Goal: Task Accomplishment & Management: Use online tool/utility

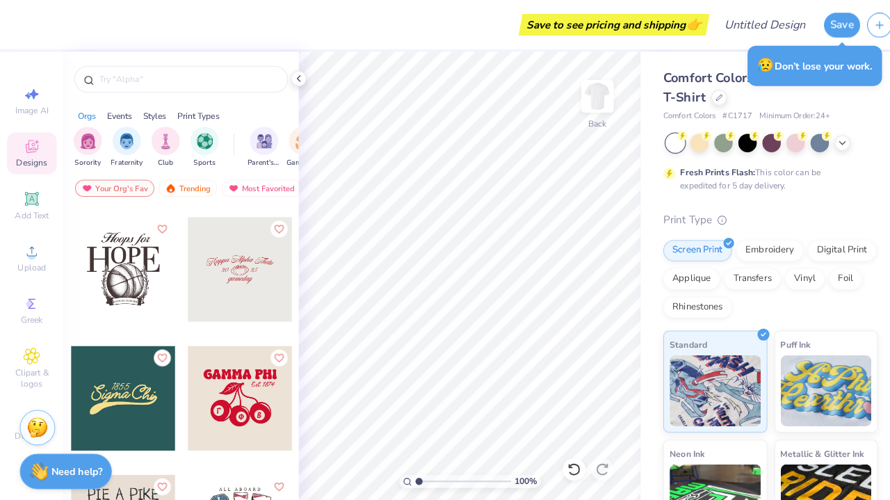
scroll to position [16438, 0]
click at [250, 266] on div at bounding box center [235, 265] width 103 height 103
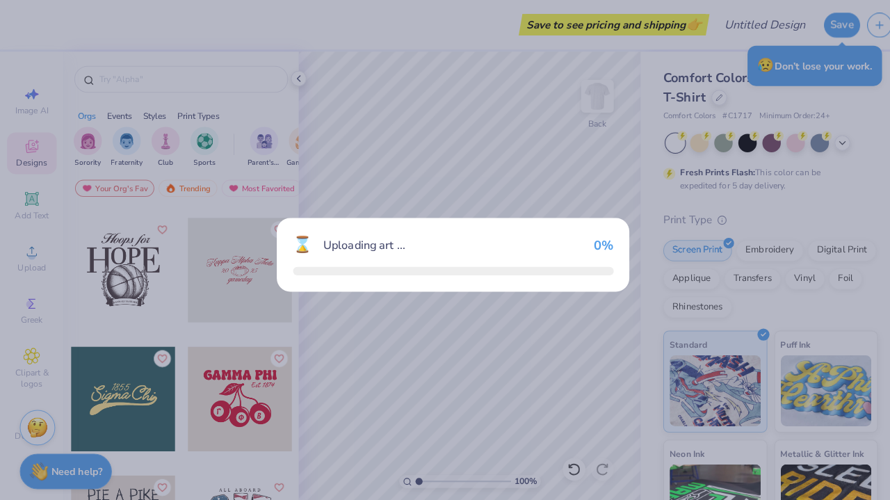
click at [250, 266] on div "⌛ Uploading art ... 0 %" at bounding box center [445, 250] width 890 height 500
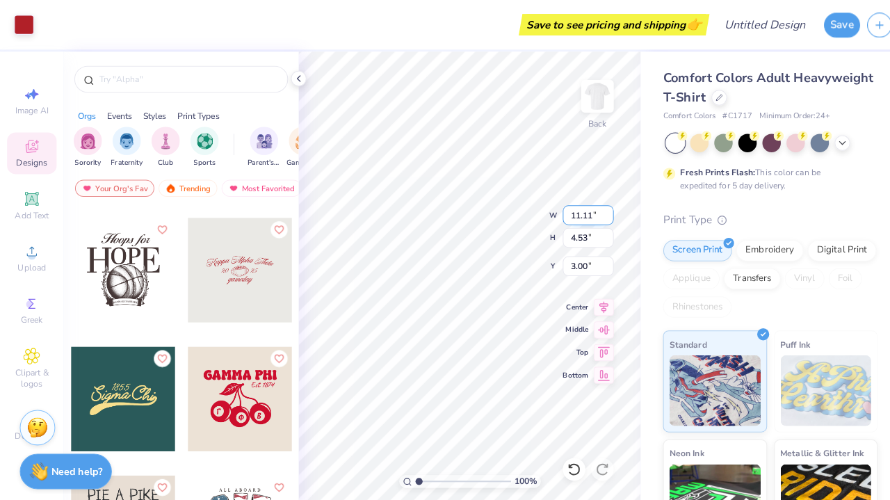
click at [572, 212] on div "100 % Back W 11.11 11.11 " H 4.53 4.53 " Y 3.00 3.00 " Center Middle Top Bottom" at bounding box center [461, 275] width 336 height 449
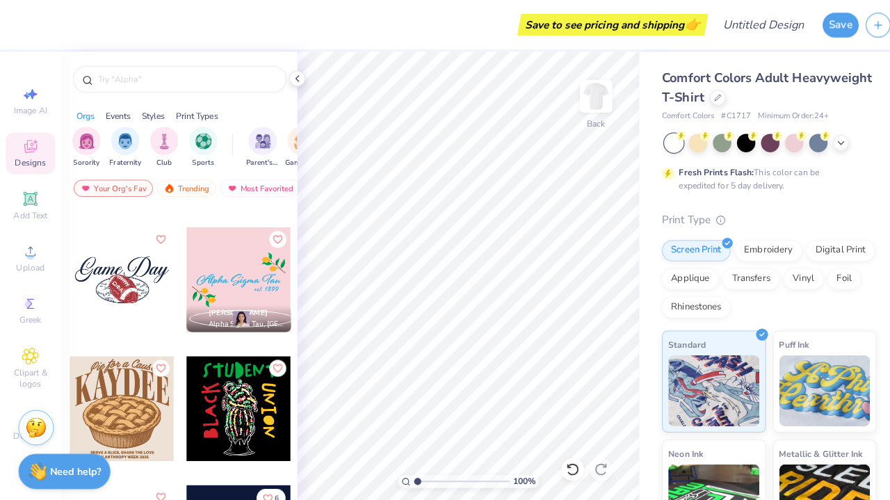
scroll to position [21106, 0]
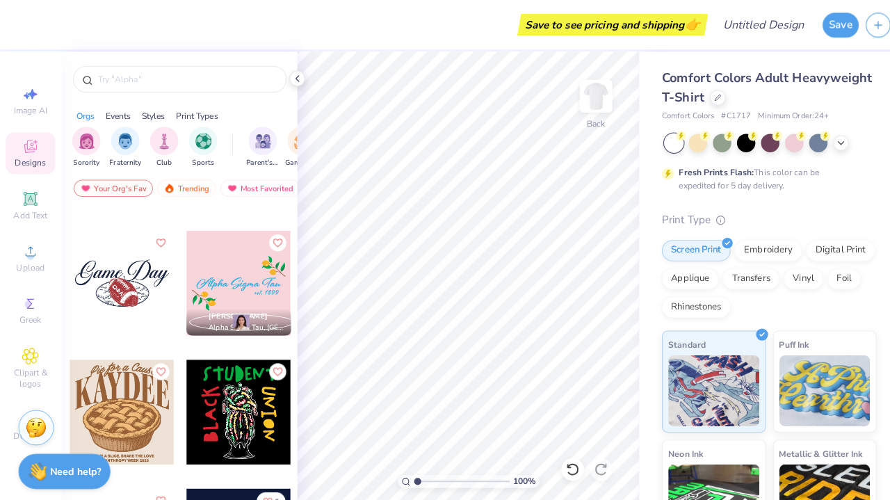
click at [132, 291] on div at bounding box center [121, 278] width 103 height 103
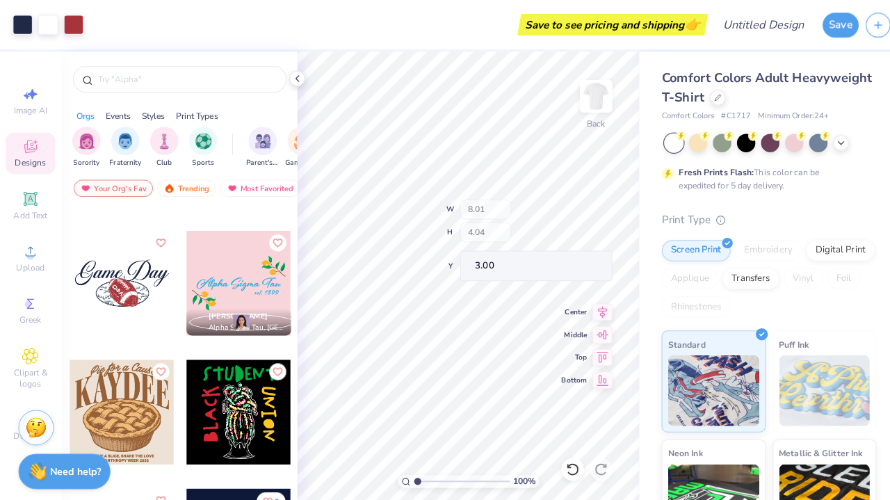
type input "2.07"
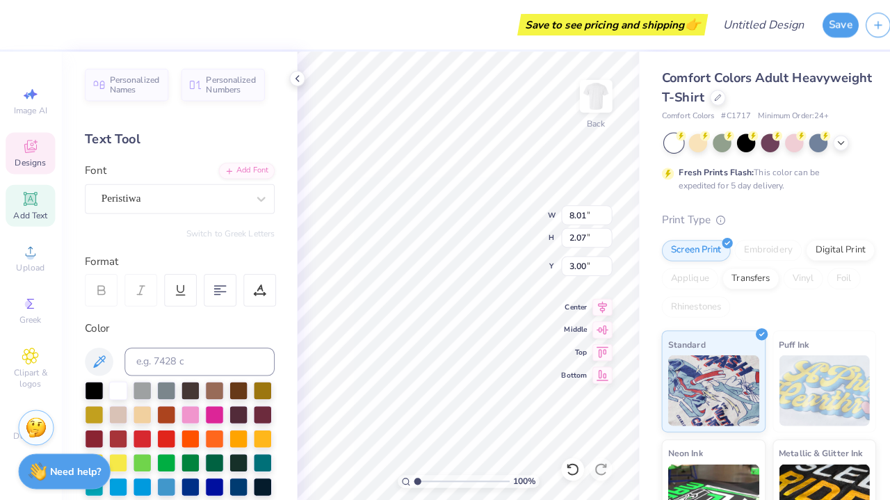
scroll to position [0, 0]
type textarea "G"
type textarea "Lady Cavs"
click at [162, 407] on div at bounding box center [165, 406] width 18 height 18
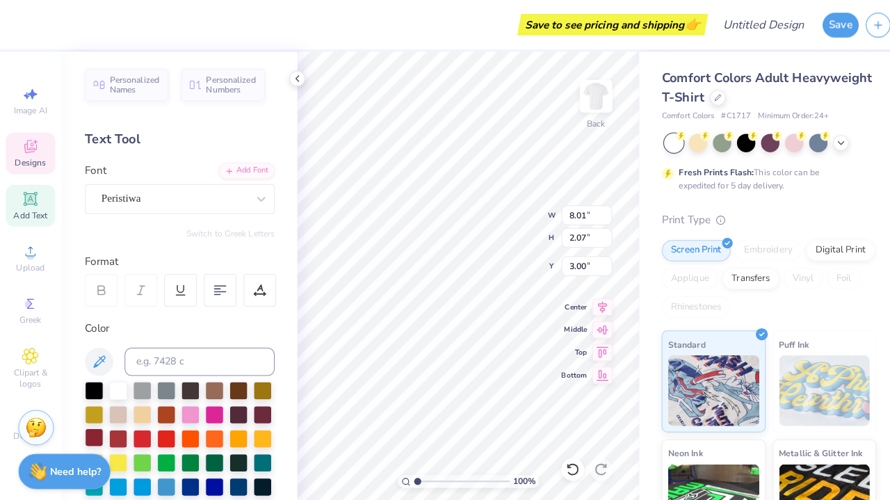
click at [89, 429] on div at bounding box center [94, 430] width 18 height 18
click at [117, 386] on div at bounding box center [117, 382] width 18 height 18
click at [751, 132] on div at bounding box center [758, 139] width 18 height 18
type input "7.31"
type input "2.30"
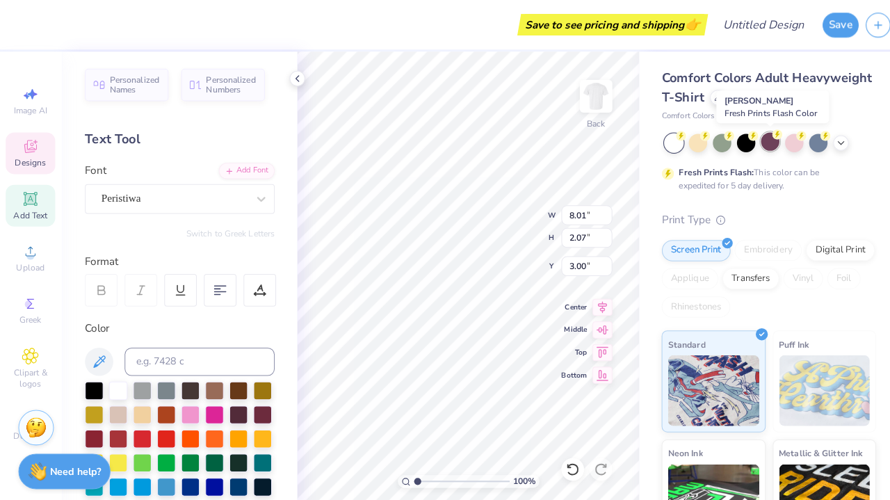
type input "2.83"
type input "3.00"
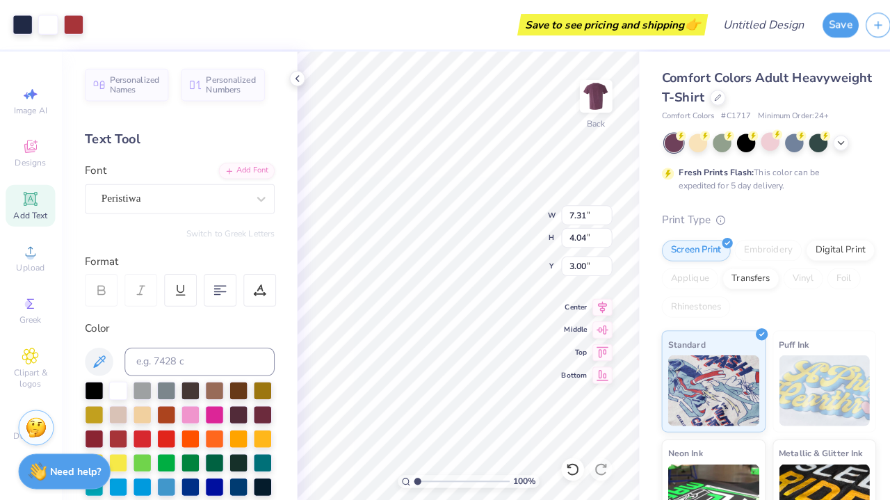
type input "1.54"
type input "4.77"
type input "2.64"
type input "3.00"
click at [17, 144] on div "Designs" at bounding box center [31, 150] width 49 height 41
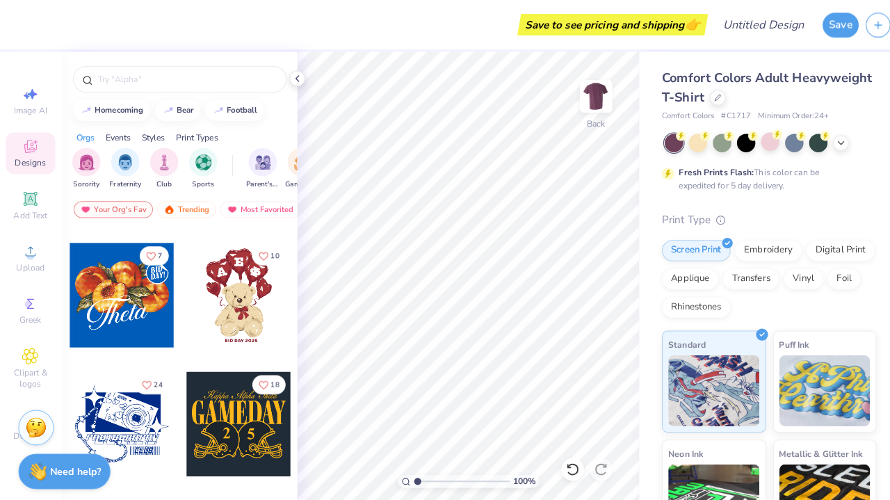
scroll to position [526, 0]
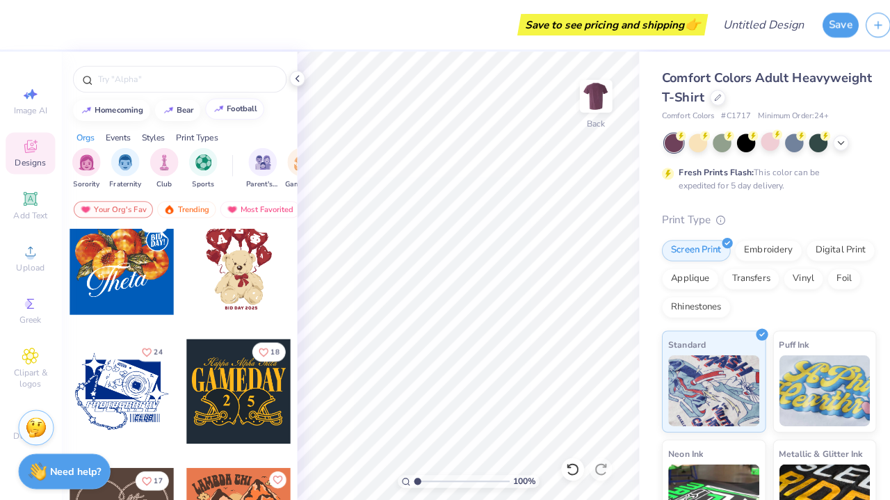
click at [240, 107] on div "football" at bounding box center [240, 107] width 30 height 8
type input "football"
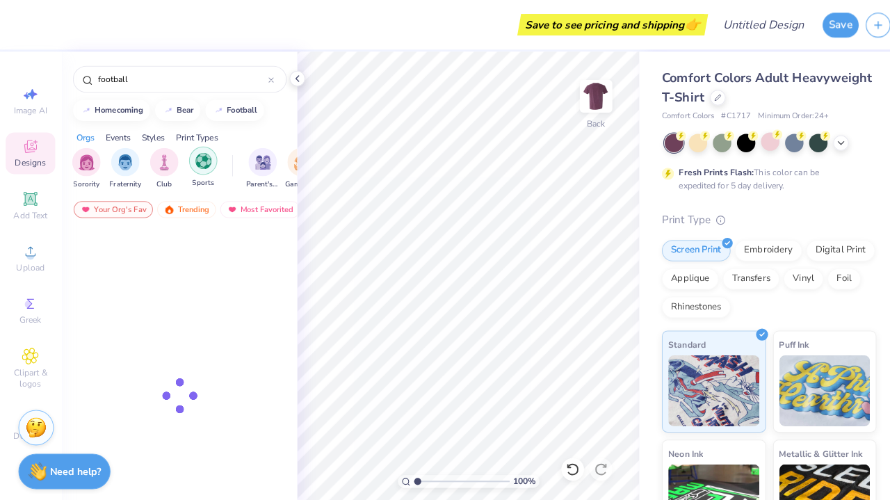
click at [199, 158] on img "filter for Sports" at bounding box center [201, 158] width 16 height 16
click at [265, 81] on icon at bounding box center [268, 79] width 6 height 6
click at [95, 148] on icon "filter for Sports" at bounding box center [97, 148] width 4 height 4
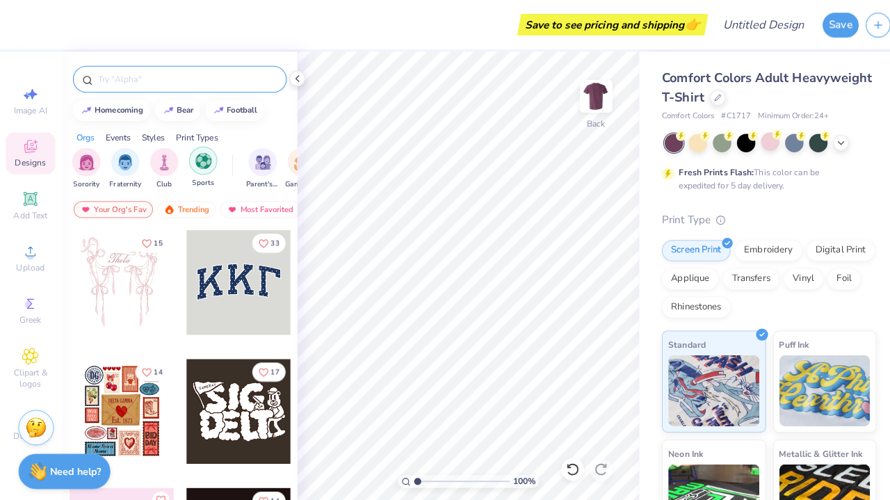
click at [207, 165] on img "filter for Sports" at bounding box center [201, 158] width 16 height 16
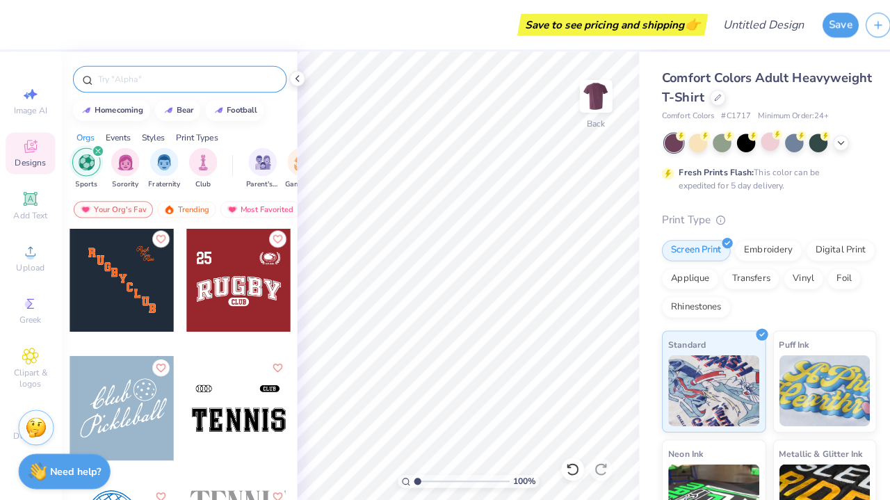
scroll to position [635, 0]
click at [145, 295] on div at bounding box center [121, 274] width 103 height 103
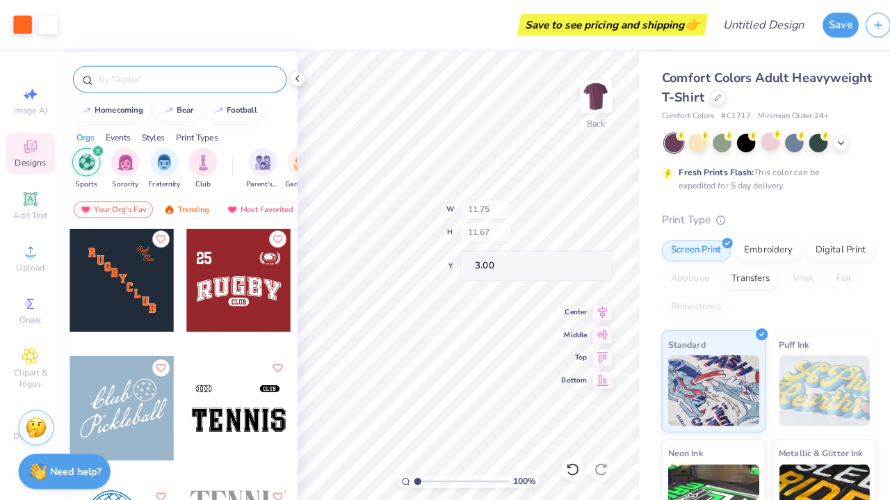
type input "1.14"
type input "1.62"
type input "13.05"
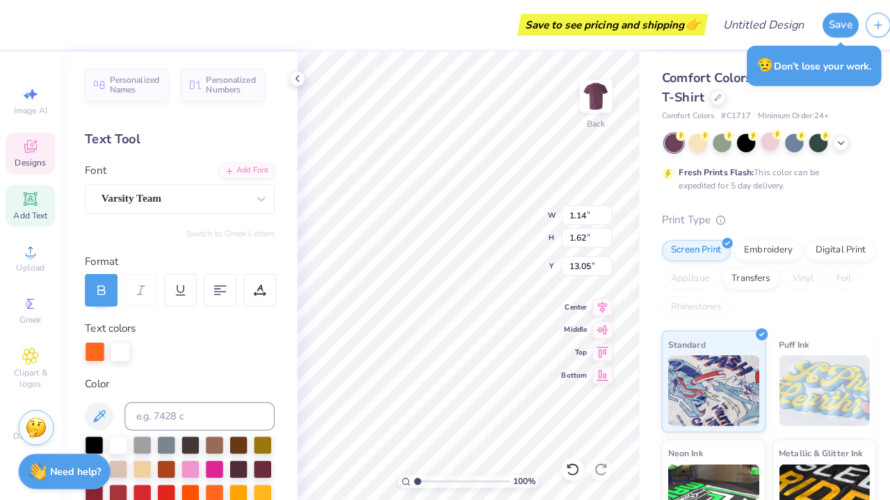
type textarea "s"
type input "1.26"
type input "3.33"
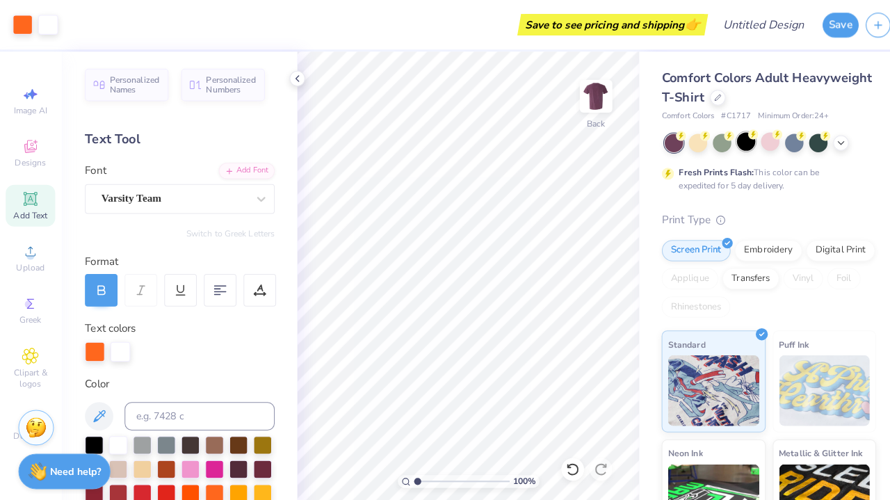
click at [726, 139] on div at bounding box center [734, 139] width 18 height 18
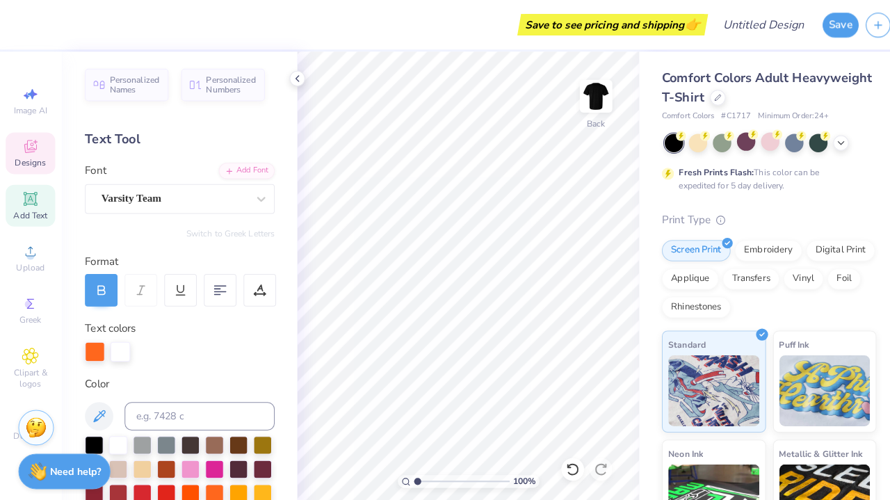
click at [30, 149] on icon at bounding box center [31, 145] width 11 height 9
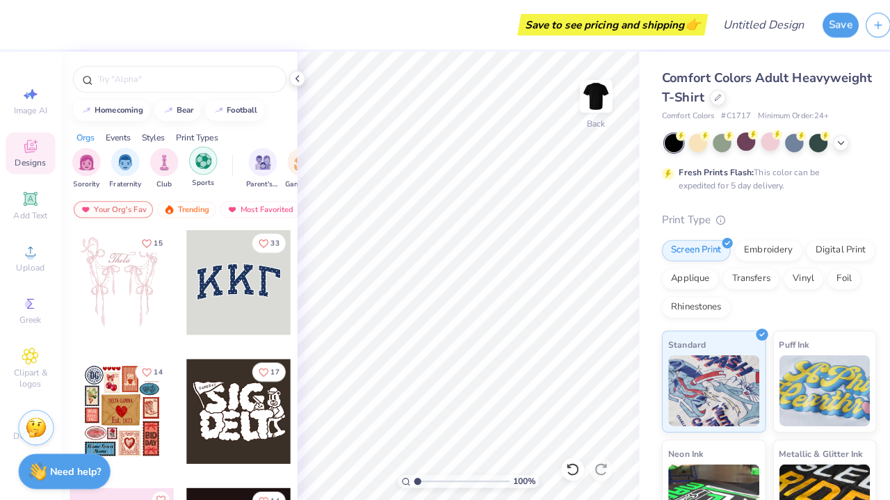
click at [195, 170] on div "filter for Sports" at bounding box center [201, 158] width 28 height 28
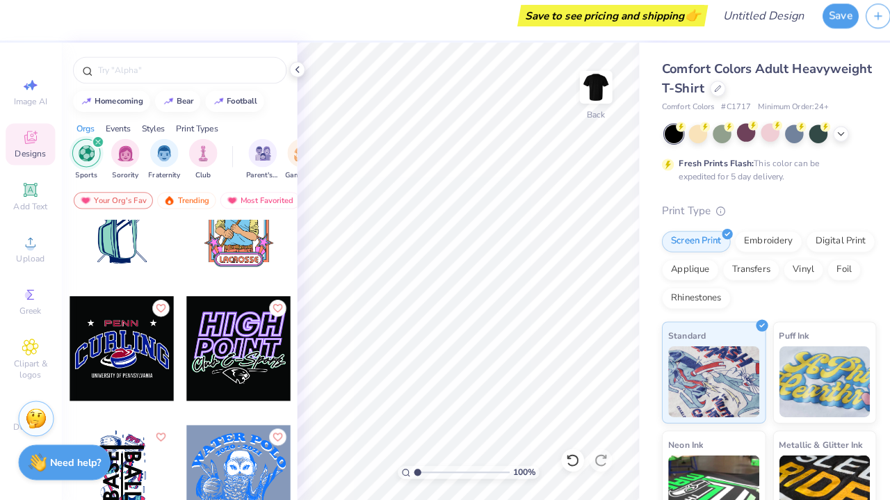
scroll to position [8529, 0]
click at [95, 145] on icon "filter for Sports" at bounding box center [98, 148] width 6 height 6
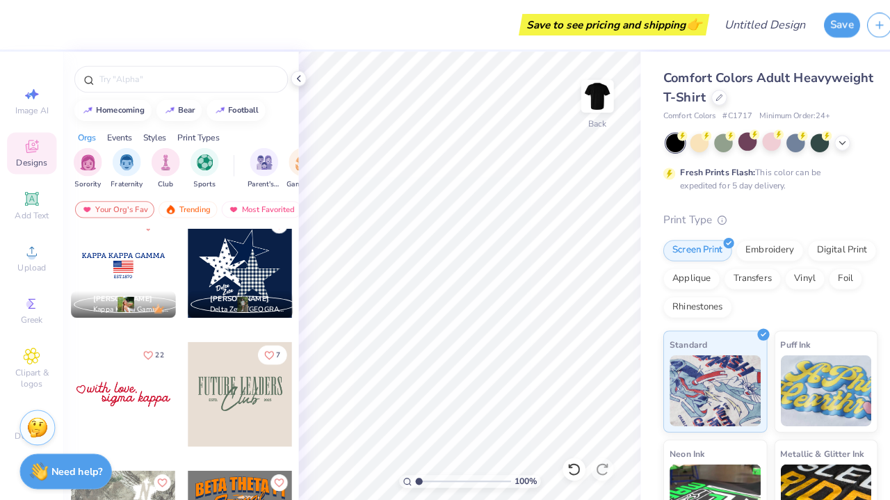
scroll to position [4064, 0]
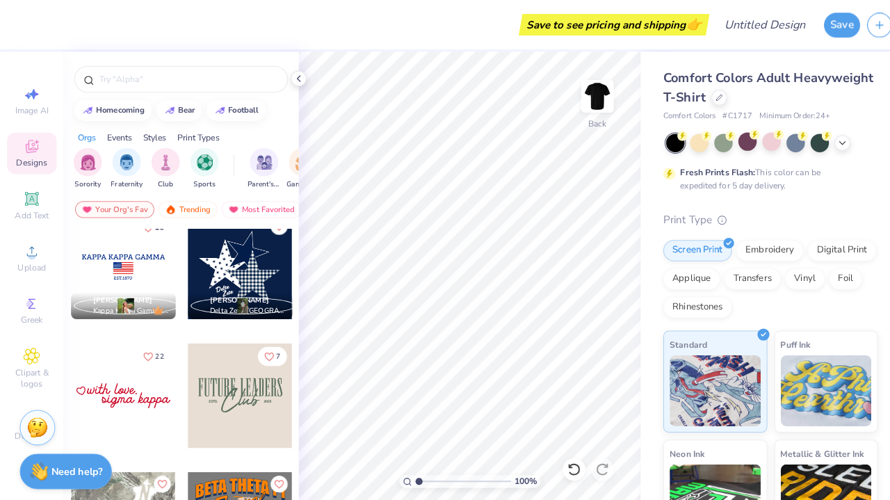
click at [143, 376] on div at bounding box center [121, 388] width 103 height 103
type input "5.17"
click at [508, 200] on div "100 % Back W 8.21 H 2.06 Y 5.17 Center Middle Top Bottom" at bounding box center [461, 275] width 336 height 449
type input "5.99"
type input "1.27"
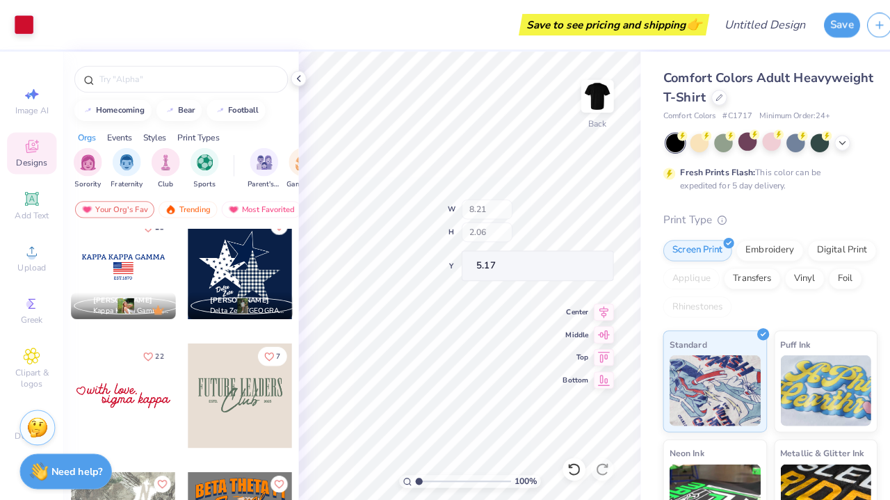
type input "5.96"
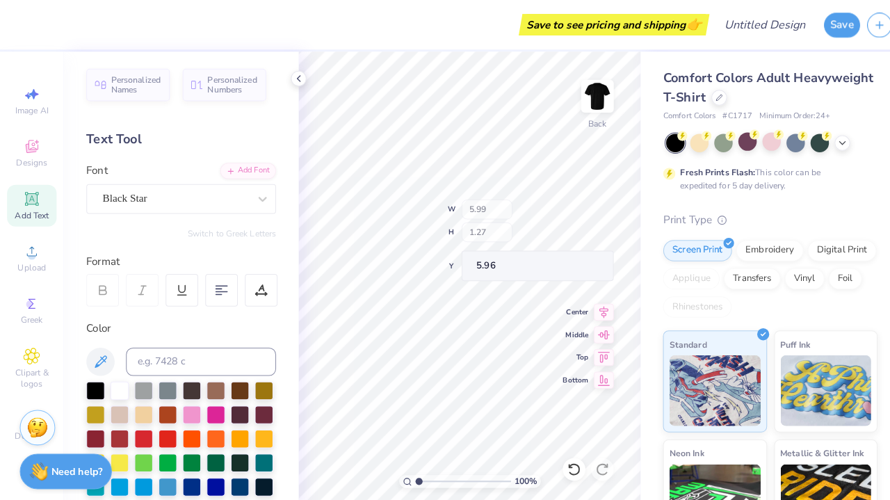
type input "4.40"
type input "1.01"
type input "5.17"
type textarea "w"
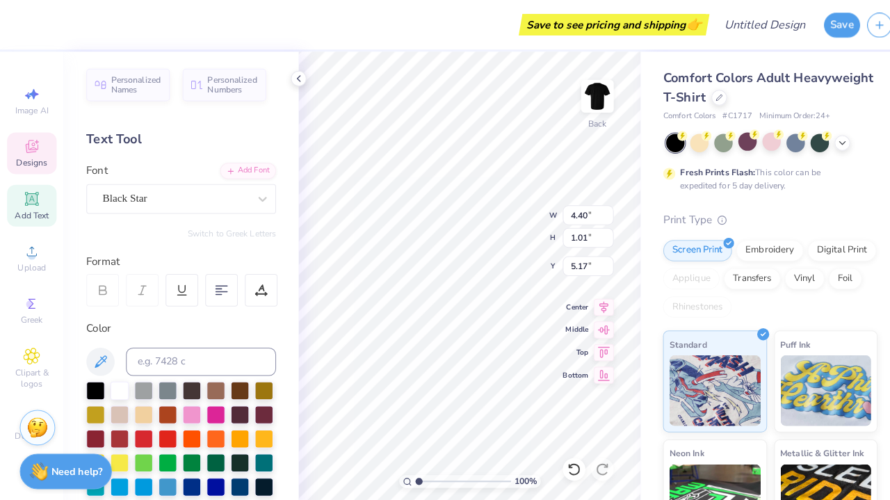
type textarea "[DEMOGRAPHIC_DATA]"
type input "5.99"
type input "1.27"
type input "5.96"
type textarea "s"
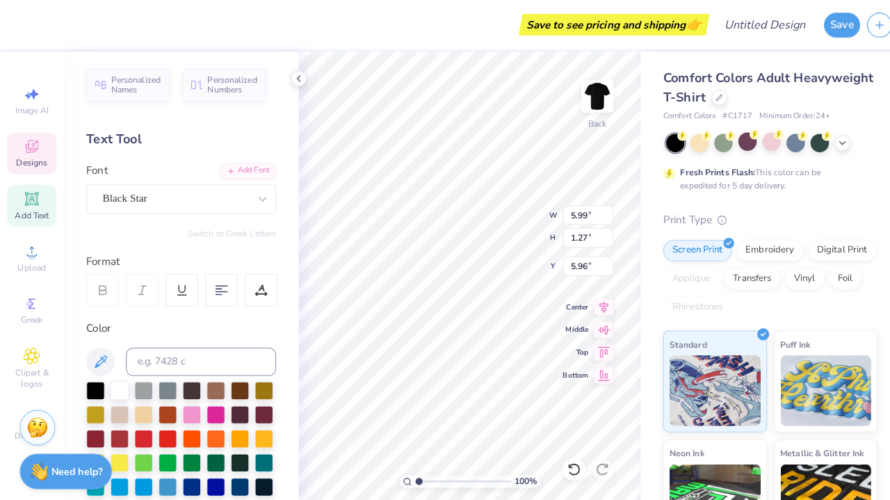
scroll to position [0, 1]
type textarea "Cavaliers"
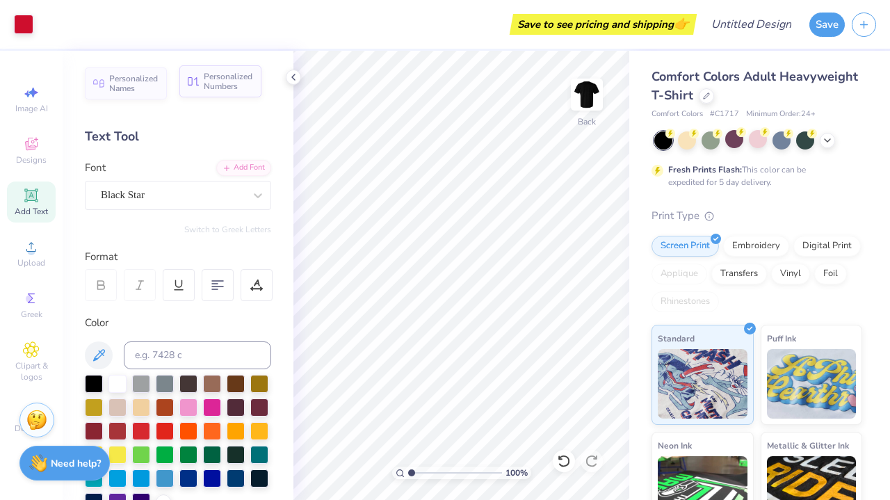
click at [221, 86] on span "Personalized Numbers" at bounding box center [228, 81] width 49 height 19
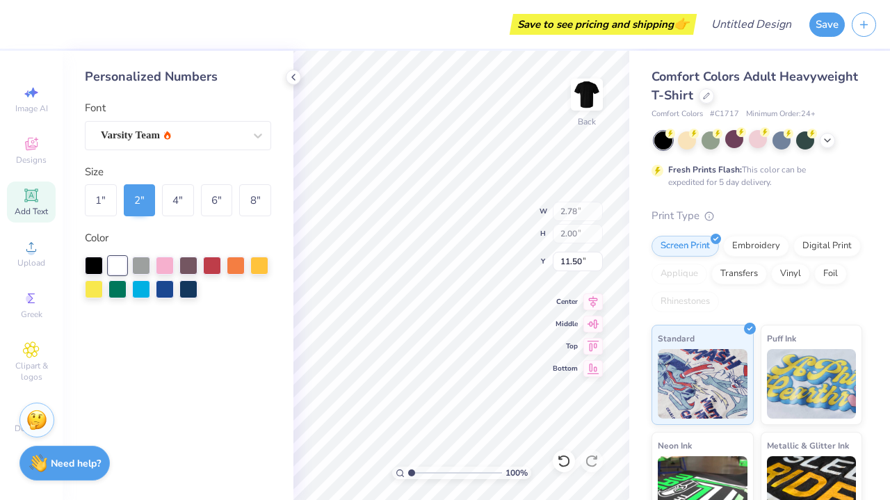
click at [136, 499] on div "Save to see pricing and shipping 👉 Design Title Save Image AI Designs Add Text …" at bounding box center [445, 250] width 890 height 500
click at [24, 151] on icon at bounding box center [31, 144] width 17 height 17
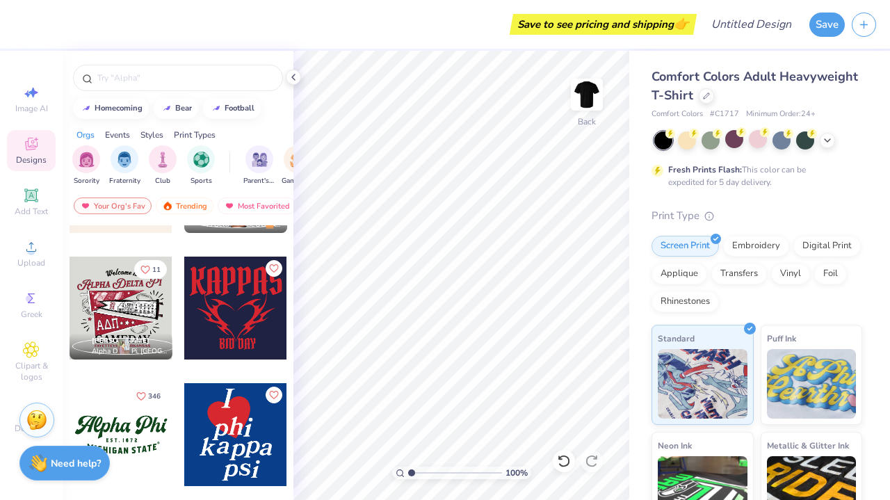
scroll to position [1472, 0]
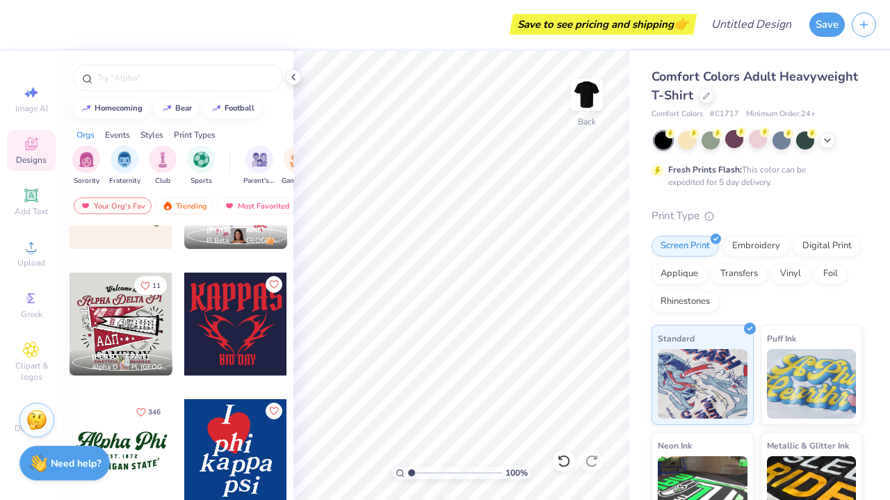
click at [131, 323] on div at bounding box center [121, 323] width 103 height 103
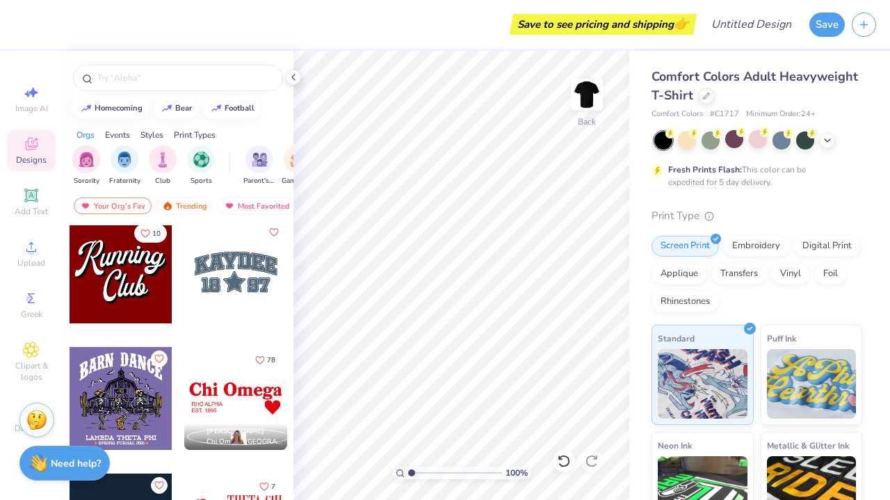
scroll to position [1904, 0]
click at [138, 289] on div at bounding box center [121, 271] width 103 height 103
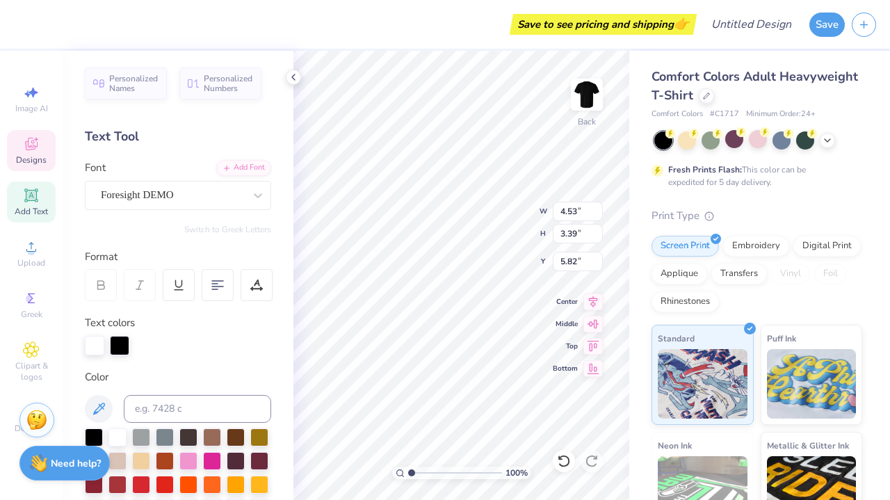
type textarea "C"
type textarea "Cavs"
type input "9.02"
type input "3.76"
type input "3.00"
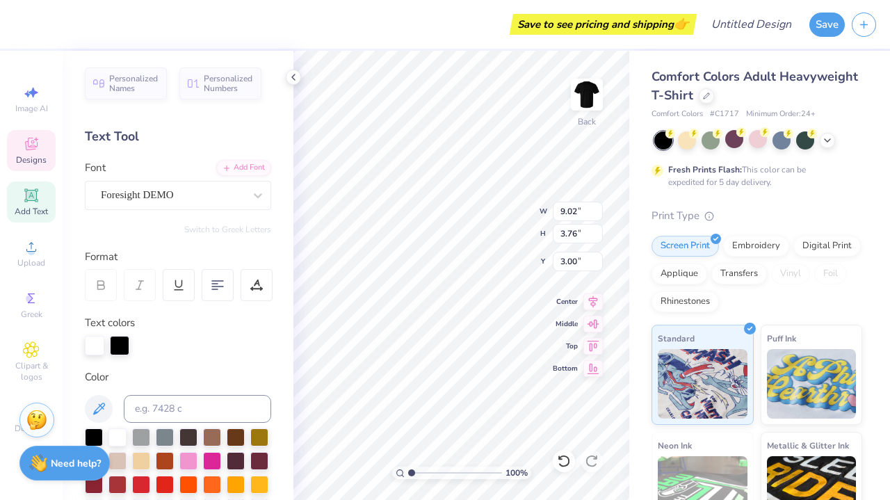
scroll to position [0, 0]
type textarea "R"
type textarea "[DEMOGRAPHIC_DATA]"
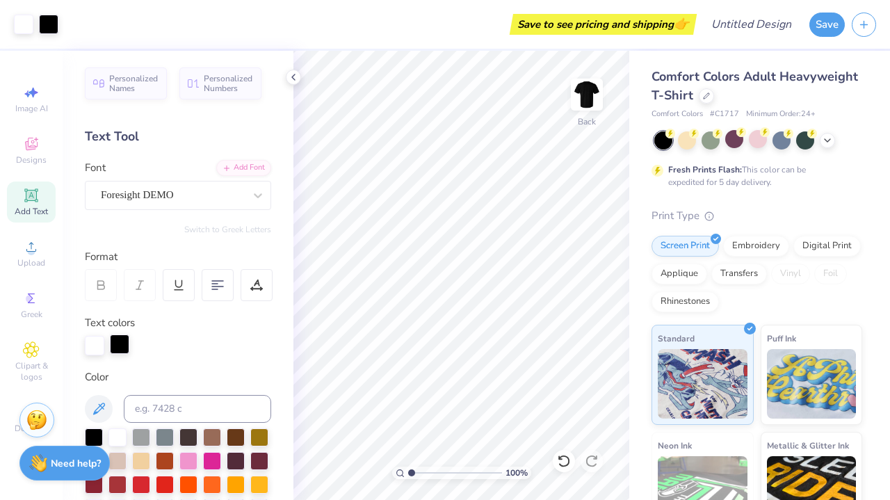
click at [113, 339] on div at bounding box center [119, 343] width 19 height 19
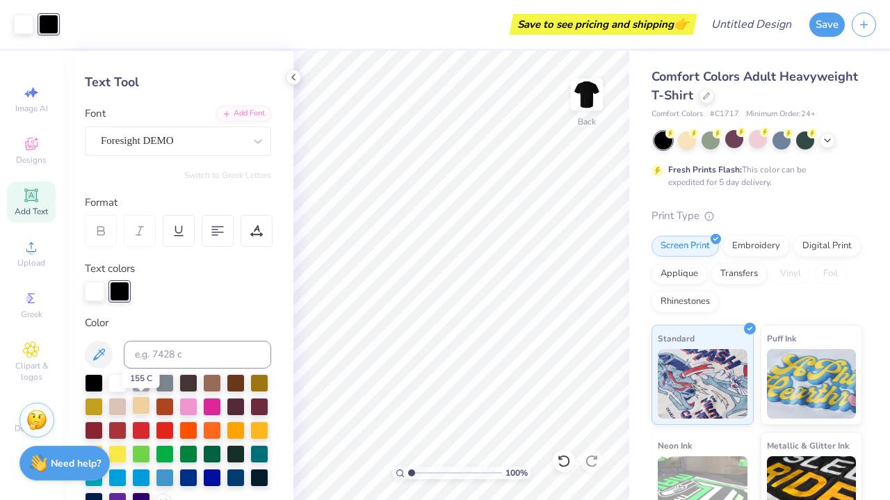
scroll to position [55, 0]
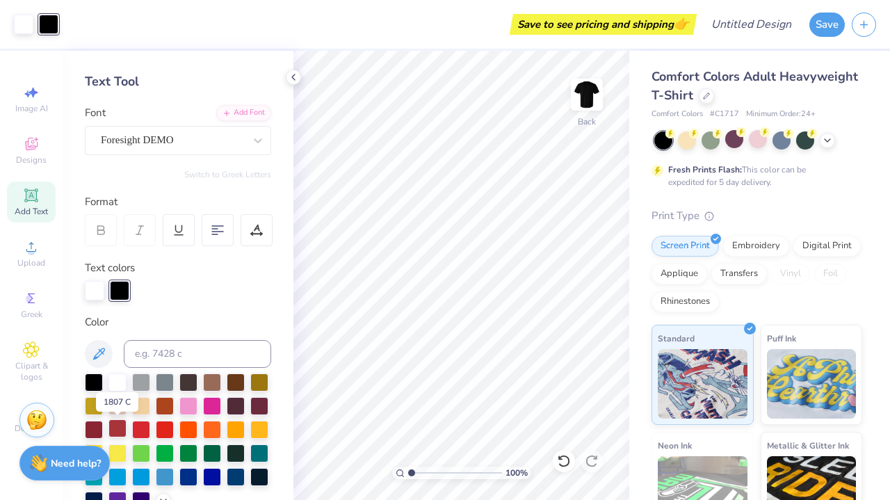
click at [120, 429] on div at bounding box center [117, 428] width 18 height 18
click at [115, 423] on div at bounding box center [117, 428] width 18 height 18
click at [120, 427] on div at bounding box center [117, 428] width 18 height 18
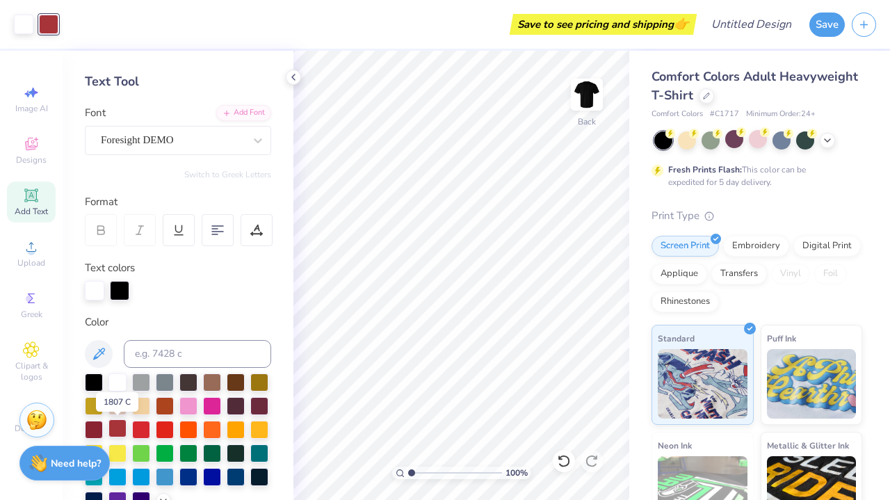
click at [120, 427] on div at bounding box center [117, 428] width 18 height 18
click at [125, 294] on div at bounding box center [119, 288] width 19 height 19
click at [122, 425] on div at bounding box center [117, 428] width 18 height 18
drag, startPoint x: 122, startPoint y: 425, endPoint x: 120, endPoint y: 450, distance: 25.1
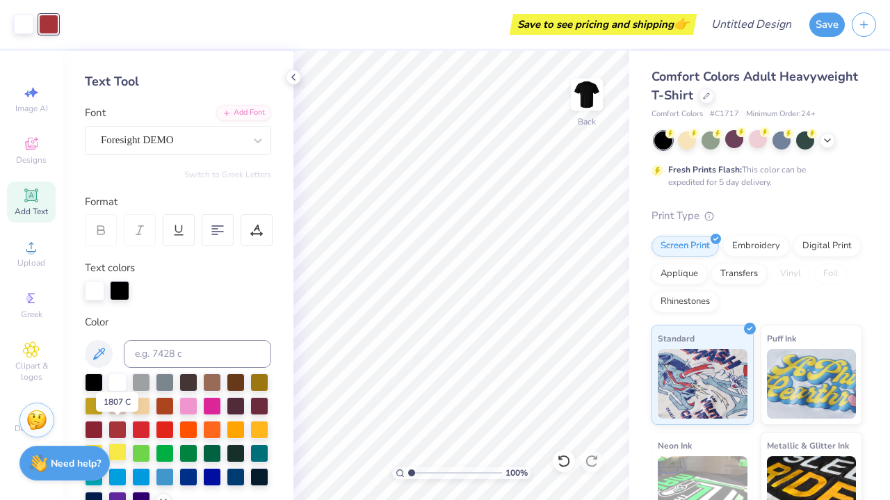
click at [122, 272] on div "Personalized Names Personalized Numbers Text Tool Add Font Font Foresight DEMO …" at bounding box center [178, 275] width 231 height 449
click at [186, 306] on div "Personalized Names Personalized Numbers Text Tool Add Font Font Foresight DEMO …" at bounding box center [178, 275] width 231 height 449
click at [294, 80] on icon at bounding box center [293, 77] width 11 height 11
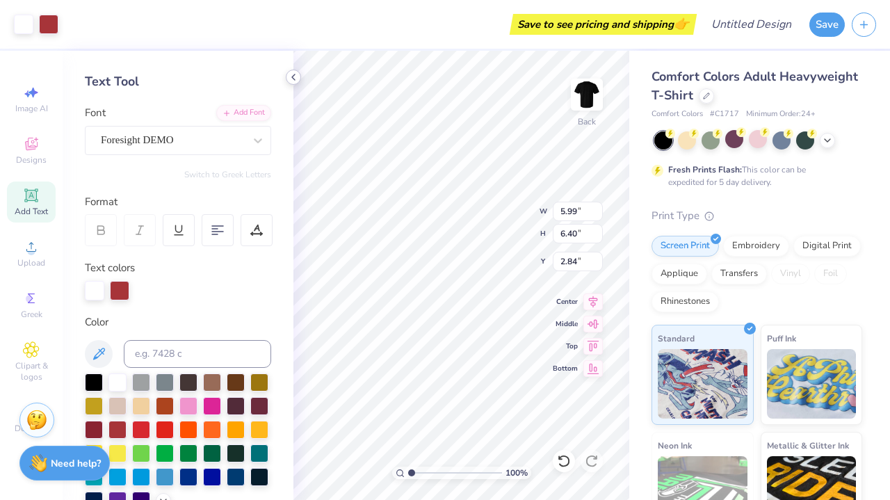
type input "1.06"
type input "3.81"
type input "4.07"
type input "3.00"
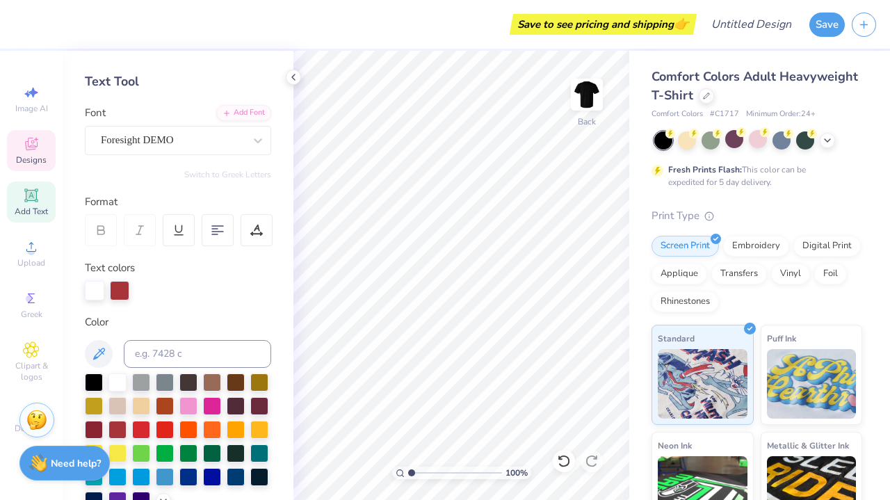
click at [34, 145] on icon at bounding box center [31, 144] width 17 height 17
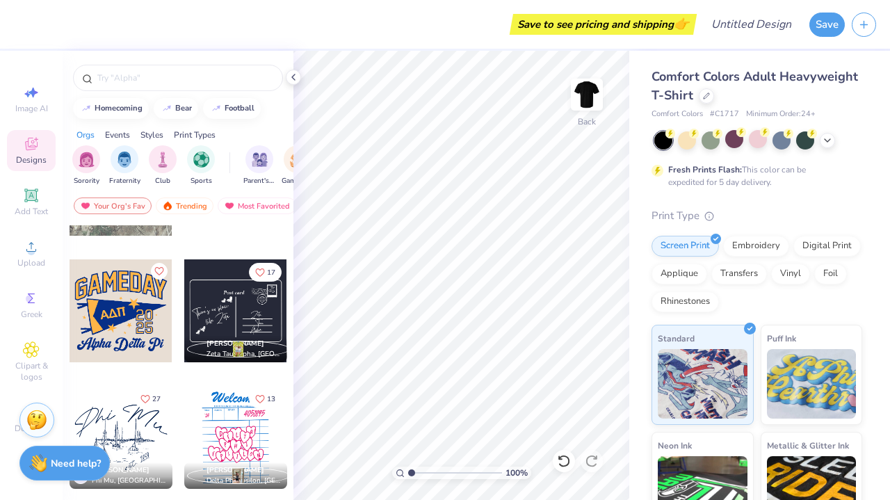
scroll to position [6926, 0]
click at [124, 301] on div at bounding box center [121, 310] width 103 height 103
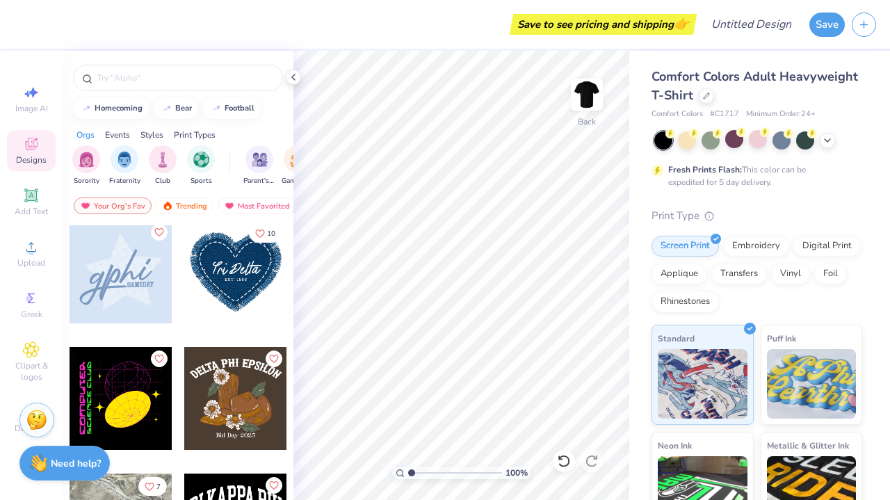
scroll to position [10018, 0]
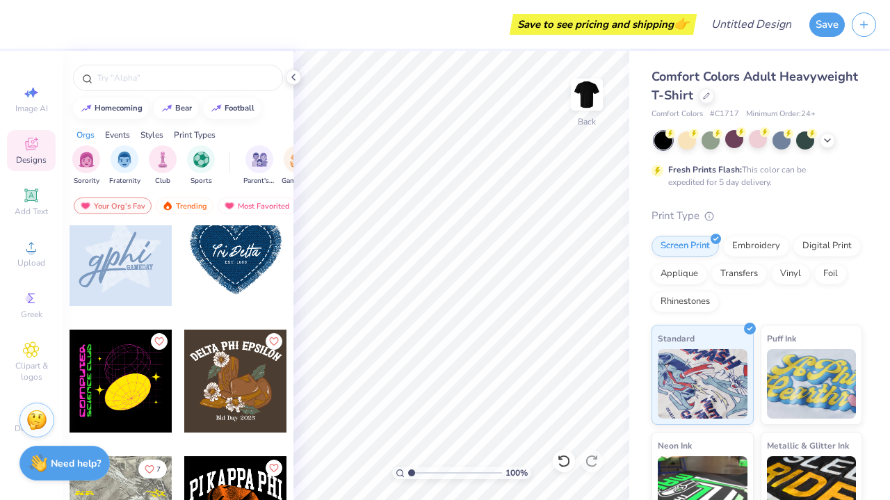
click at [136, 249] on div at bounding box center [120, 254] width 103 height 103
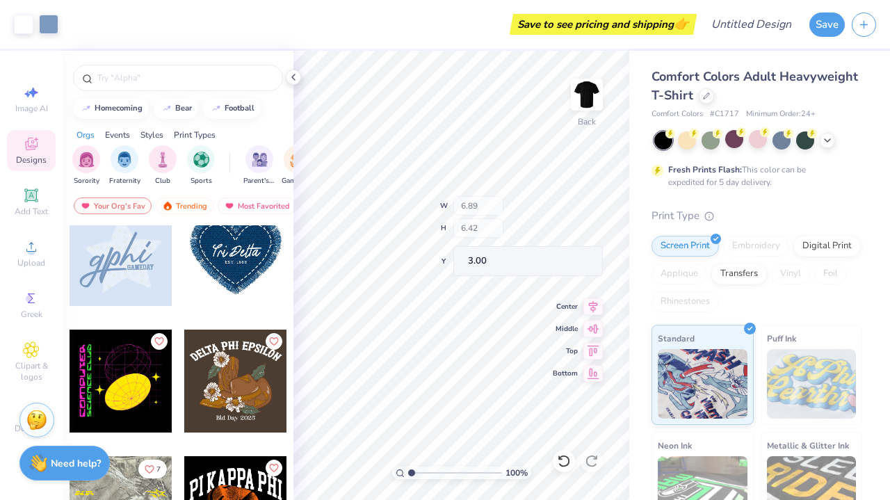
type input "6.04"
type input "4.63"
type input "4.36"
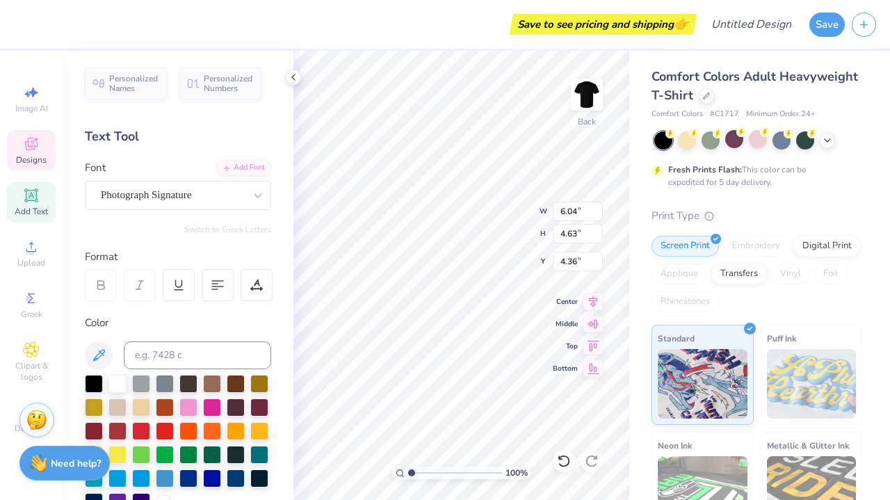
type textarea "g"
type textarea "[DEMOGRAPHIC_DATA]"
type input "2.19"
type input "0.47"
type input "9.42"
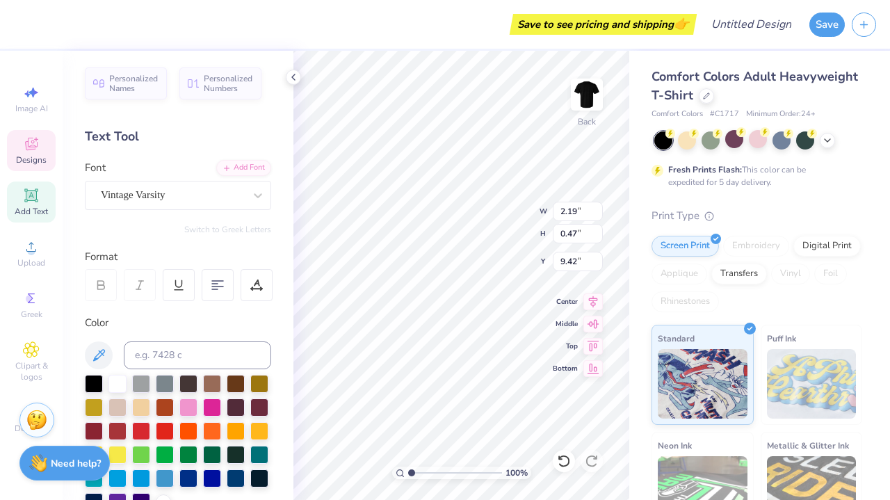
type input "9.81"
type input "5.96"
type input "1.43"
type input "7.96"
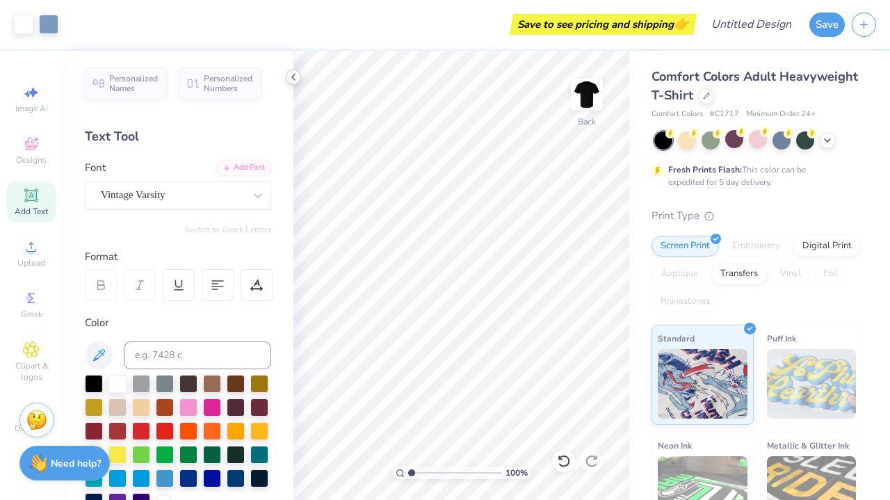
click at [291, 74] on icon at bounding box center [293, 77] width 11 height 11
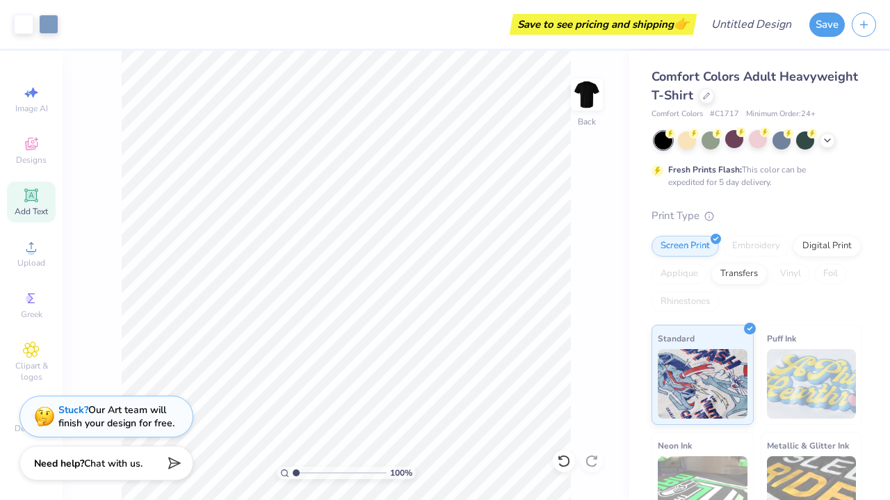
click at [42, 189] on div "Add Text" at bounding box center [31, 201] width 49 height 41
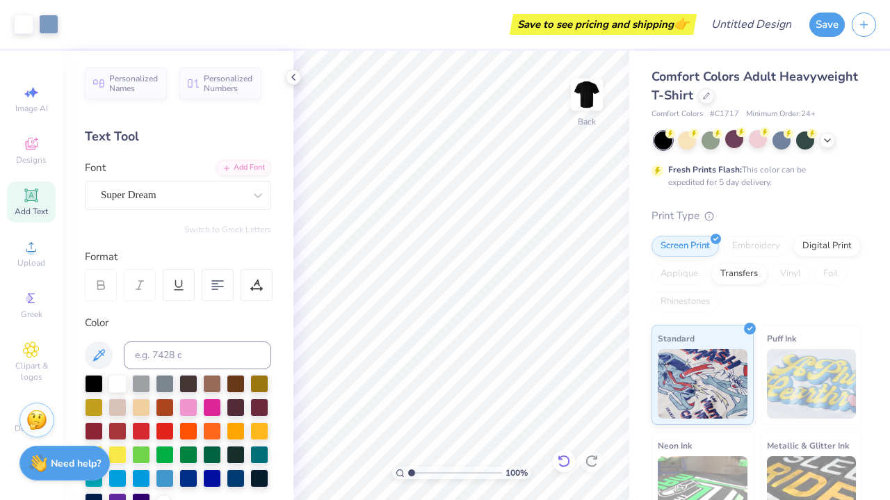
click at [564, 463] on icon at bounding box center [564, 461] width 14 height 14
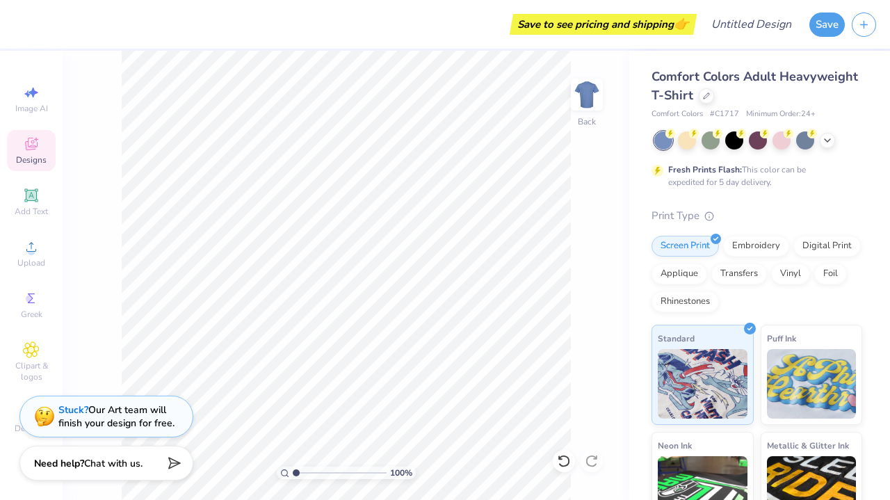
click at [38, 155] on span "Designs" at bounding box center [31, 159] width 31 height 11
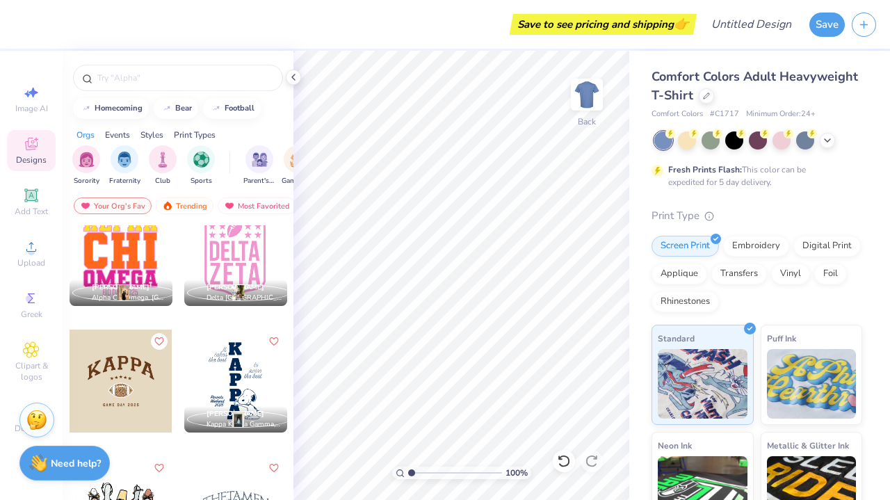
scroll to position [14177, 0]
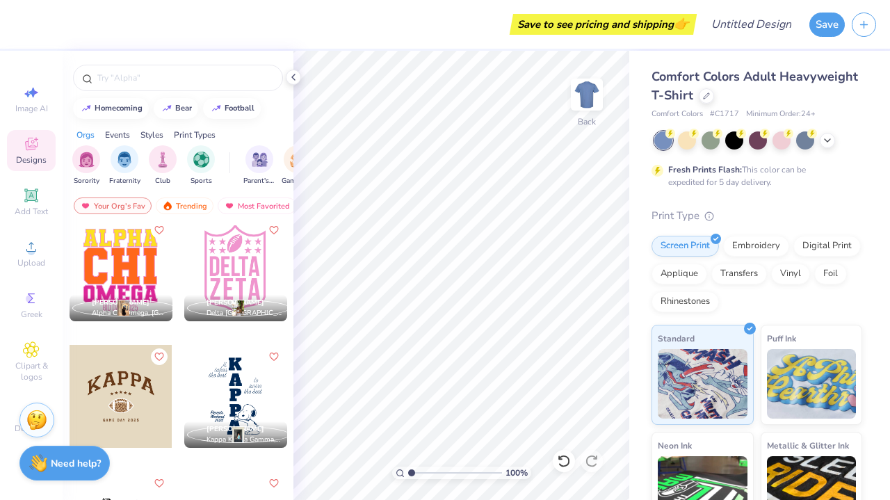
click at [250, 271] on div at bounding box center [235, 269] width 103 height 103
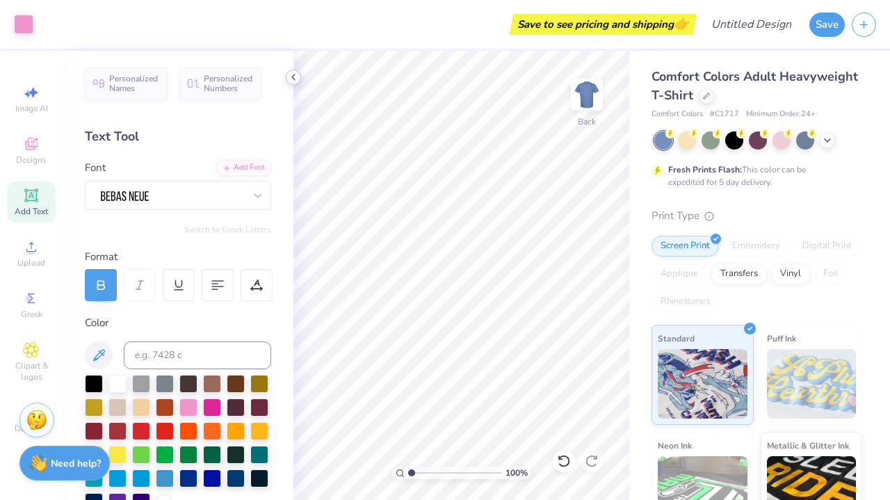
click at [297, 79] on icon at bounding box center [293, 77] width 11 height 11
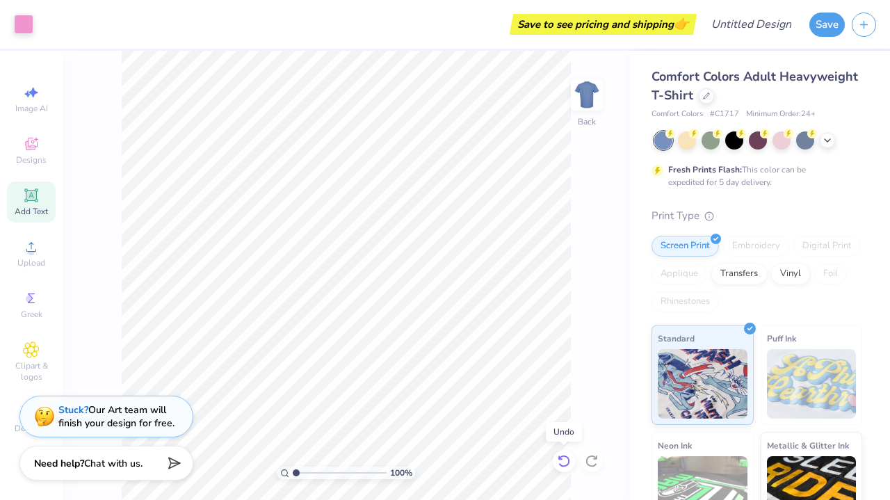
click at [566, 462] on icon at bounding box center [564, 461] width 14 height 14
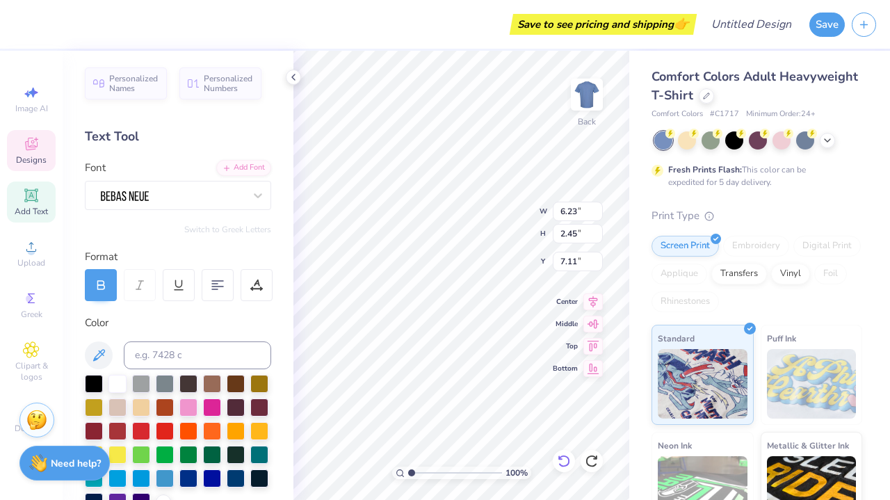
scroll to position [0, 0]
type textarea "D"
type textarea "[DEMOGRAPHIC_DATA]"
type input "6.26"
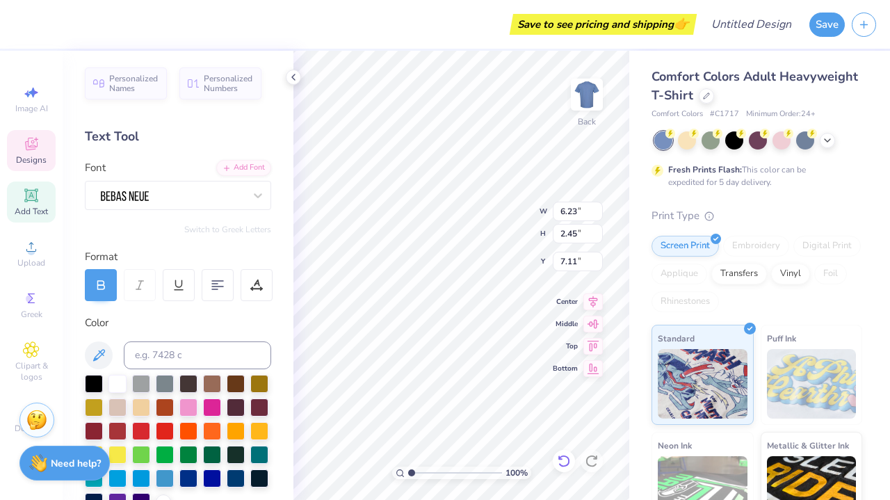
type input "2.71"
type input "9.84"
type textarea "Z"
type textarea "Cavs"
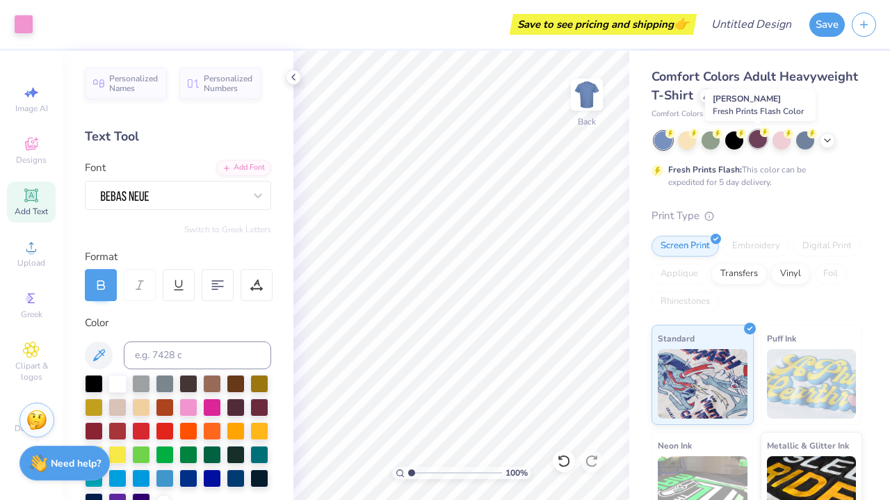
click at [763, 143] on div at bounding box center [758, 139] width 18 height 18
click at [736, 140] on div at bounding box center [734, 139] width 18 height 18
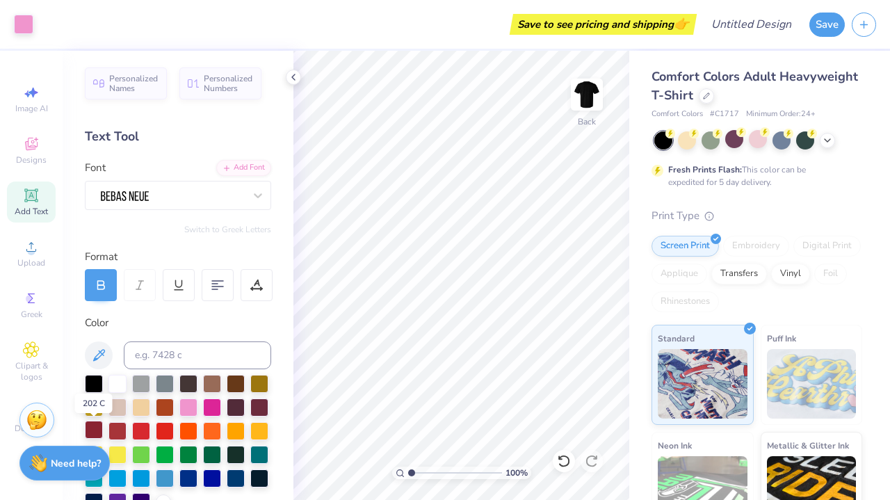
click at [96, 430] on div at bounding box center [94, 430] width 18 height 18
type input "7.36"
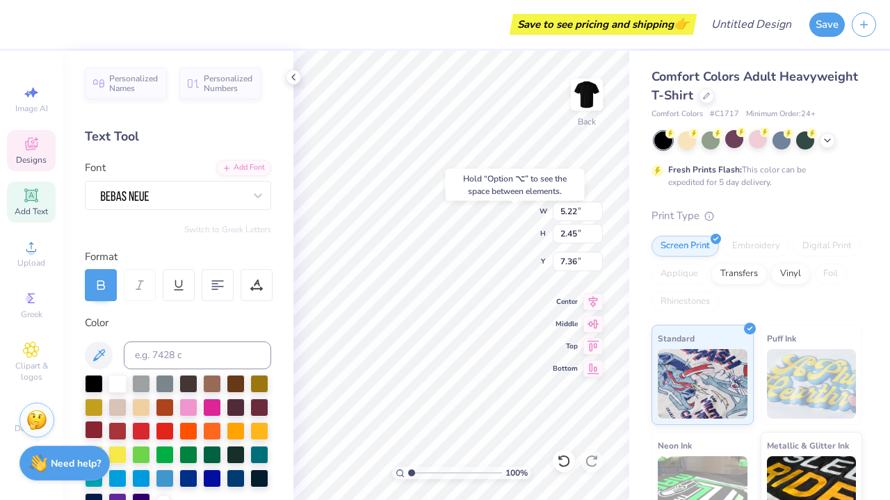
click at [88, 433] on div at bounding box center [94, 430] width 18 height 18
type input "7.66"
type input "11.60"
type input "3.00"
click at [98, 431] on div at bounding box center [94, 430] width 18 height 18
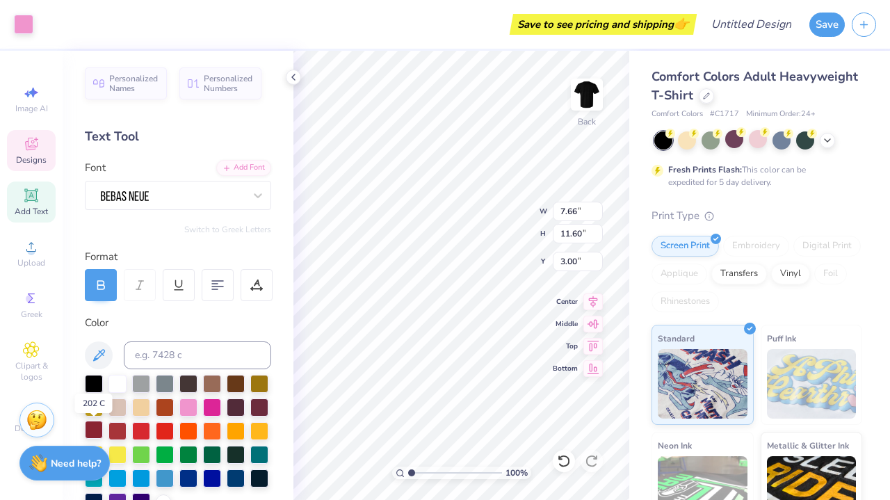
click at [91, 434] on div at bounding box center [94, 430] width 18 height 18
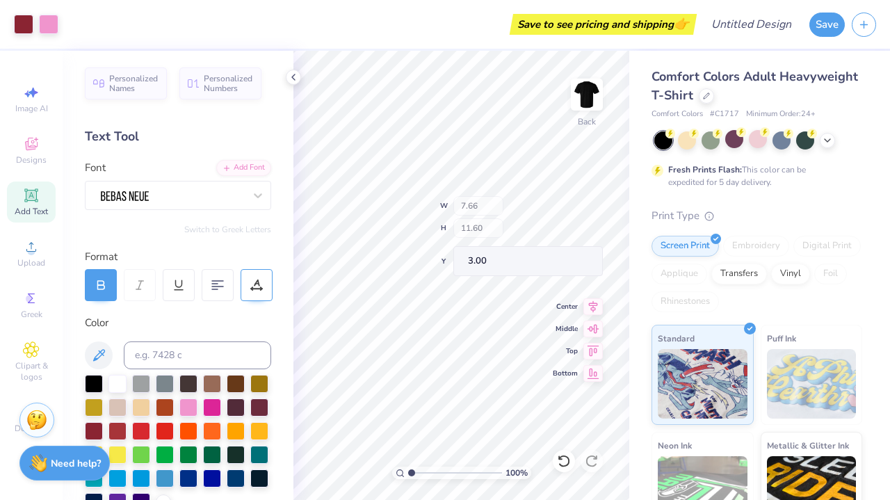
type input "0.87"
type input "5.90"
click at [96, 432] on div at bounding box center [94, 430] width 18 height 18
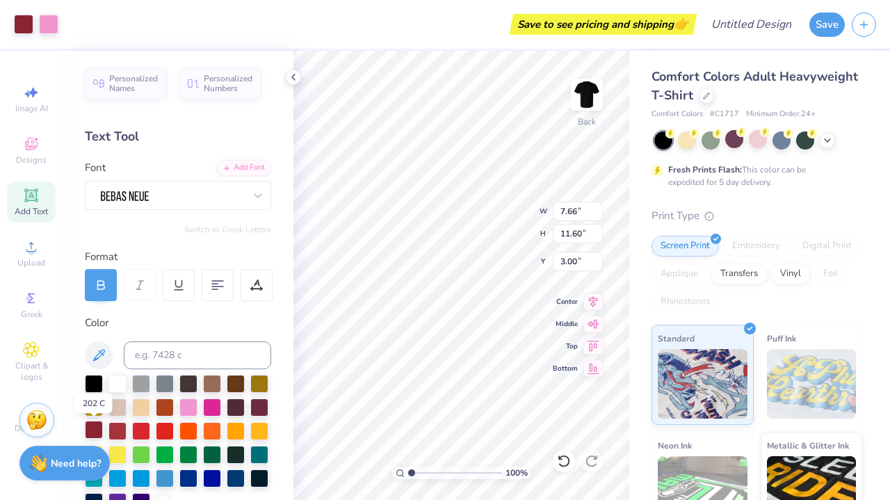
click at [96, 432] on div at bounding box center [94, 430] width 18 height 18
click at [88, 430] on div at bounding box center [94, 430] width 18 height 18
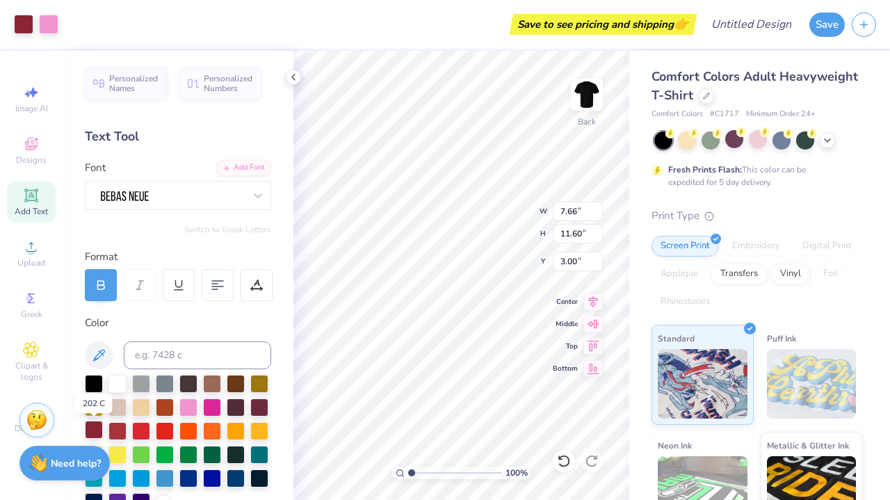
click at [88, 430] on div at bounding box center [94, 430] width 18 height 18
click at [93, 426] on div at bounding box center [94, 430] width 18 height 18
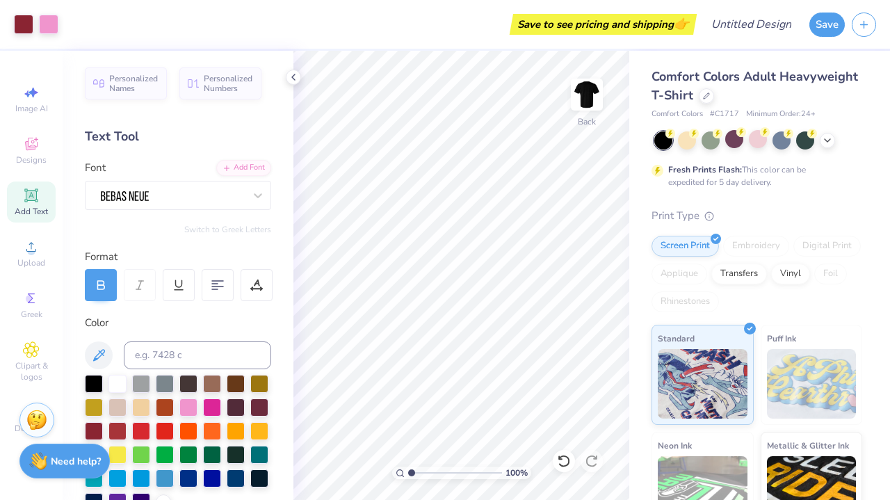
click at [87, 459] on strong "Need help?" at bounding box center [76, 461] width 50 height 13
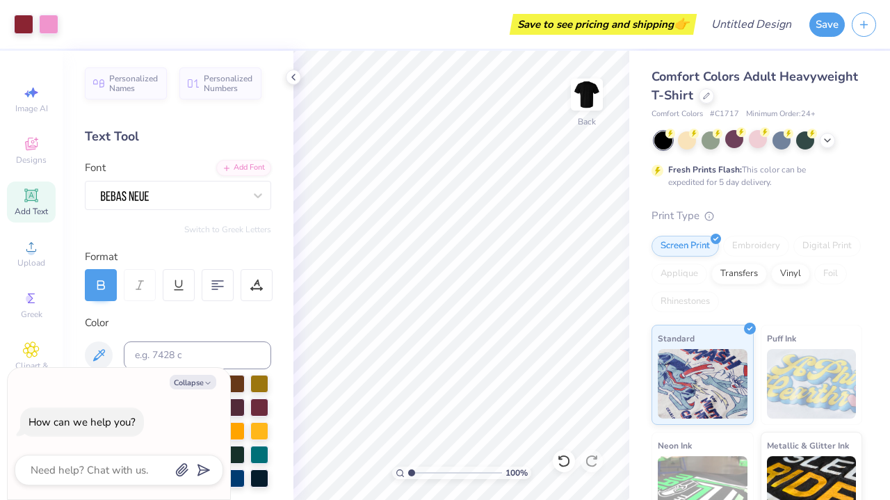
click at [101, 480] on div at bounding box center [119, 470] width 209 height 31
click at [101, 471] on textarea at bounding box center [99, 470] width 141 height 18
type textarea "m"
type textarea "x"
type textarea "ma"
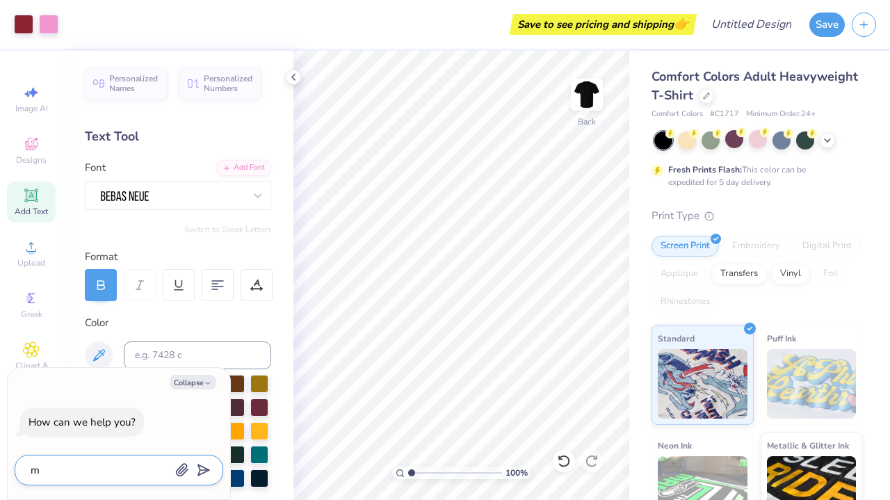
type textarea "x"
type textarea "mak"
type textarea "x"
type textarea "make"
type textarea "x"
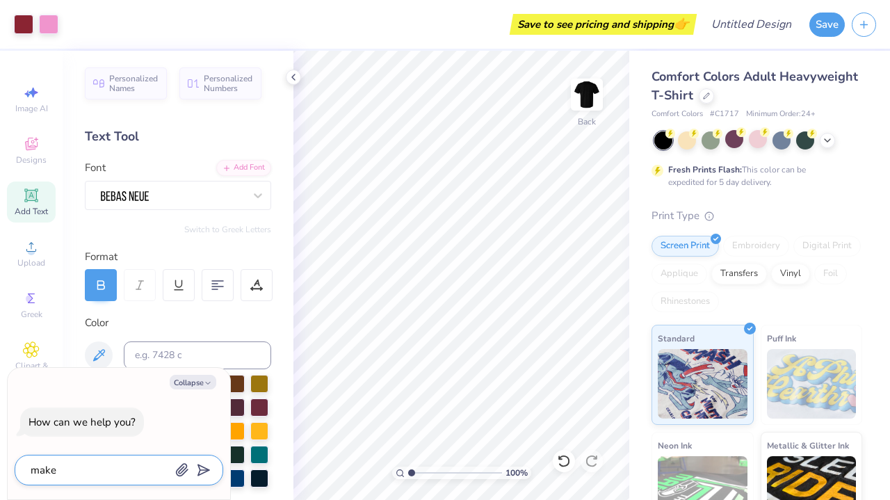
type textarea "make"
type textarea "x"
type textarea "make i"
type textarea "x"
type textarea "make it"
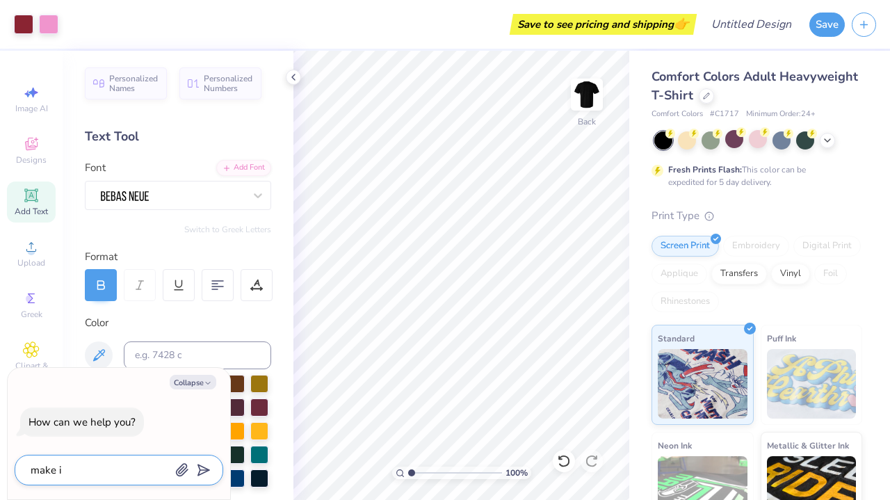
type textarea "x"
type textarea "make it"
type textarea "x"
type textarea "make it a"
type textarea "x"
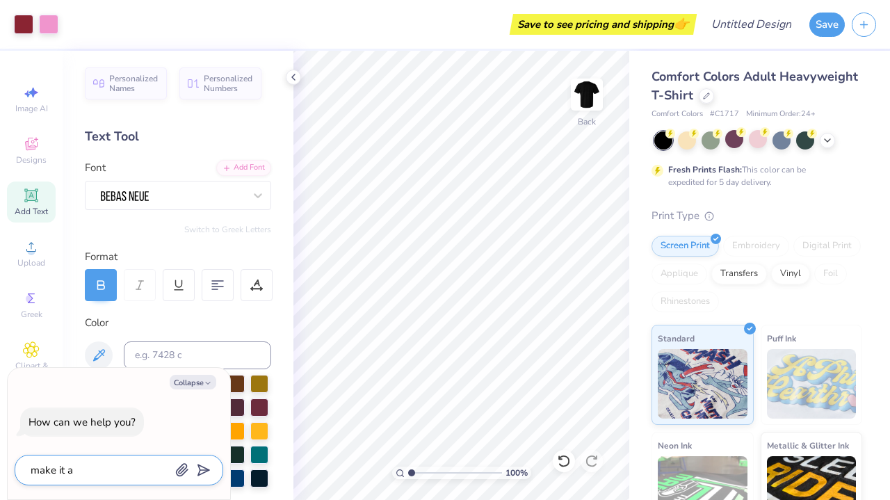
type textarea "make it al"
type textarea "x"
type textarea "make it all"
type textarea "x"
type textarea "make it all"
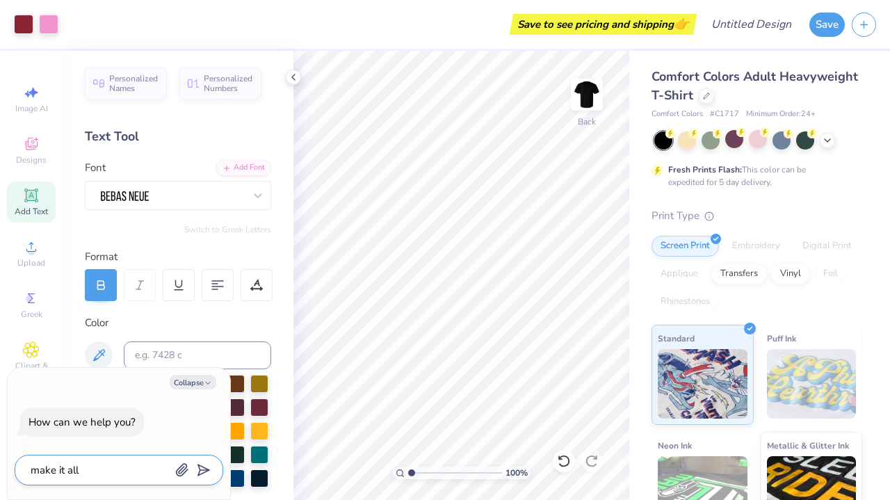
type textarea "x"
type textarea "make it all r"
type textarea "x"
type textarea "make it all re"
type textarea "x"
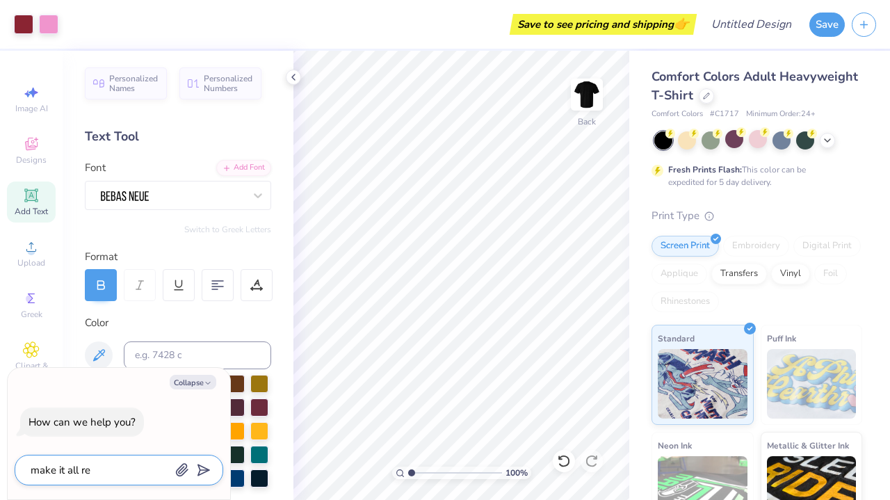
type textarea "make it all red"
type textarea "x"
type textarea "make it all red"
type textarea "x"
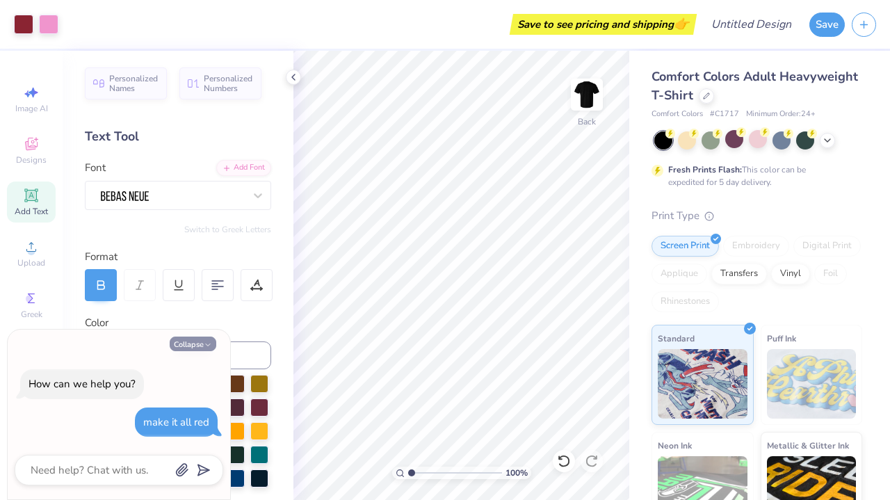
click at [188, 348] on button "Collapse" at bounding box center [193, 343] width 47 height 15
type textarea "x"
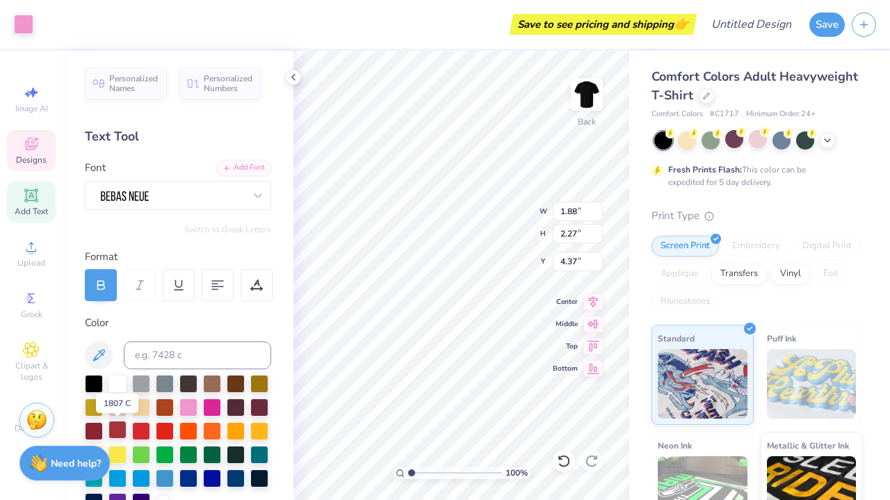
click at [118, 428] on div at bounding box center [117, 430] width 18 height 18
click at [120, 422] on div at bounding box center [117, 430] width 18 height 18
click at [120, 429] on div at bounding box center [117, 430] width 18 height 18
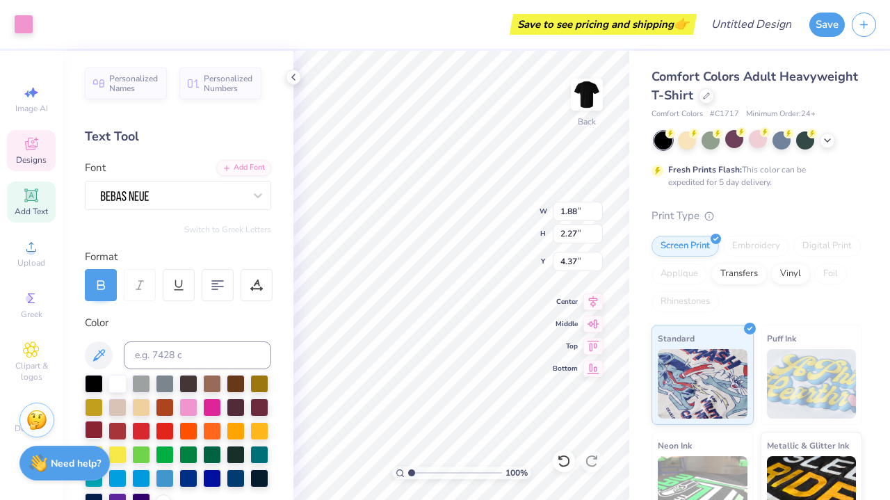
click at [96, 430] on div at bounding box center [94, 430] width 18 height 18
type input "4.50"
type input "3.64"
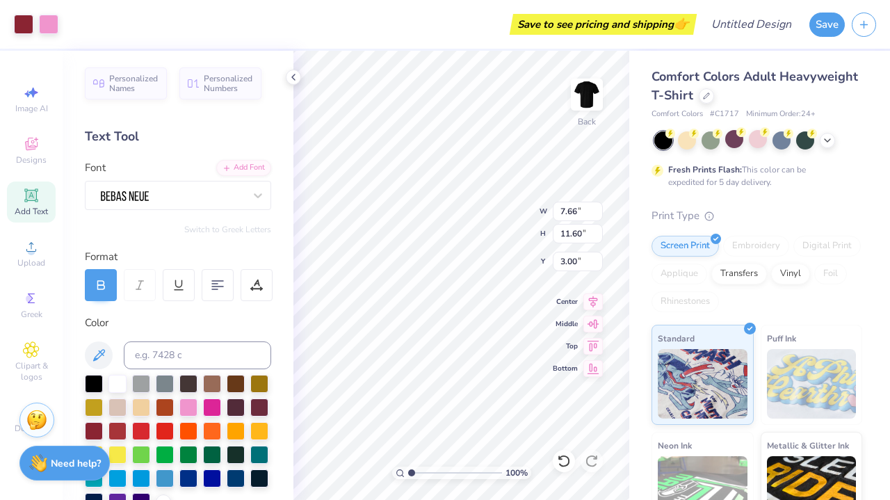
type input "5.51"
type input "1.87"
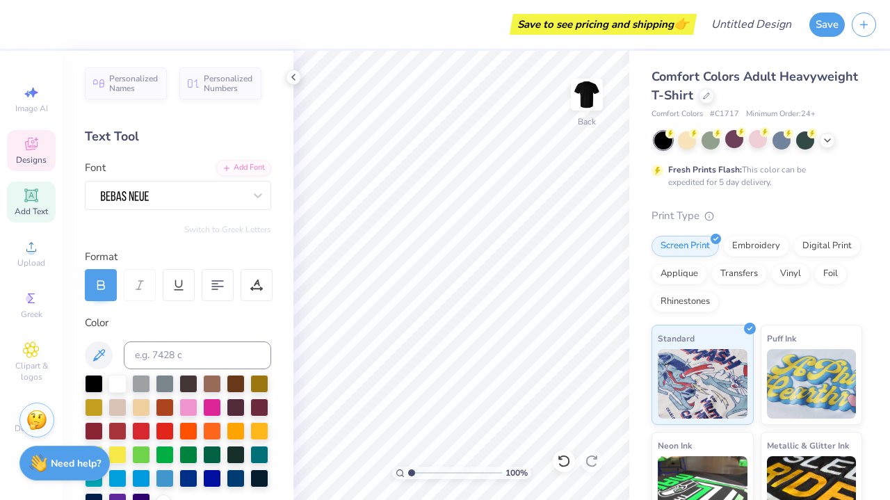
click at [42, 156] on span "Designs" at bounding box center [31, 159] width 31 height 11
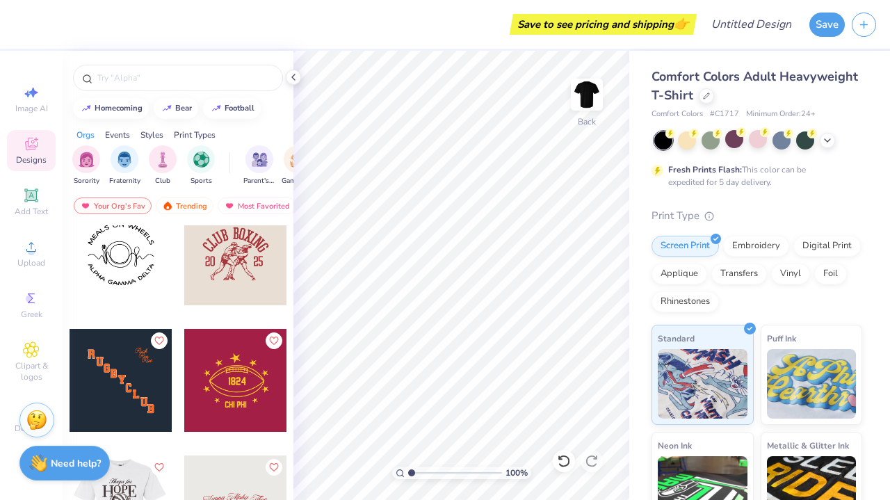
scroll to position [16209, 0]
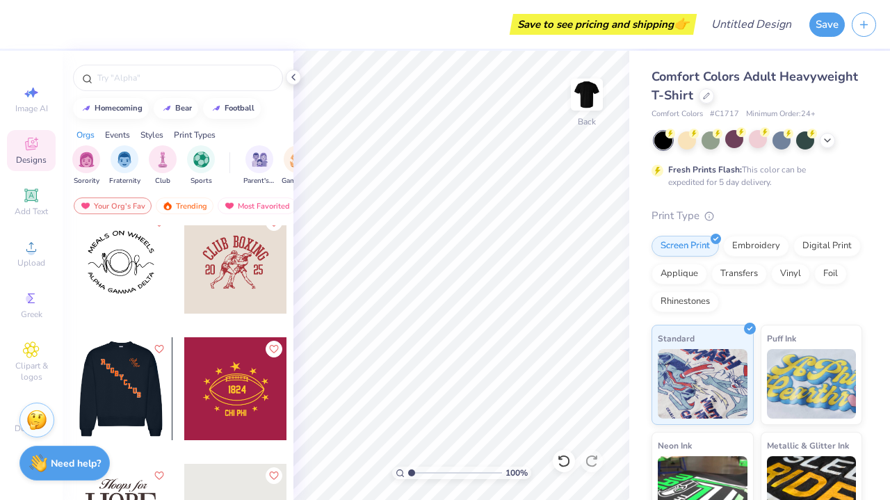
click at [245, 382] on div at bounding box center [235, 388] width 103 height 103
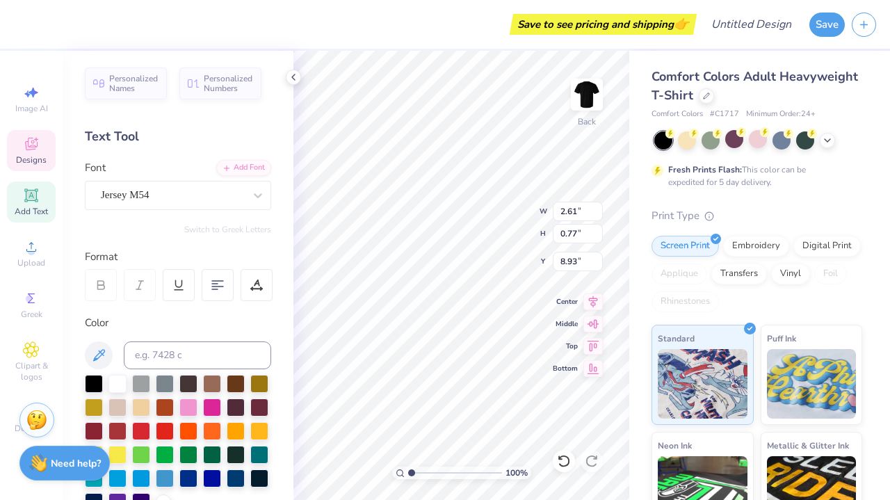
type textarea "C"
type textarea "[DEMOGRAPHIC_DATA] CAVS"
type textarea "2025"
type input "2.37"
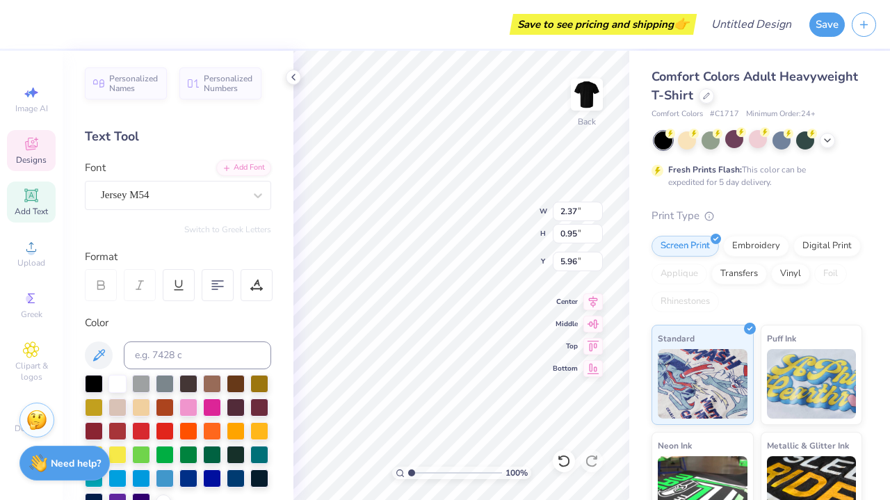
click at [633, 326] on div "Comfort Colors Adult Heavyweight T-Shirt Comfort Colors # C1717 Minimum Order: …" at bounding box center [759, 345] width 261 height 588
type input "4.78"
type input "3.94"
type input "2.06"
click at [658, 222] on div "Art colors Save to see pricing and shipping 👉 Design Title Save Image AI Design…" at bounding box center [445, 250] width 890 height 500
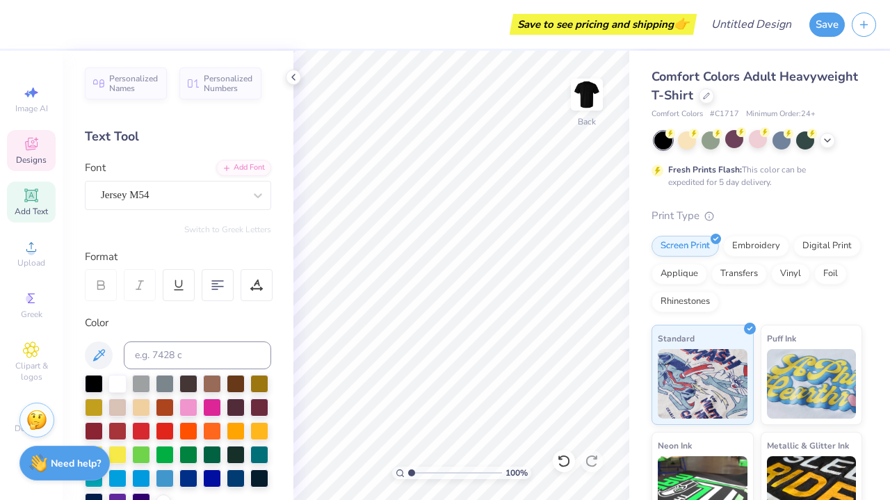
click at [42, 142] on div "Designs" at bounding box center [31, 150] width 49 height 41
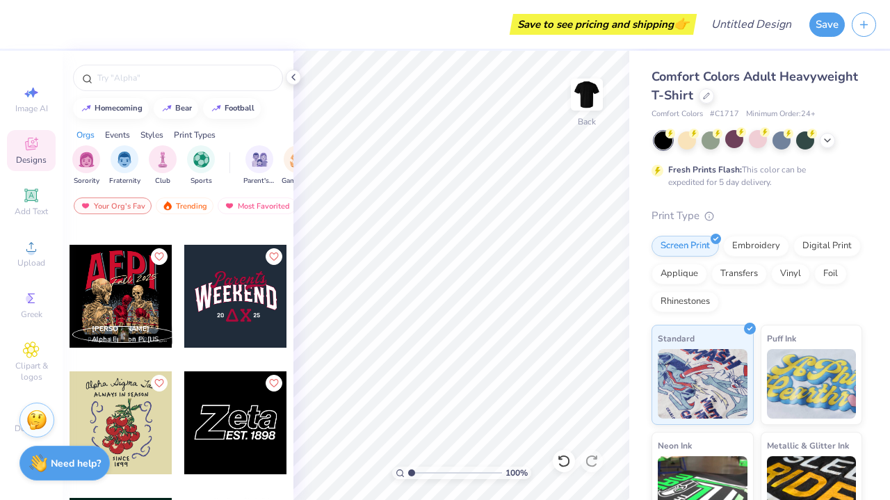
scroll to position [9400, 0]
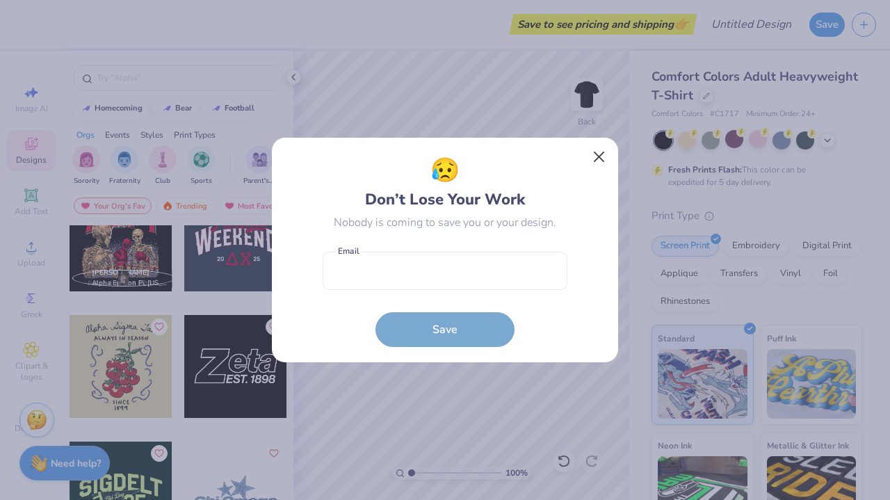
click at [599, 161] on button "Close" at bounding box center [599, 157] width 26 height 26
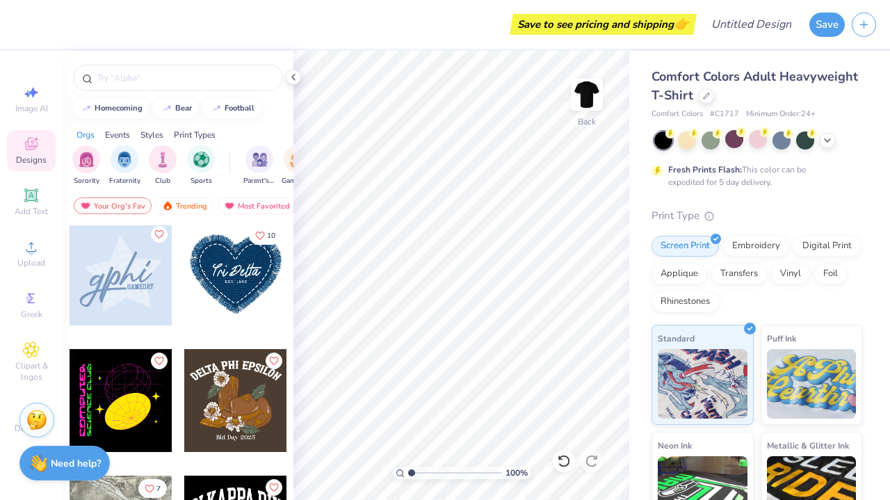
scroll to position [9958, 0]
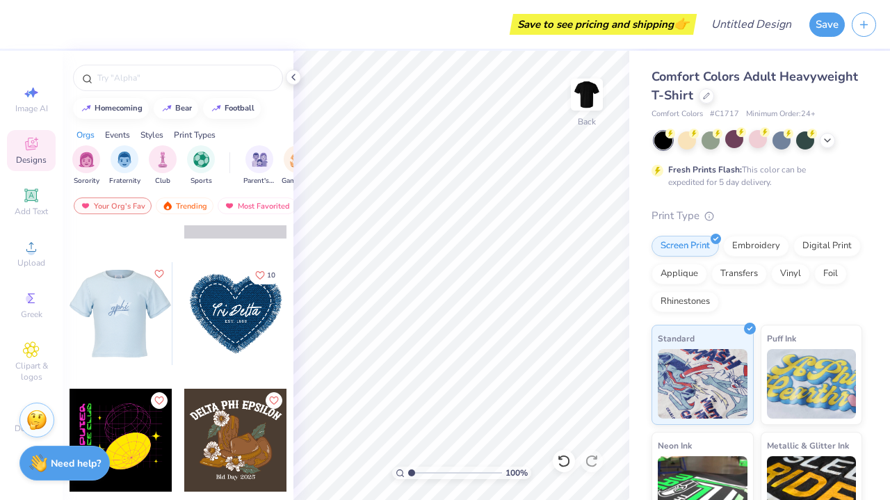
click at [70, 320] on div at bounding box center [18, 313] width 103 height 103
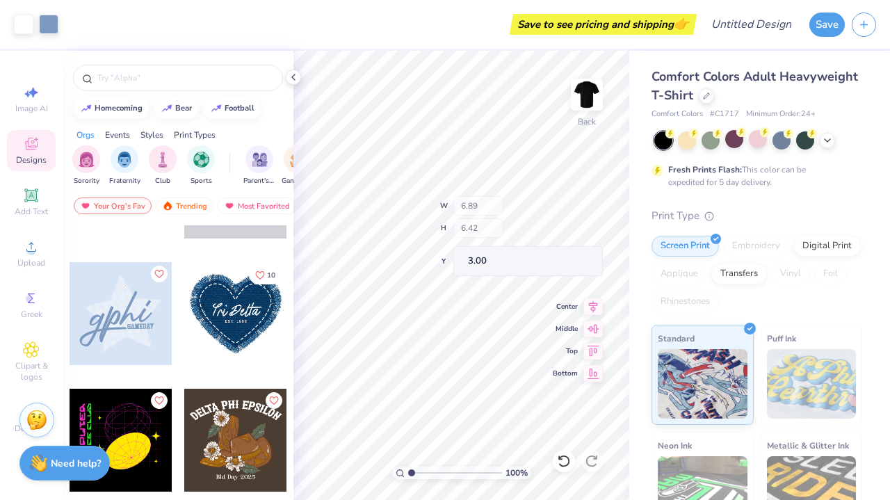
type input "6.04"
type input "4.63"
type input "4.36"
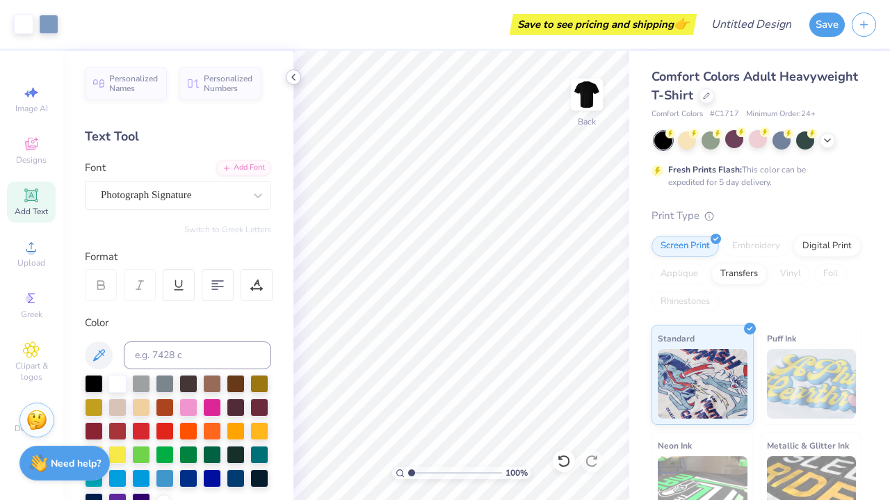
click at [297, 75] on icon at bounding box center [293, 77] width 11 height 11
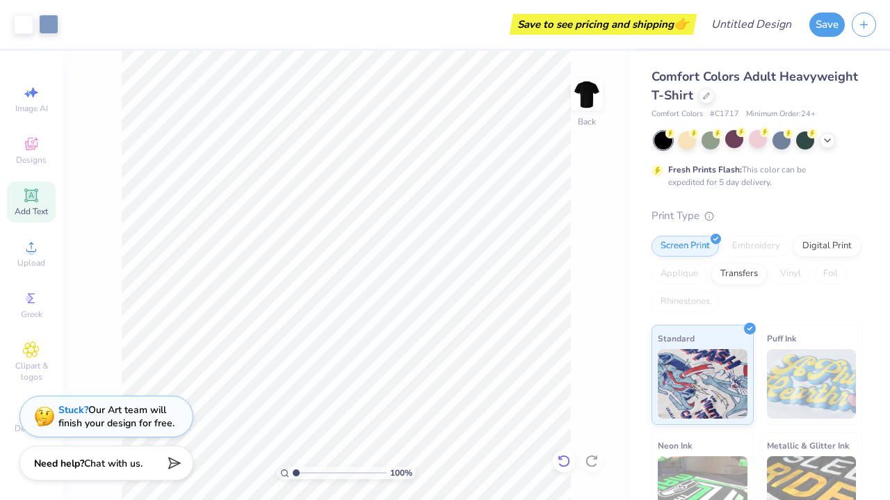
click at [555, 464] on div at bounding box center [564, 461] width 22 height 22
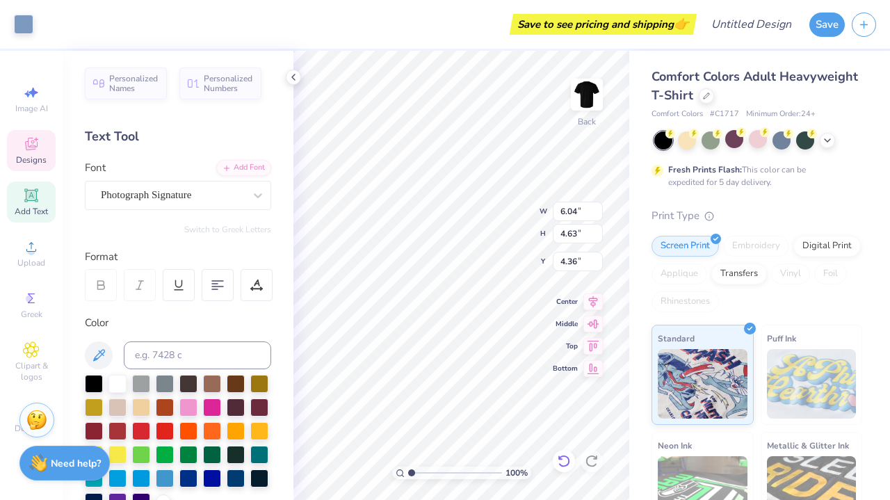
type input "4.41"
type textarea "g"
type textarea "[DEMOGRAPHIC_DATA]"
type input "11.08"
type input "6.55"
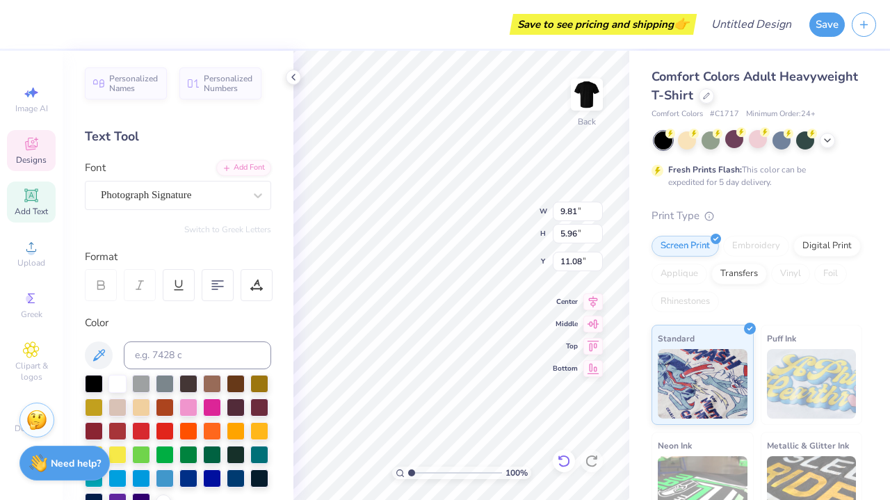
type input "6.42"
type input "3.00"
type input "2.19"
type input "0.47"
type input "7.07"
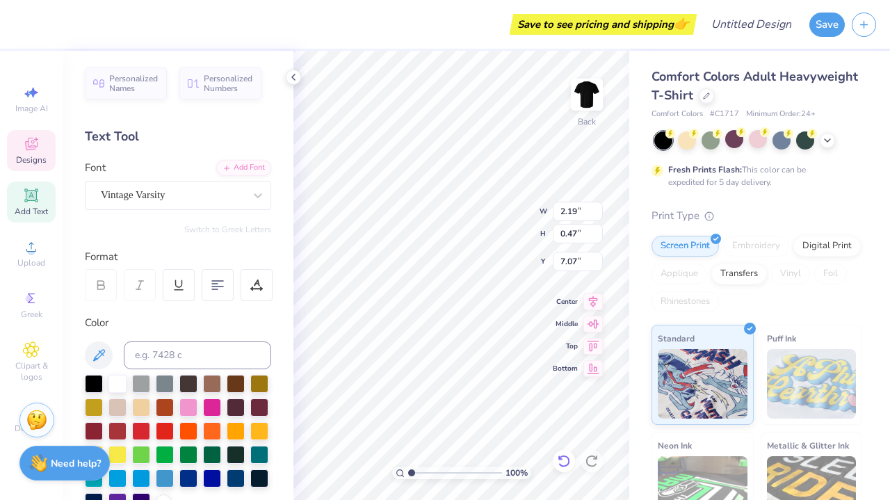
type textarea "Cavs"
type input "7.74"
type input "9.81"
type input "5.96"
type input "2.00"
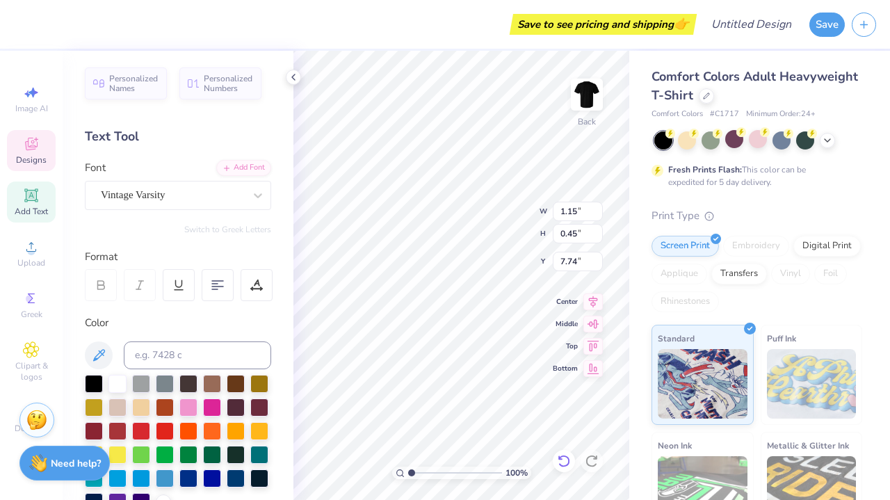
type input "7.96"
click at [113, 434] on div at bounding box center [117, 430] width 18 height 18
click at [130, 437] on div at bounding box center [178, 443] width 186 height 136
click at [126, 437] on div at bounding box center [117, 430] width 18 height 18
type input "1.15"
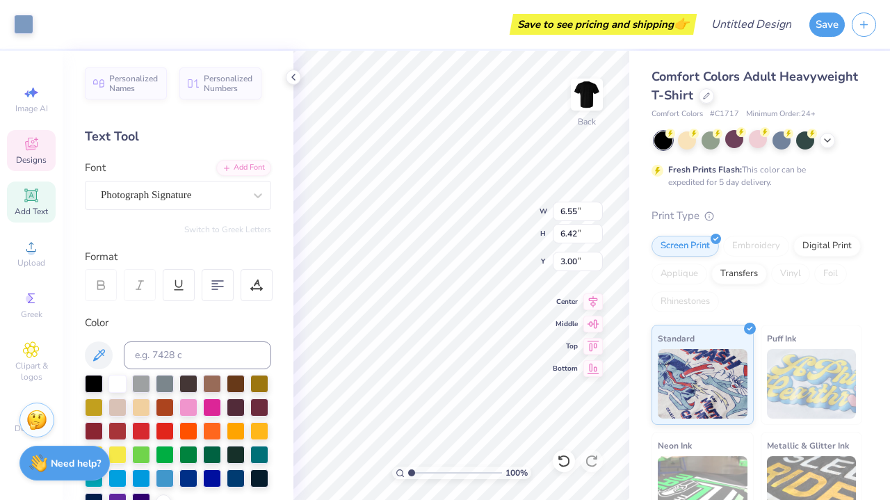
type input "0.45"
type input "7.96"
click at [122, 432] on div at bounding box center [117, 430] width 18 height 18
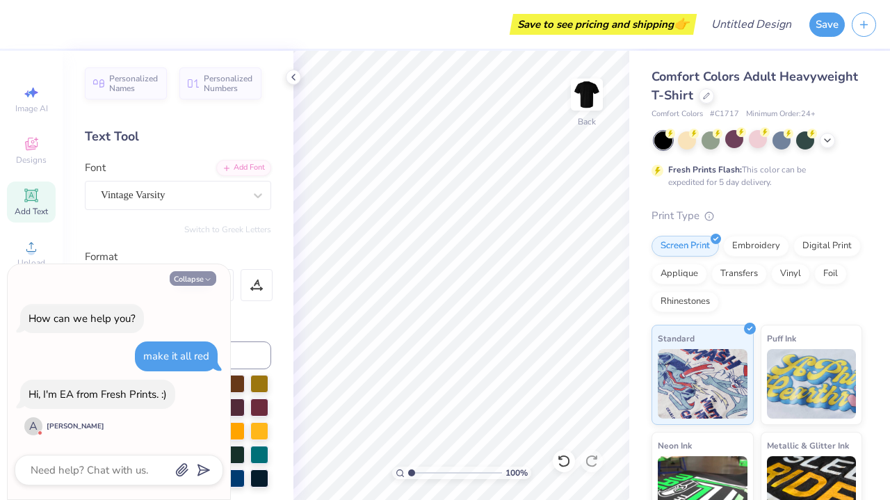
click at [186, 280] on button "Collapse" at bounding box center [193, 278] width 47 height 15
type textarea "x"
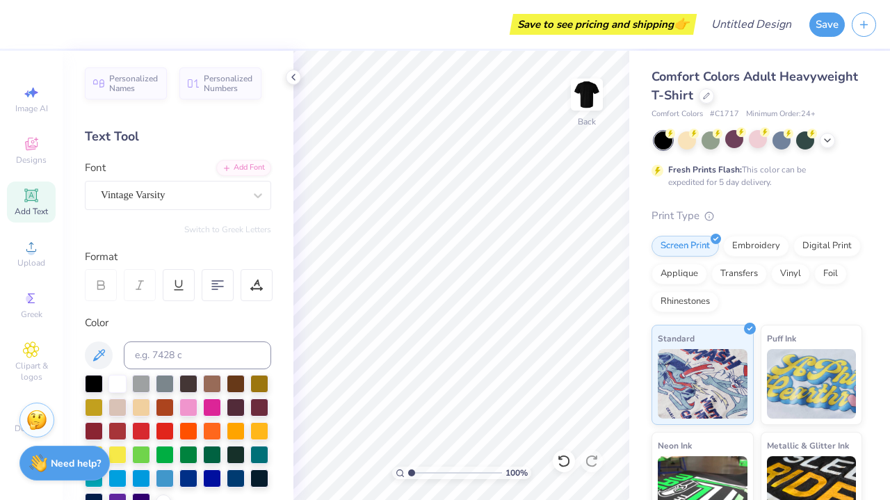
click at [48, 194] on div "Add Text" at bounding box center [31, 201] width 49 height 41
click at [40, 144] on div "Designs" at bounding box center [31, 150] width 49 height 41
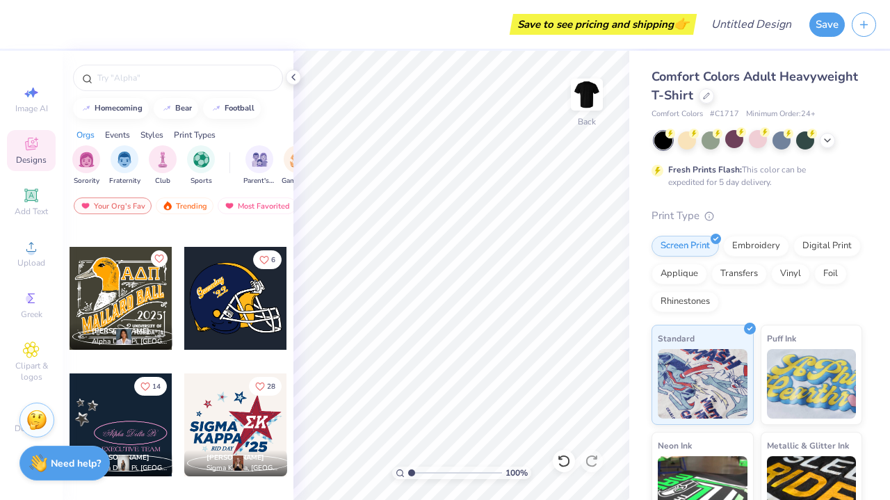
scroll to position [11992, 0]
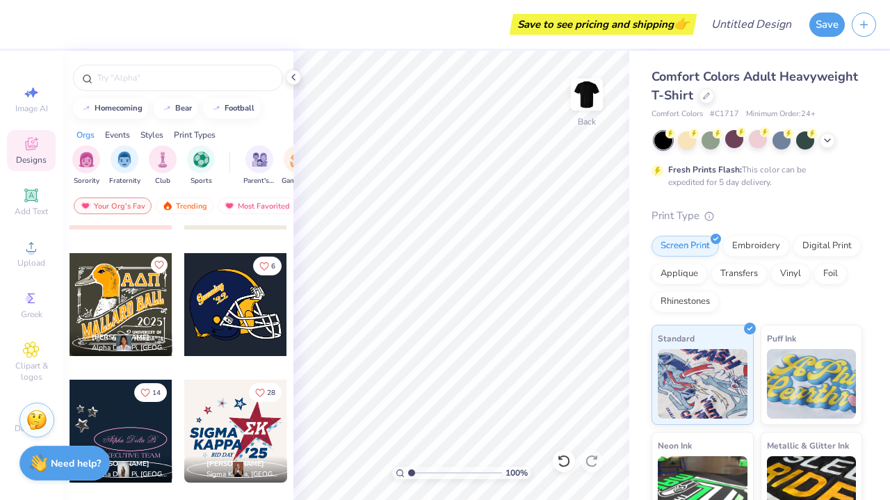
click at [211, 315] on div "7 [PERSON_NAME] Alpha Delta Pi, [GEOGRAPHIC_DATA][US_STATE] 6 14 Aliyah [PERSON…" at bounding box center [178, 388] width 231 height 326
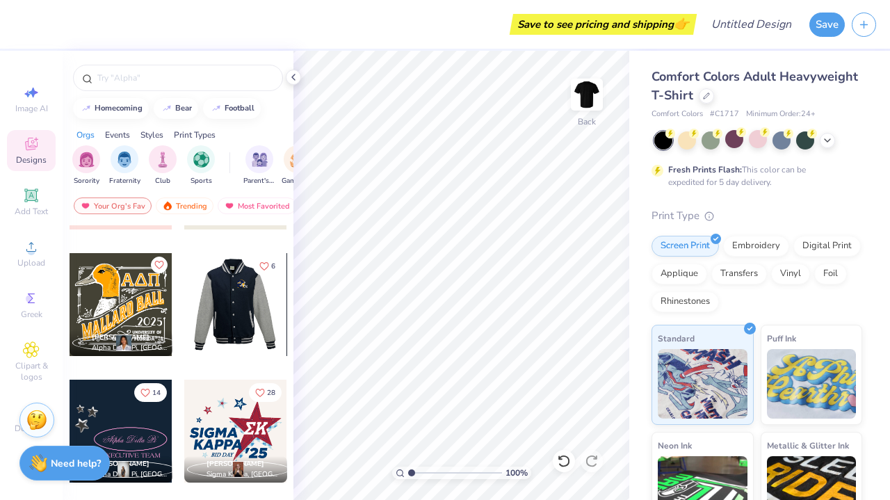
click at [184, 298] on div at bounding box center [132, 304] width 103 height 103
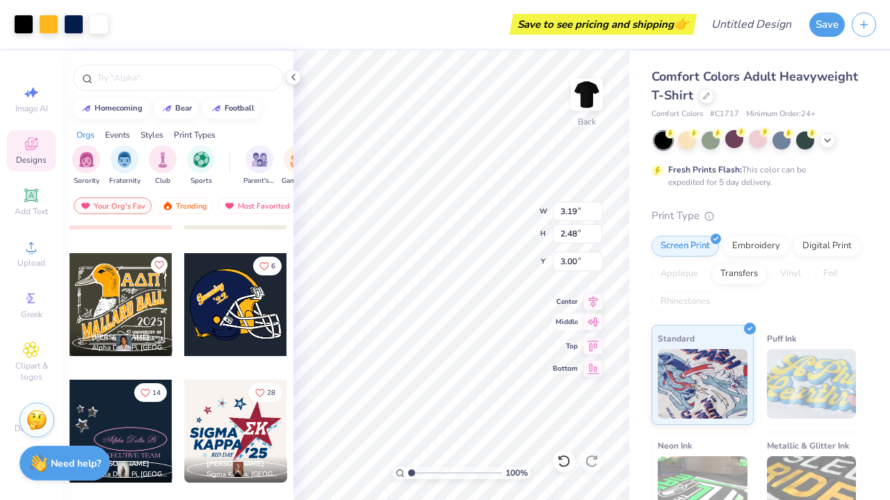
click at [557, 319] on div "100 % Back W 3.19 3.19 " H 2.48 2.48 " Y 3.00 3.00 " Center Middle Top Bottom" at bounding box center [461, 275] width 336 height 449
type input "7.94"
type input "10.78"
type input "8.38"
type input "5.02"
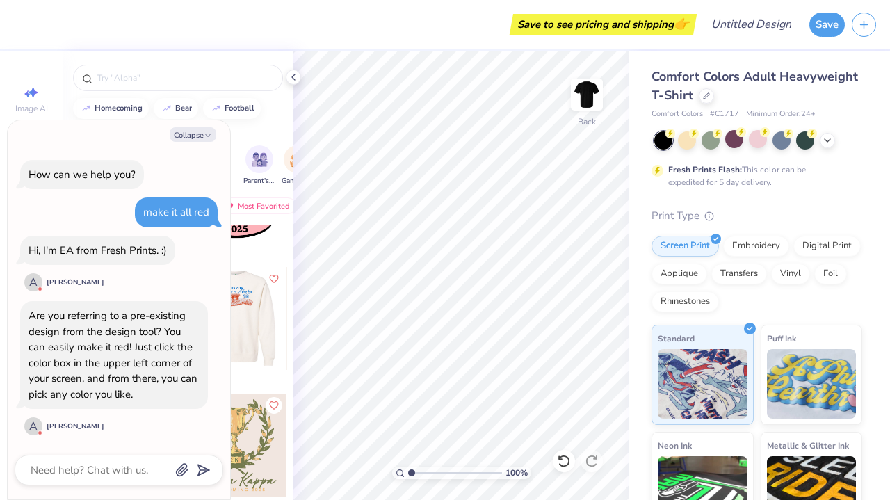
scroll to position [23872, 0]
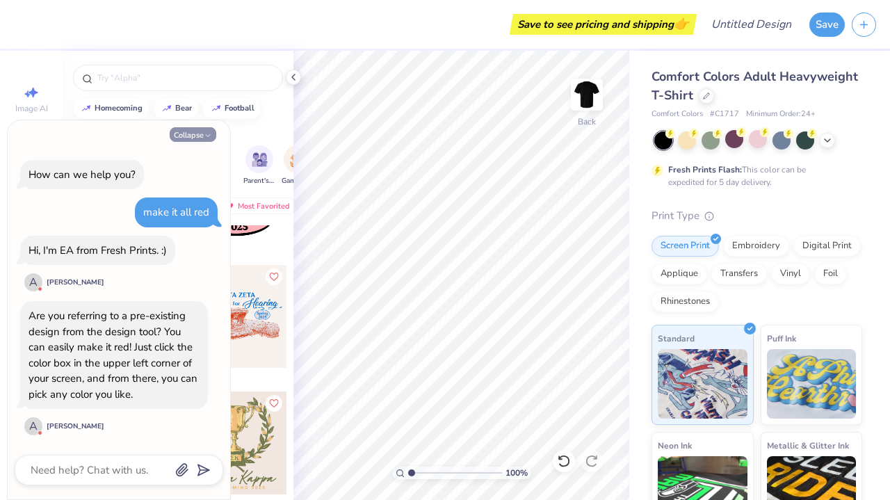
click at [189, 141] on button "Collapse" at bounding box center [193, 134] width 47 height 15
type textarea "x"
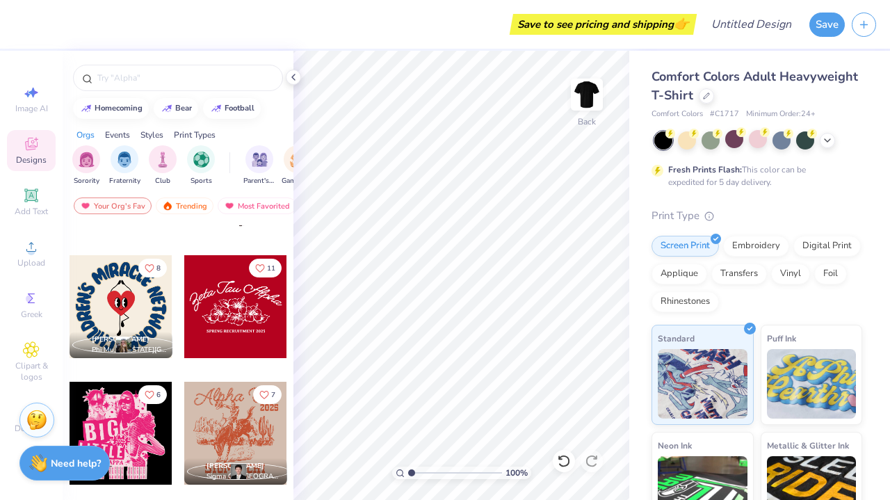
scroll to position [29436, 0]
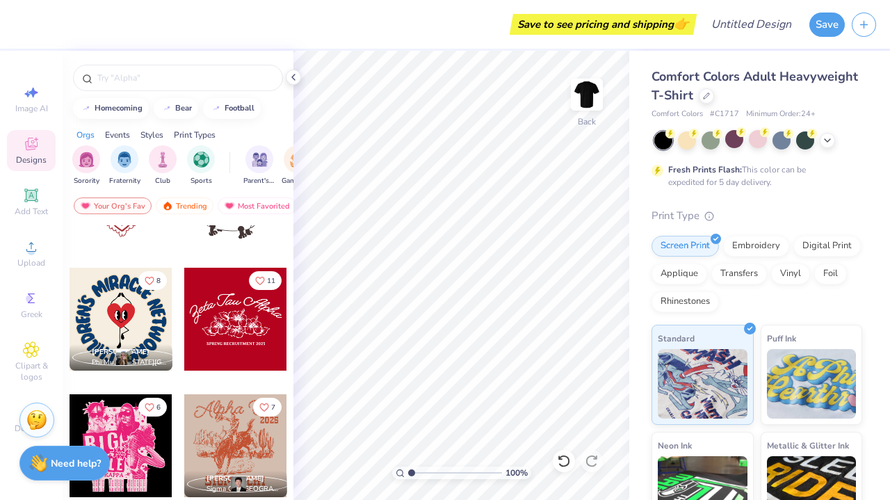
click at [148, 319] on div at bounding box center [121, 319] width 103 height 103
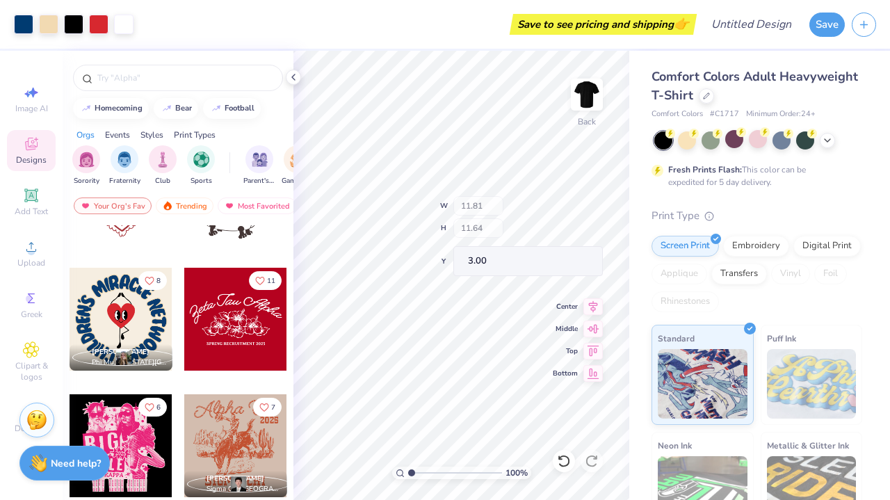
type input "1.90"
type input "1.85"
type input "4.46"
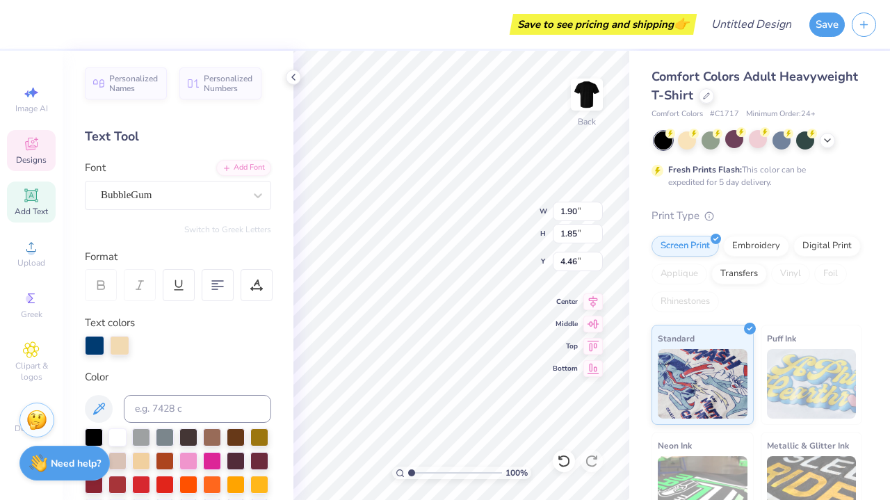
scroll to position [1, 0]
type textarea "Y"
type input "2.28"
type input "2.34"
type input "3.74"
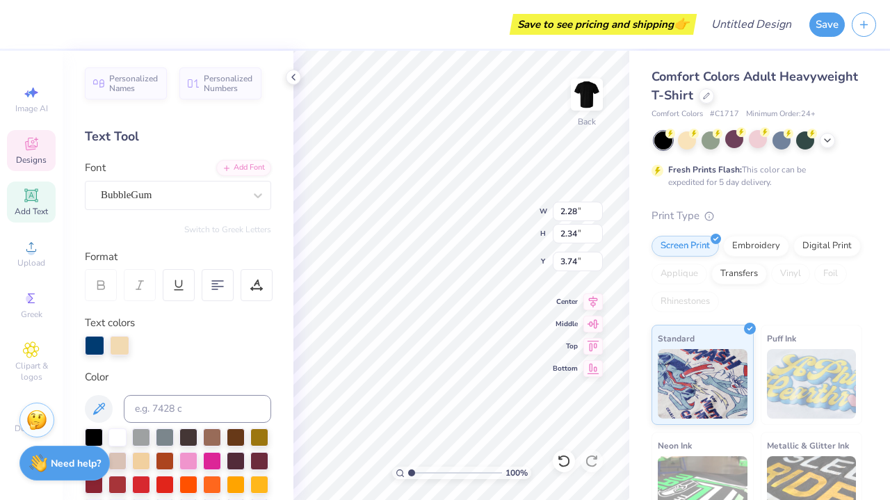
type textarea "L"
type input "1.13"
type input "1.93"
type input "3.38"
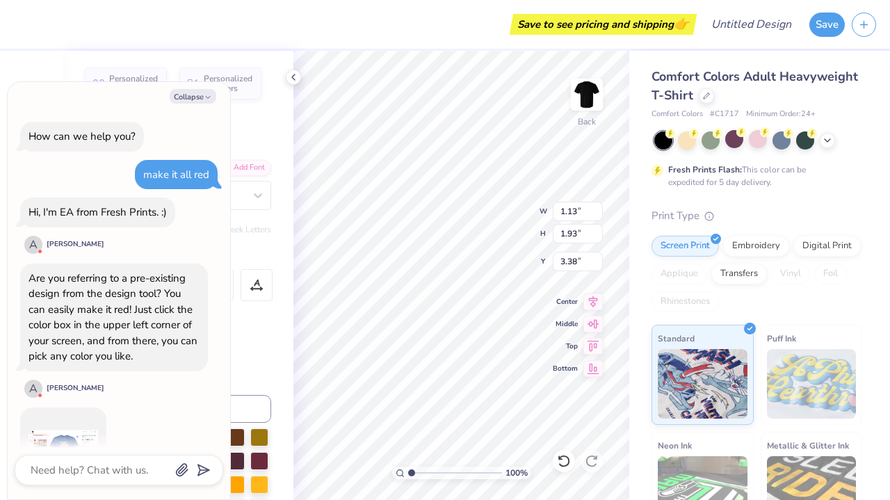
type textarea "x"
type input "1.68"
type input "2.11"
type input "3.07"
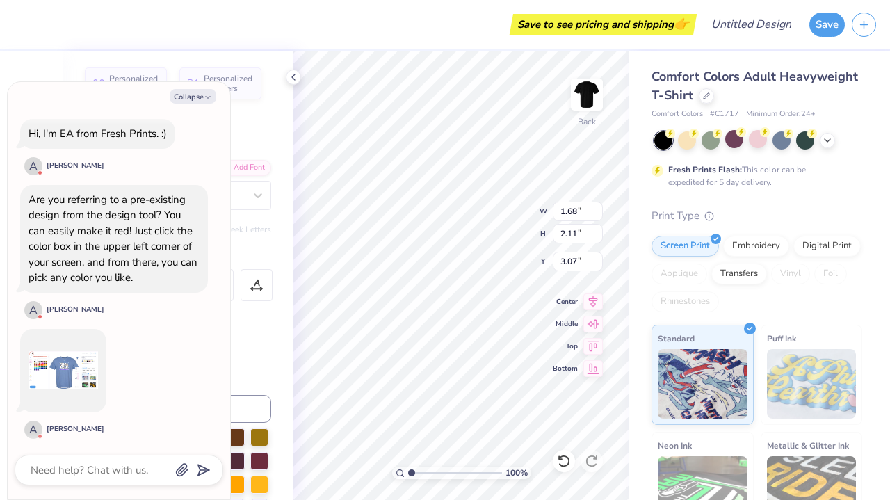
type textarea "x"
type input "1.13"
type input "1.93"
type input "3.38"
type textarea "x"
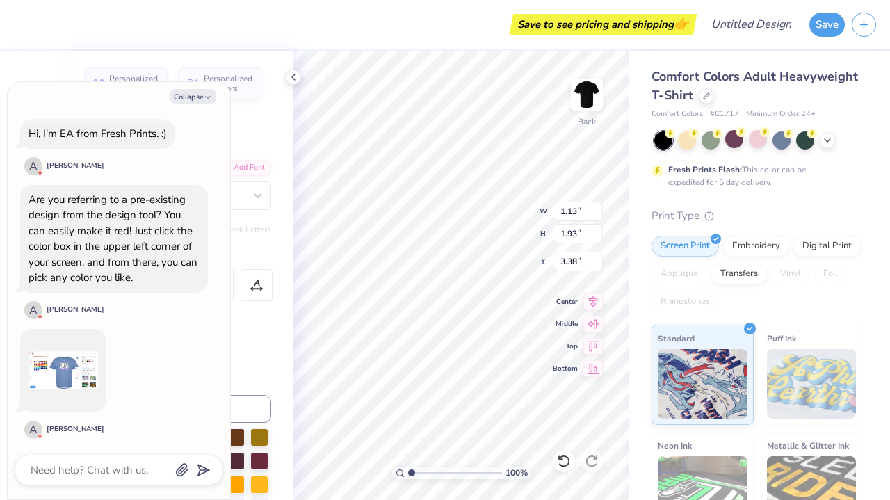
type textarea "AI"
type textarea "x"
type input "1.68"
type input "2.11"
type input "3.07"
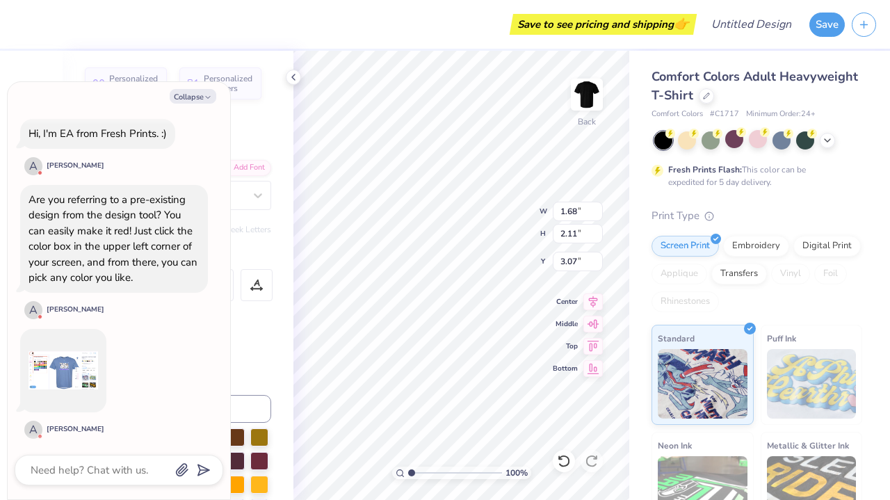
type textarea "x"
type textarea "DR"
type textarea "x"
type textarea "D"
type textarea "x"
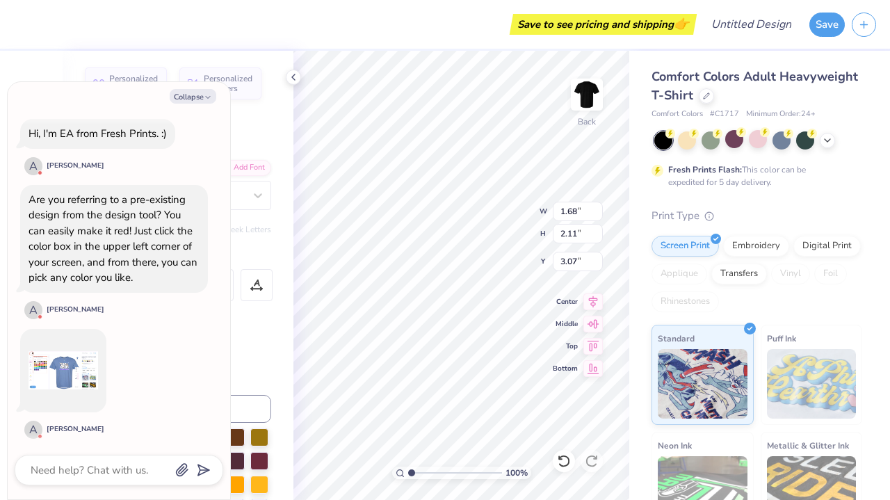
type input "2.50"
type input "2.59"
type input "3.09"
type textarea "x"
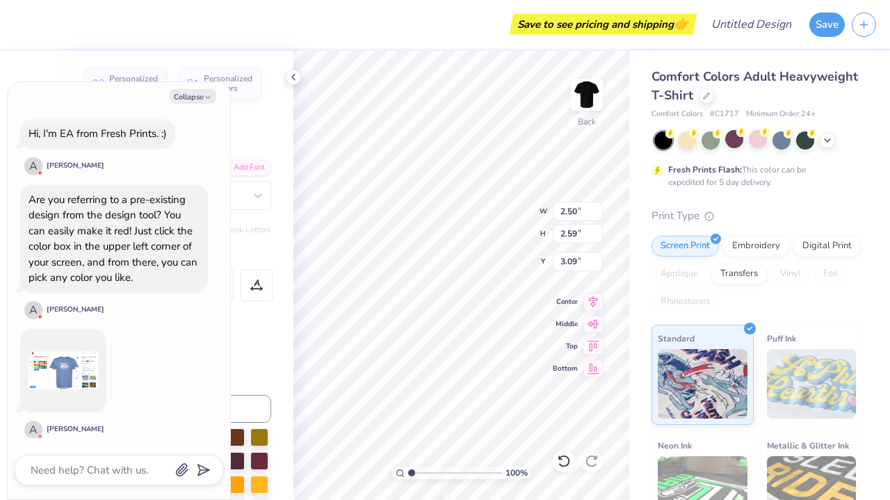
type textarea "A"
type textarea "x"
type input "1.58"
type input "2.07"
type input "3.00"
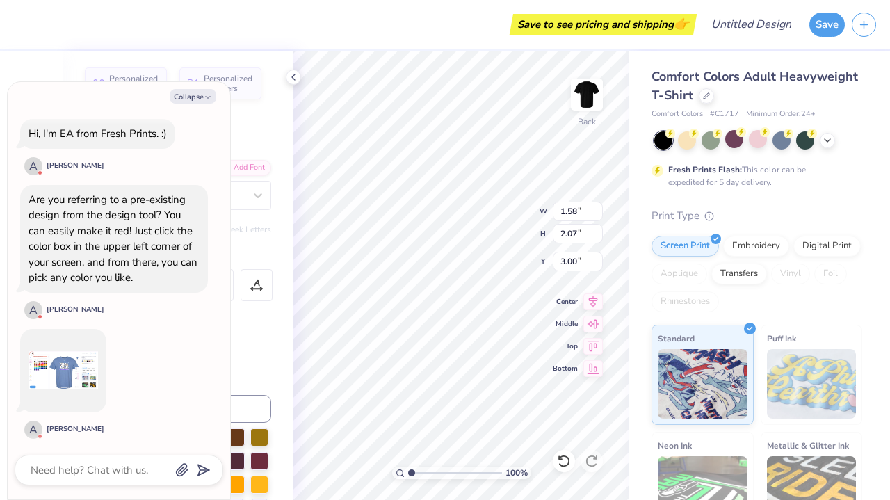
type textarea "x"
type input "1.47"
type input "1.98"
type input "3.14"
type textarea "x"
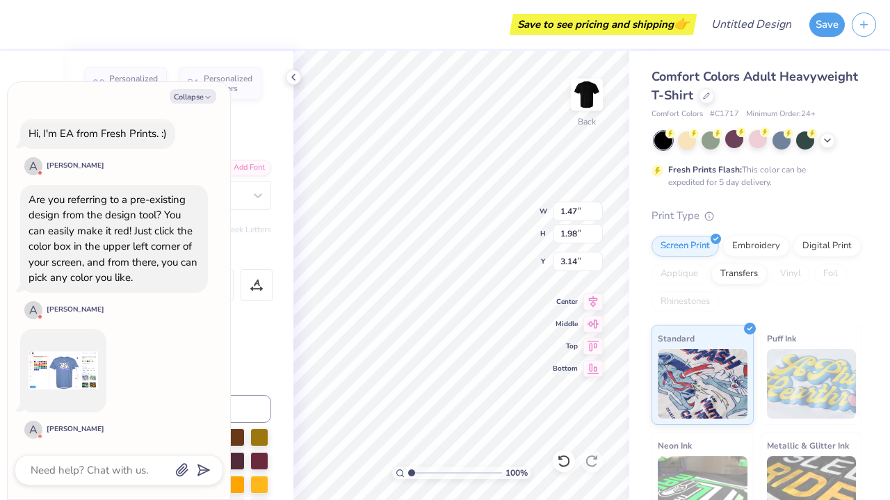
type input "1.58"
type input "2.07"
type input "3.00"
type textarea "x"
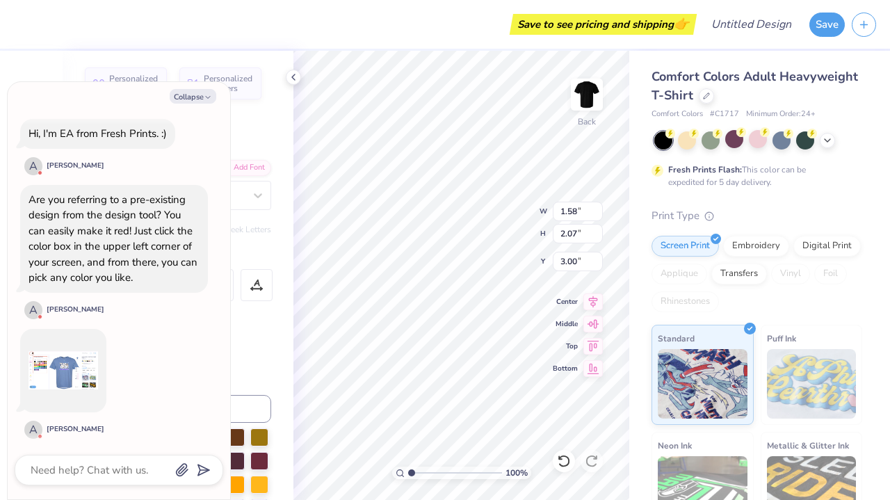
type textarea "x"
type textarea "Y"
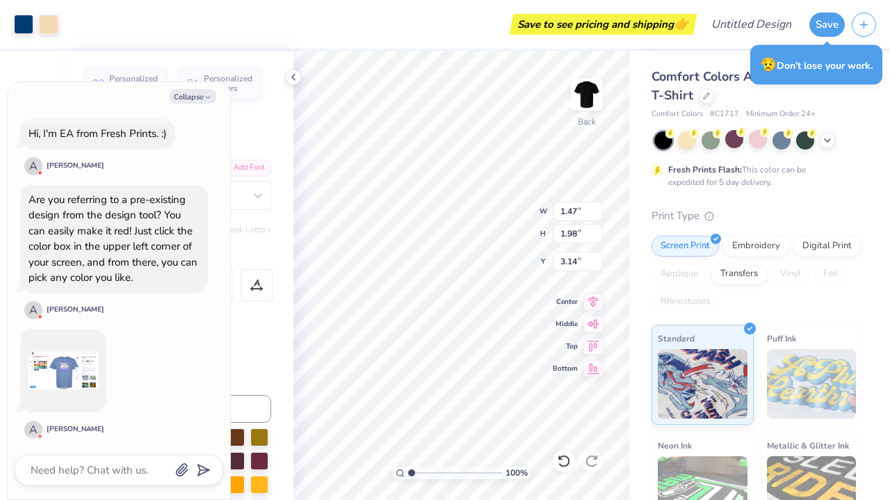
type textarea "x"
type input "3.00"
type textarea "x"
type input "1.45"
type input "2.06"
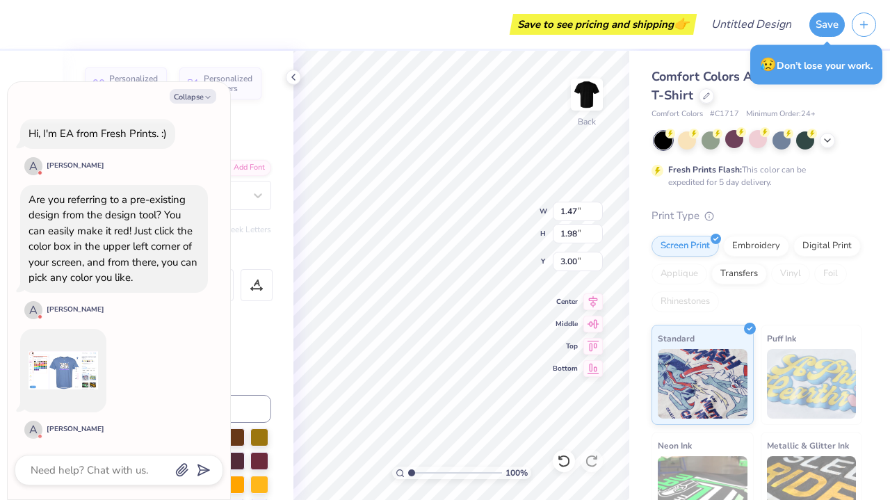
type input "3.03"
type textarea "x"
type input "3.35"
type textarea "x"
type input "1.47"
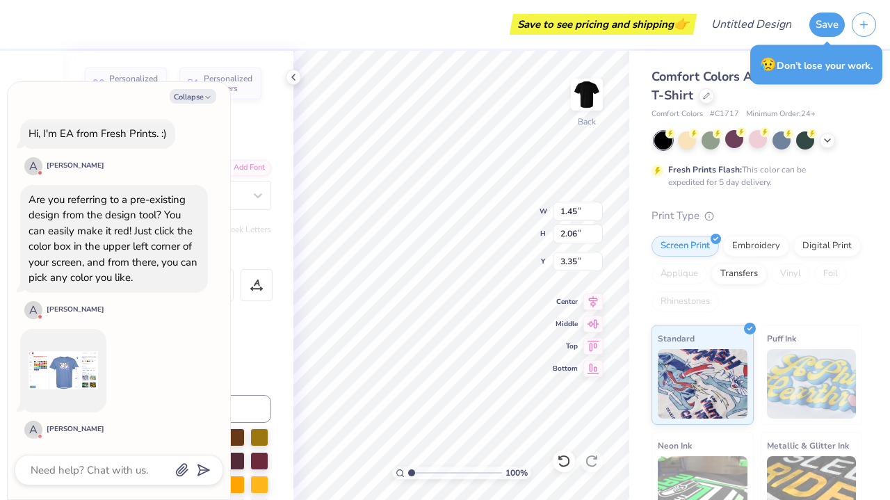
type input "1.98"
type input "3.00"
type textarea "x"
type input "3.35"
type textarea "x"
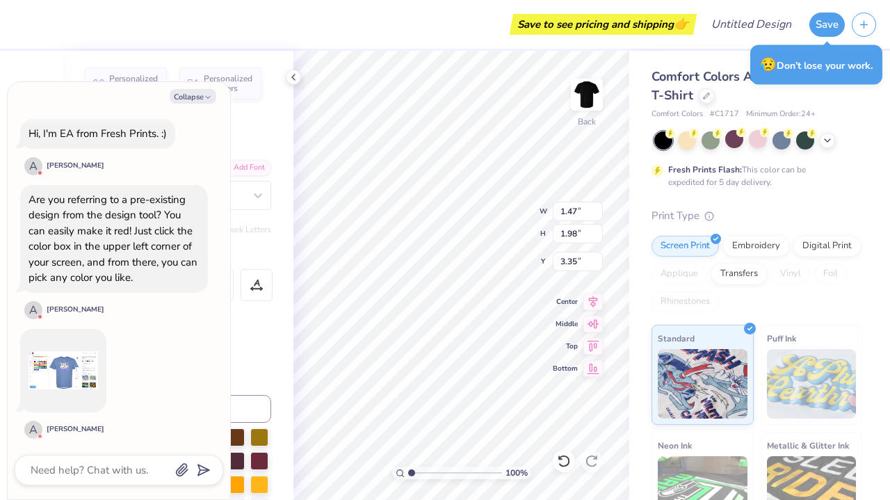
type input "1.45"
type input "2.06"
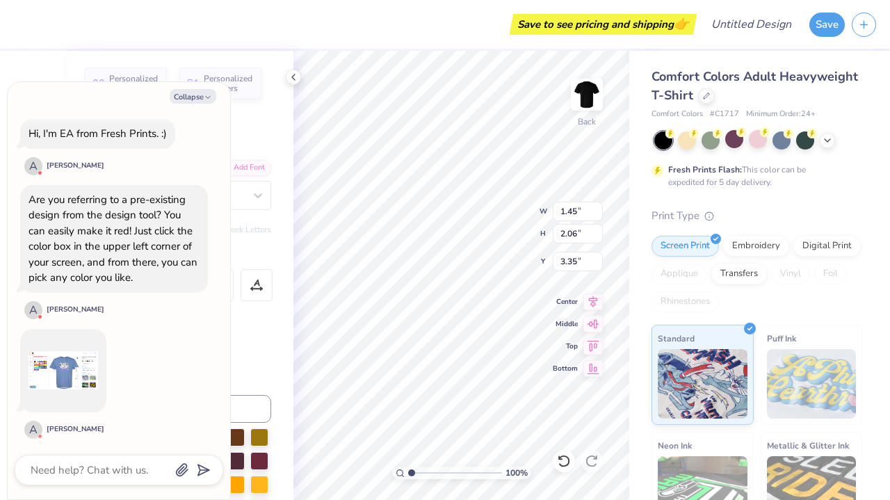
type textarea "x"
type input "1.76"
type input "2.18"
type input "3.33"
type textarea "x"
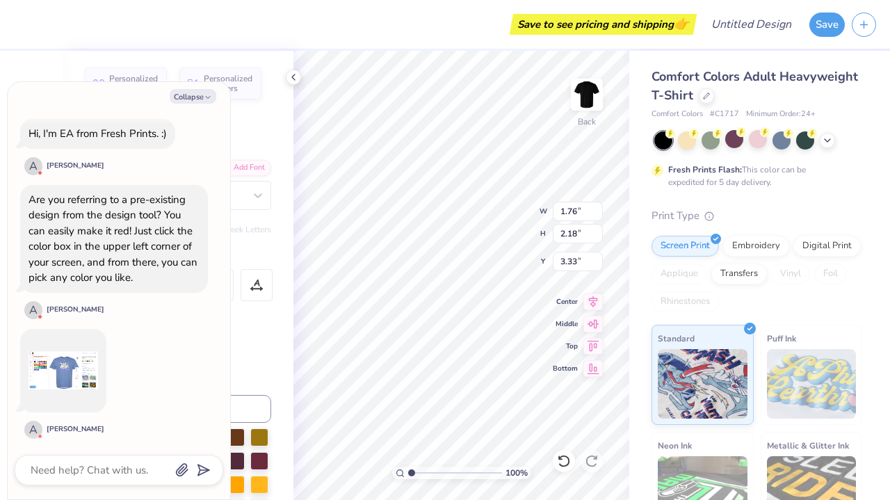
type input "3.43"
type textarea "x"
type input "1.47"
type input "1.98"
type input "3.35"
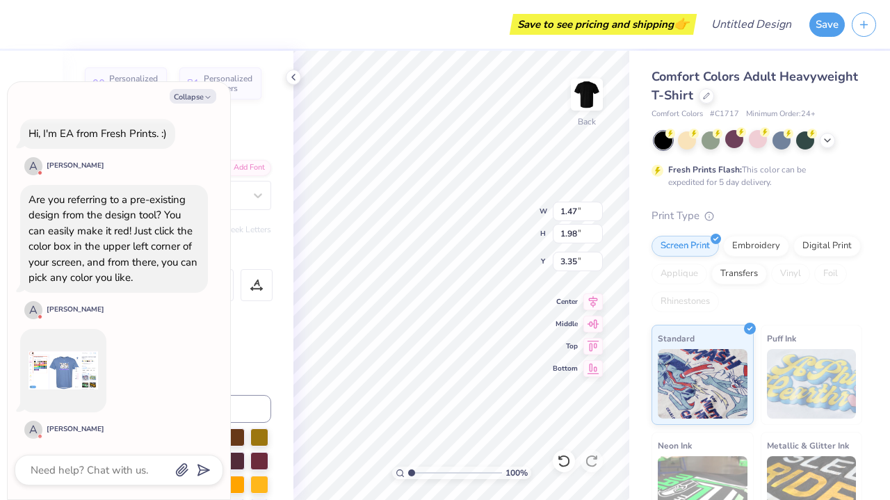
type textarea "x"
type input "3.00"
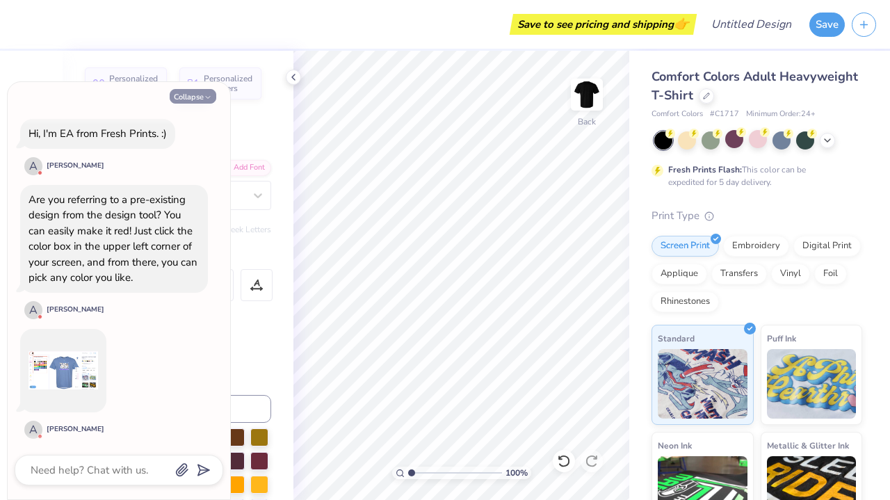
click at [198, 98] on button "Collapse" at bounding box center [193, 96] width 47 height 15
type textarea "x"
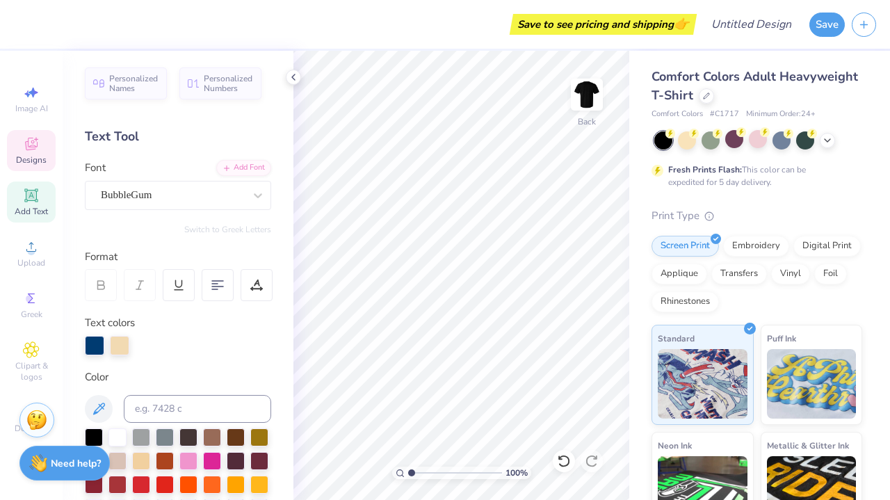
click at [32, 140] on icon at bounding box center [31, 144] width 17 height 17
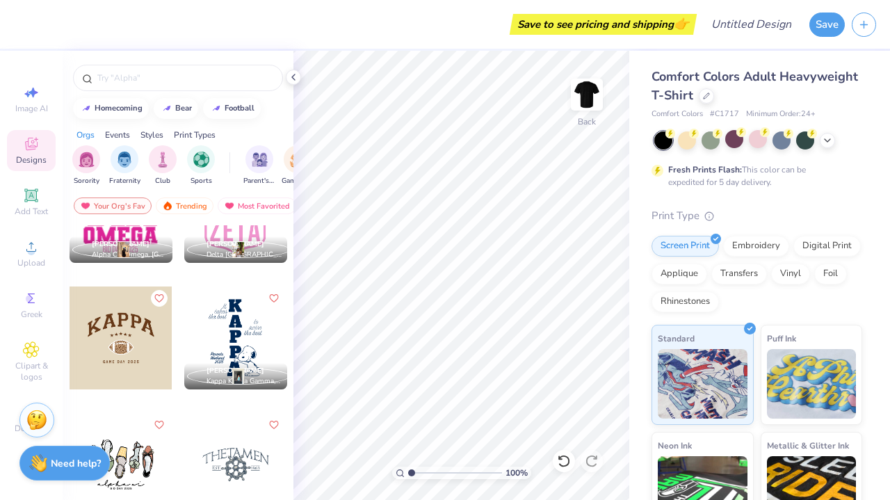
scroll to position [14227, 0]
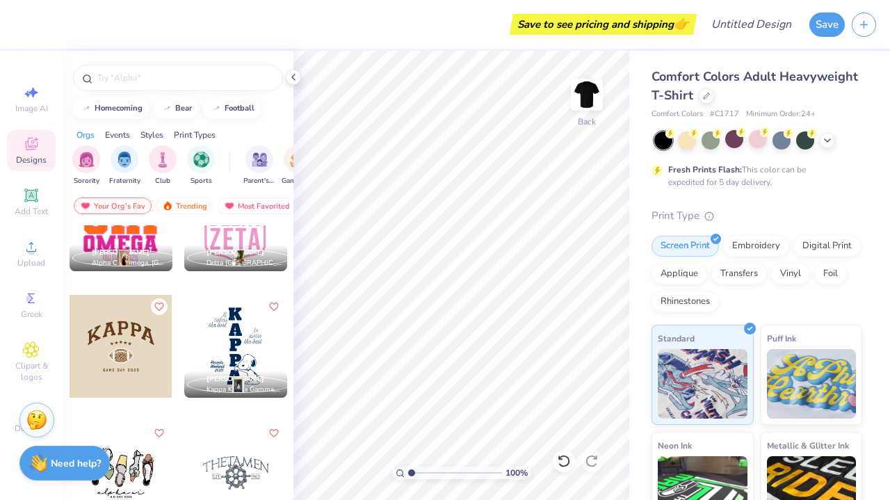
click at [140, 332] on div at bounding box center [121, 346] width 103 height 103
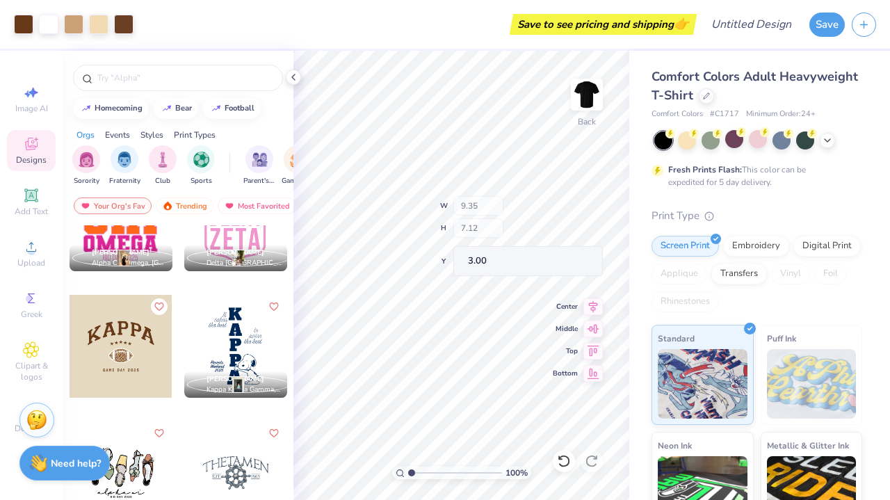
type input "3.41"
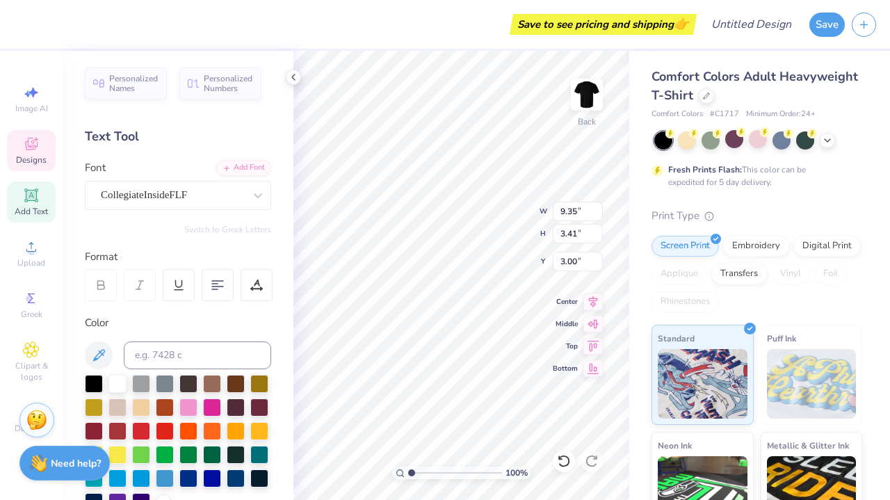
type textarea "[DEMOGRAPHIC_DATA]"
type input "6.67"
type input "2.57"
type input "3.42"
click at [562, 261] on input "3.42" at bounding box center [578, 261] width 50 height 19
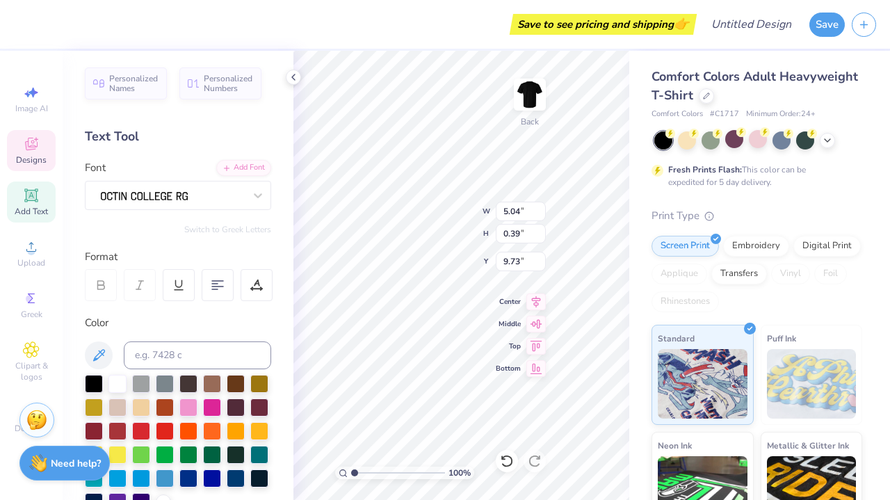
scroll to position [0, 1]
type textarea "CAVS 2025"
type input "3.48"
click at [115, 431] on div at bounding box center [117, 430] width 18 height 18
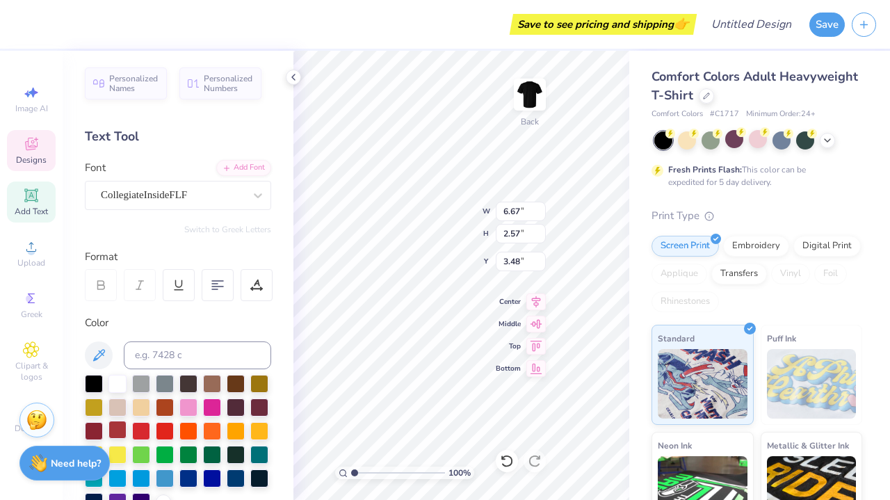
type input "3.46"
type input "0.39"
type input "9.73"
click at [143, 434] on div at bounding box center [141, 430] width 18 height 18
type input "3.05"
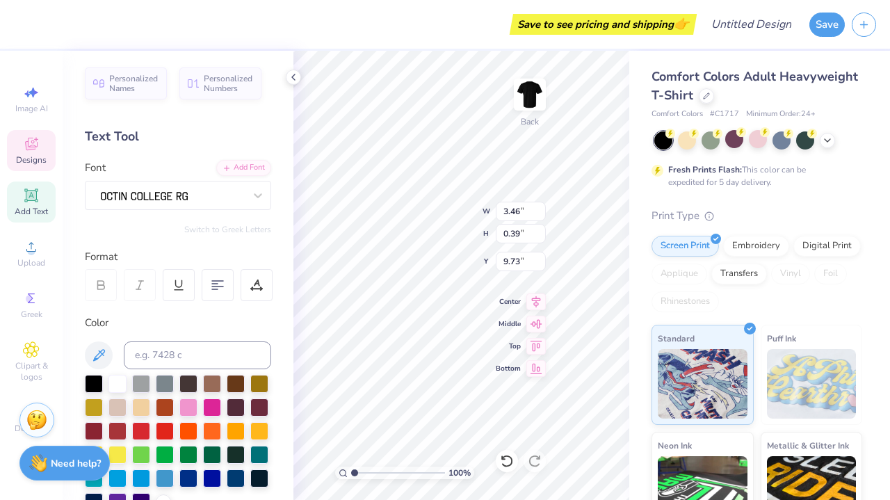
type input "0.71"
type input "5.70"
click at [145, 421] on div at bounding box center [178, 443] width 186 height 136
click at [142, 429] on div at bounding box center [141, 430] width 18 height 18
click at [124, 428] on div at bounding box center [117, 430] width 18 height 18
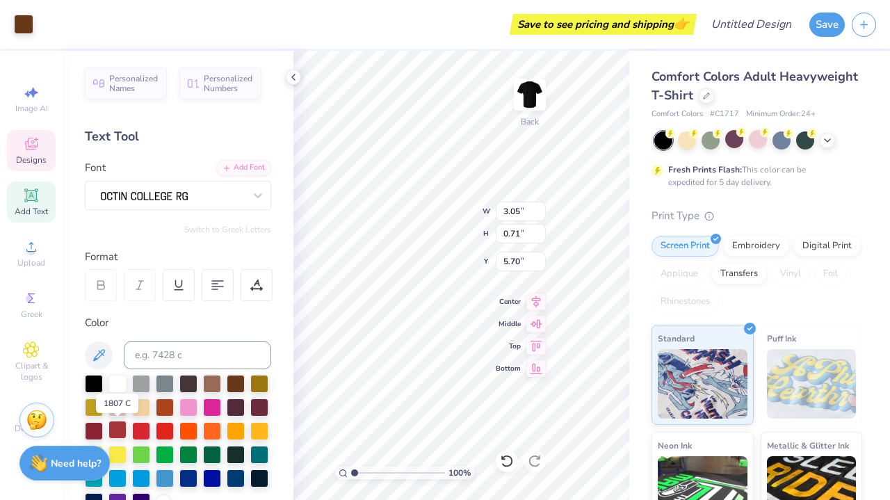
click at [124, 428] on div at bounding box center [117, 430] width 18 height 18
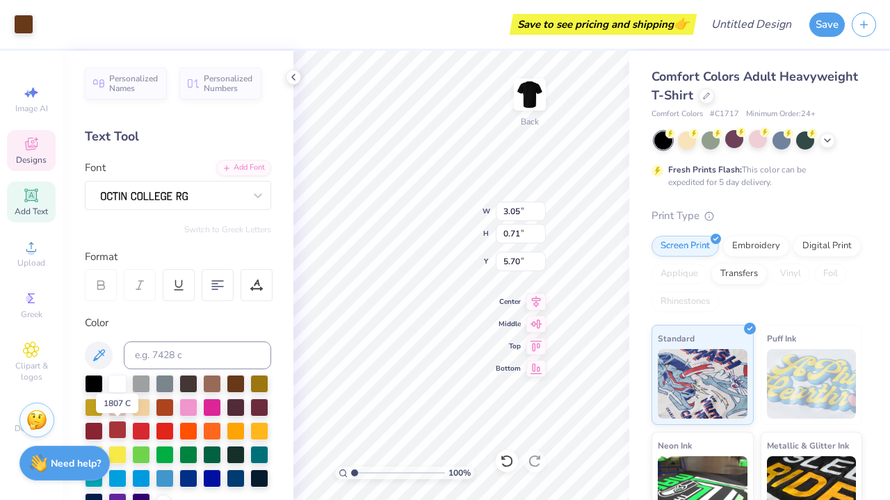
type input "6.67"
type input "2.57"
type input "3.48"
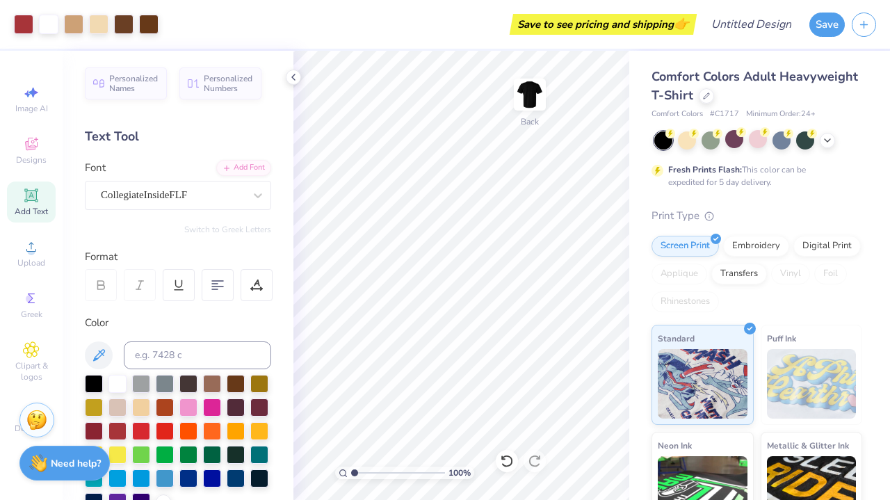
click at [283, 86] on div "Personalized Names Personalized Numbers Text Tool Add Font Font CollegiateInsid…" at bounding box center [178, 275] width 231 height 449
click at [294, 77] on icon at bounding box center [293, 77] width 11 height 11
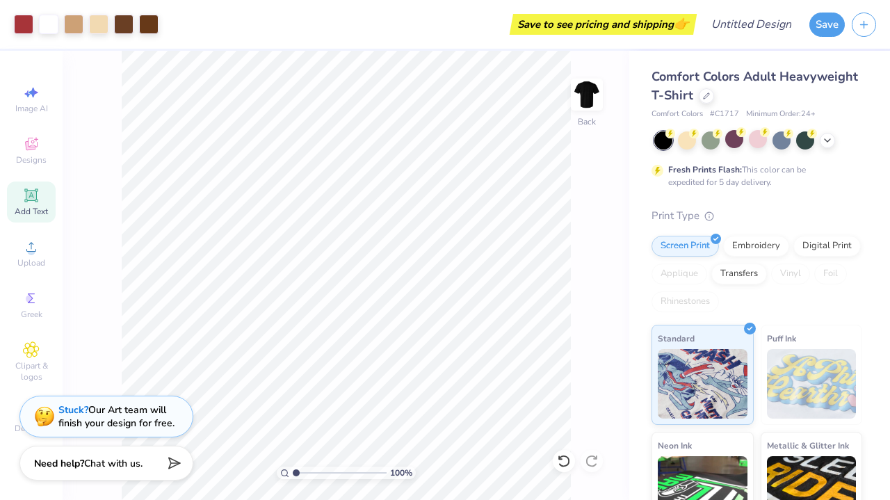
scroll to position [0, 0]
type input "3.83"
type input "3.82"
type input "2.49"
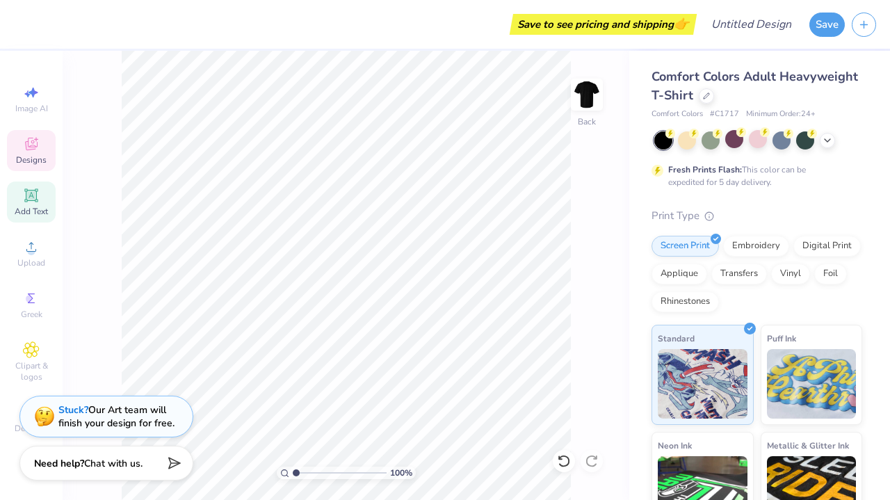
click at [44, 156] on span "Designs" at bounding box center [31, 159] width 31 height 11
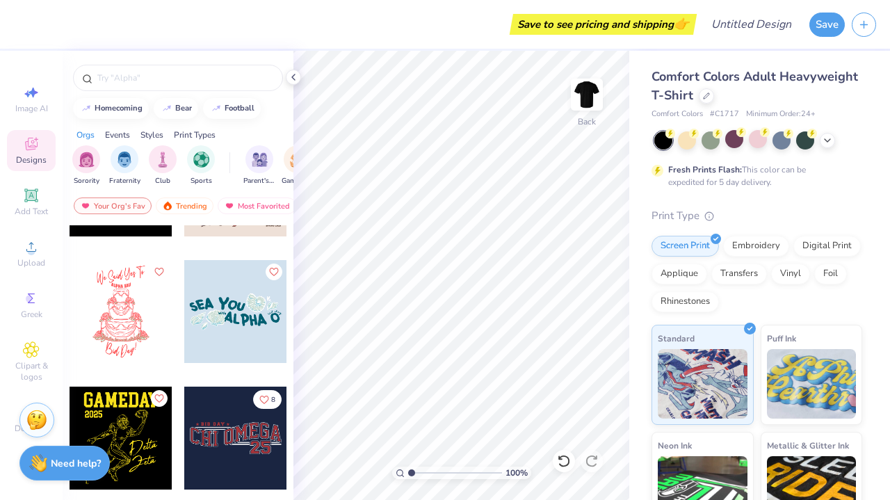
scroll to position [20459, 0]
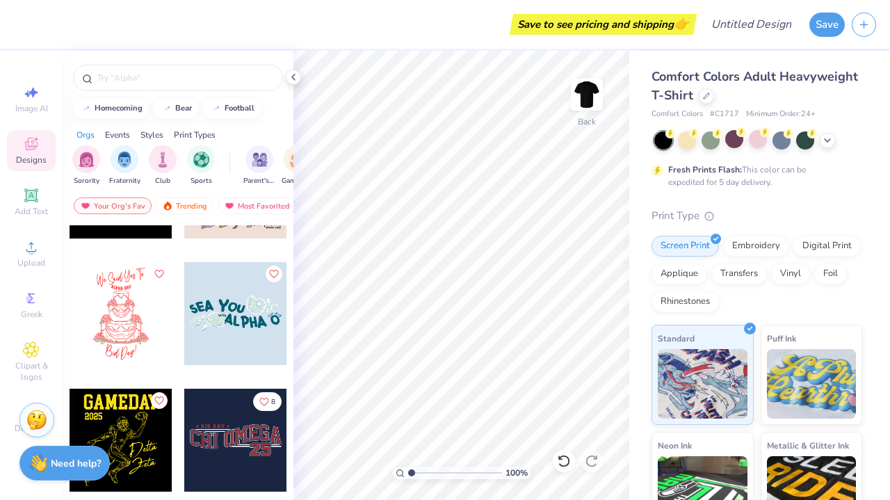
click at [246, 311] on div at bounding box center [235, 313] width 103 height 103
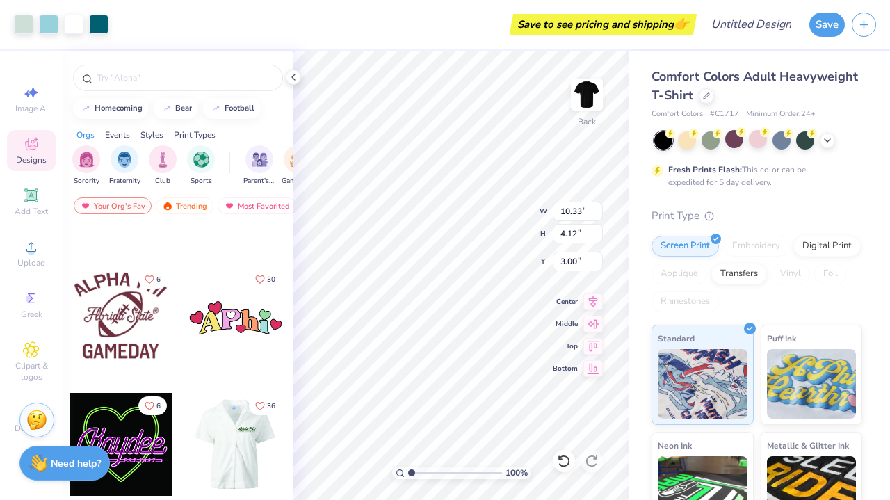
scroll to position [41960, 0]
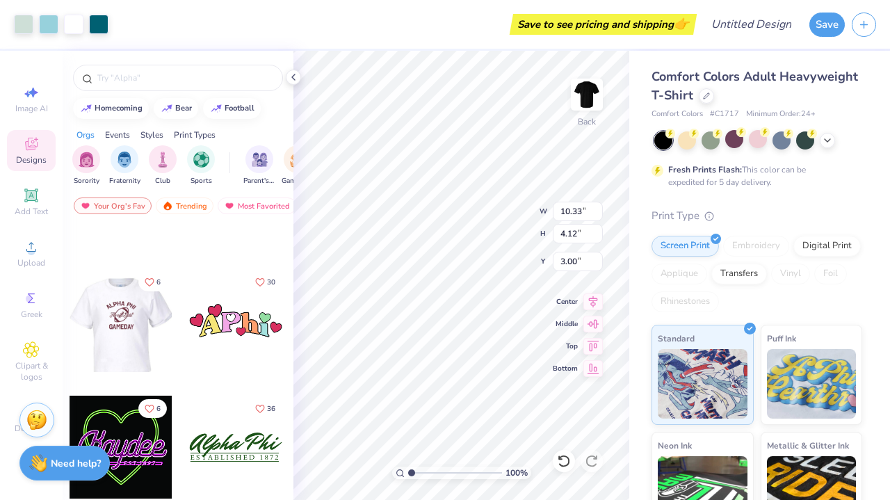
click at [138, 341] on div at bounding box center [120, 320] width 103 height 103
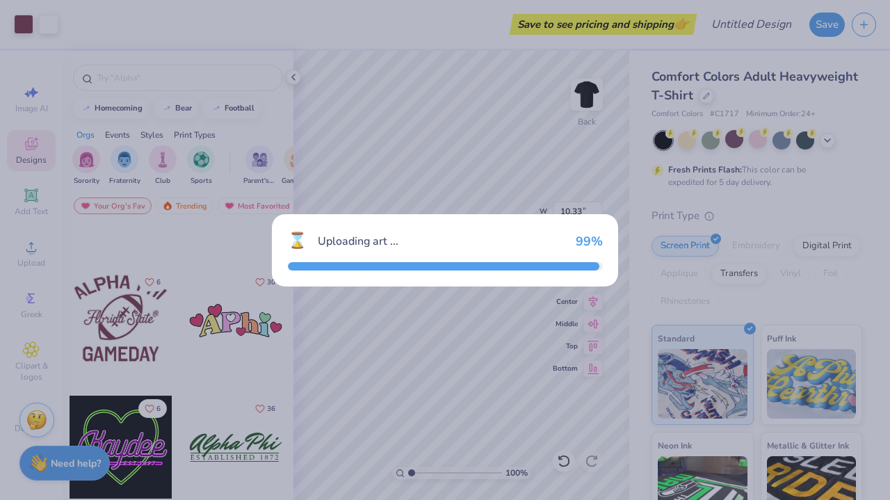
type input "8.14"
type input "7.66"
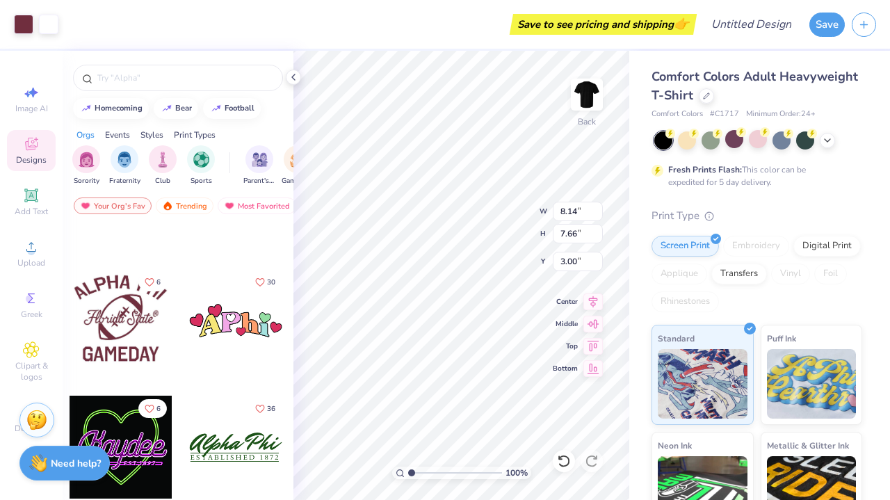
type input "10.82"
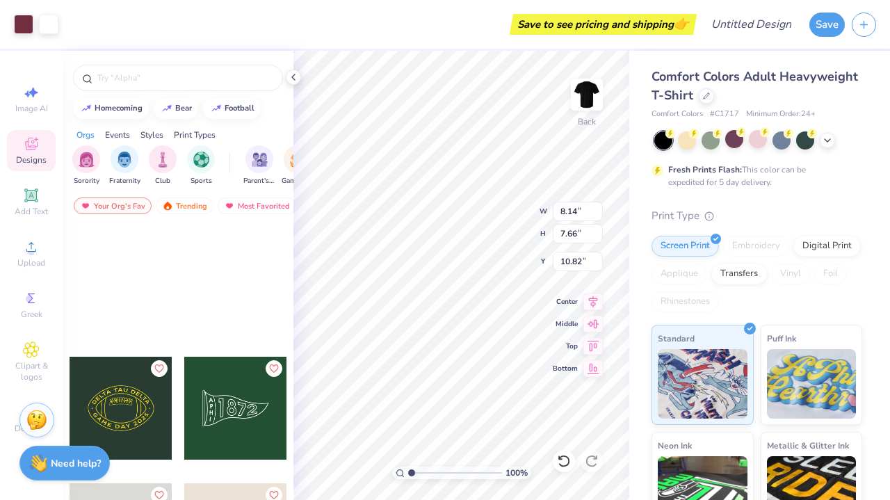
scroll to position [51739, 0]
click at [209, 389] on div at bounding box center [235, 409] width 103 height 103
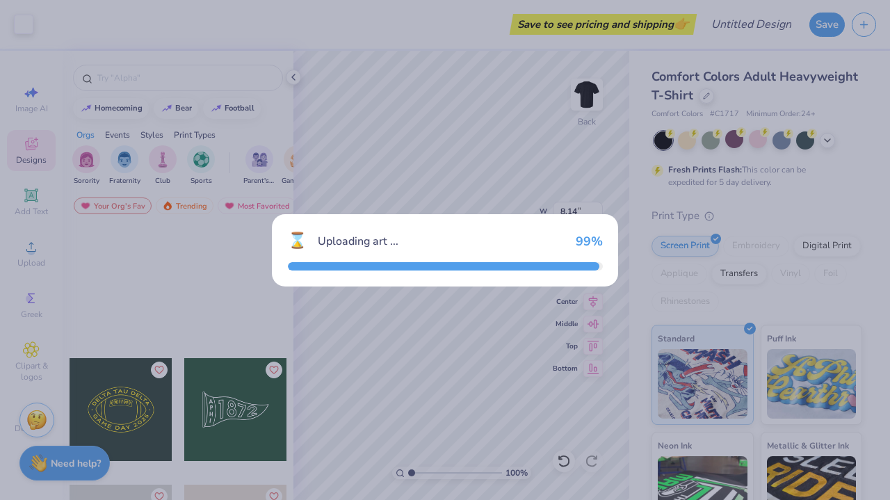
type input "12.05"
type input "6.68"
type input "3.00"
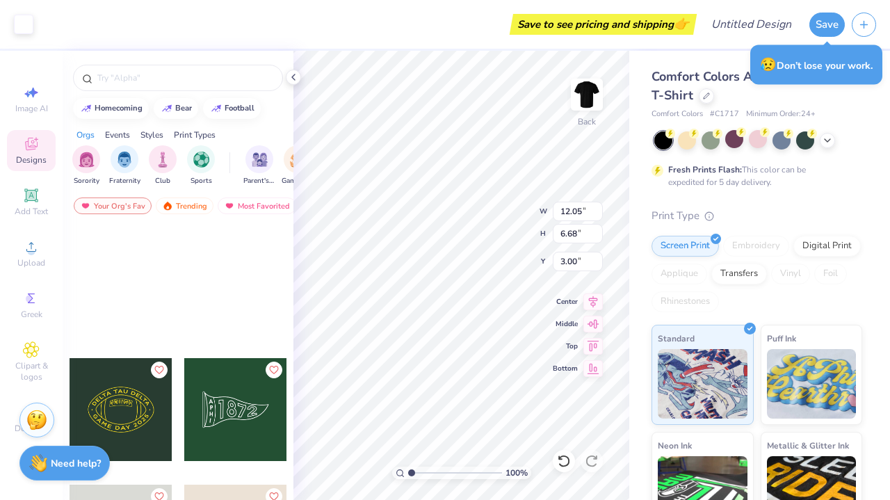
type input "8.14"
type input "7.66"
type input "9.68"
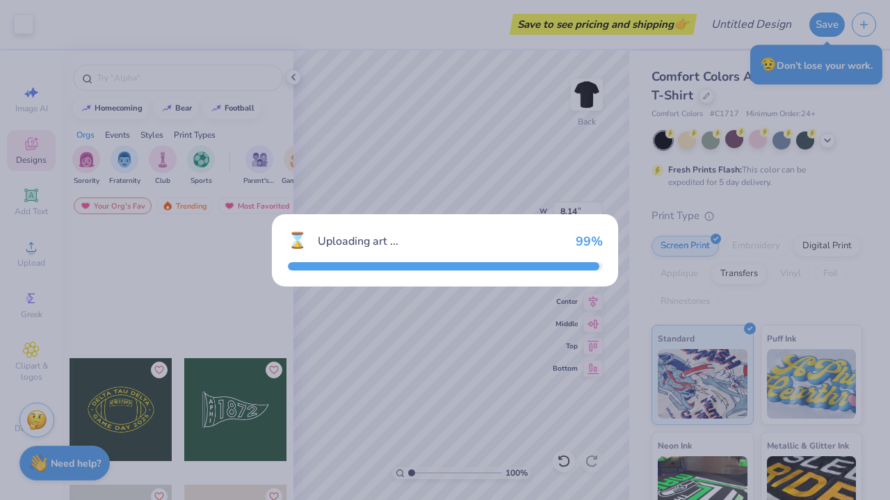
type input "12.05"
type input "6.68"
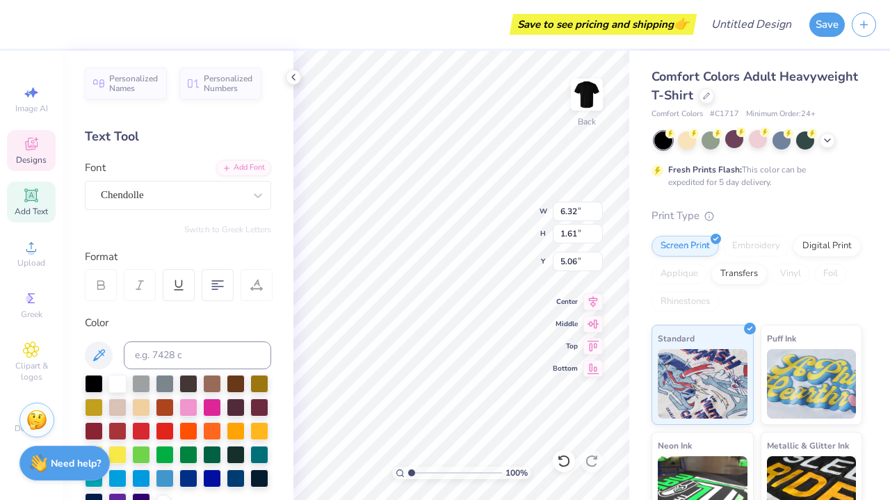
scroll to position [0, 0]
click at [113, 433] on div at bounding box center [117, 430] width 18 height 18
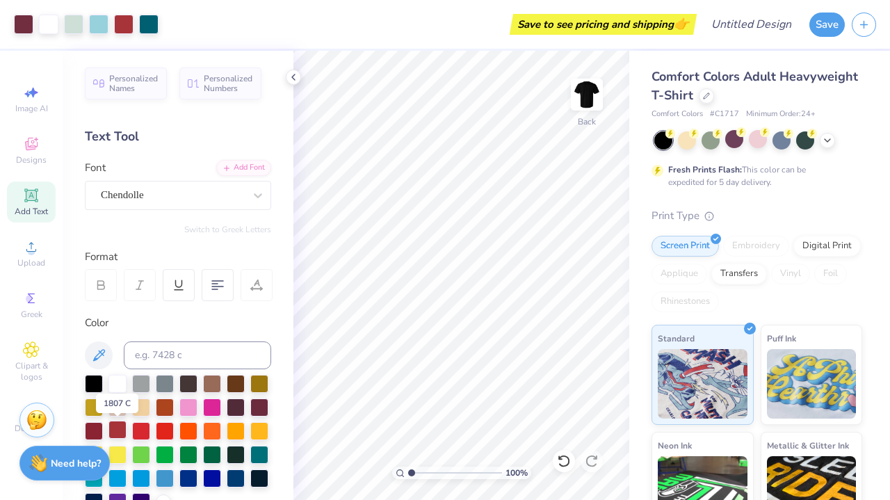
click at [122, 429] on div at bounding box center [117, 430] width 18 height 18
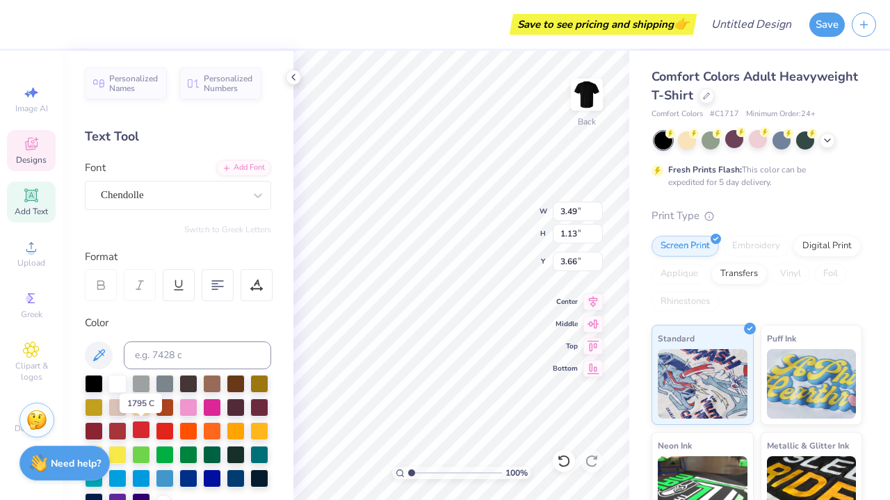
click at [141, 433] on div at bounding box center [141, 430] width 18 height 18
click at [121, 427] on div at bounding box center [117, 430] width 18 height 18
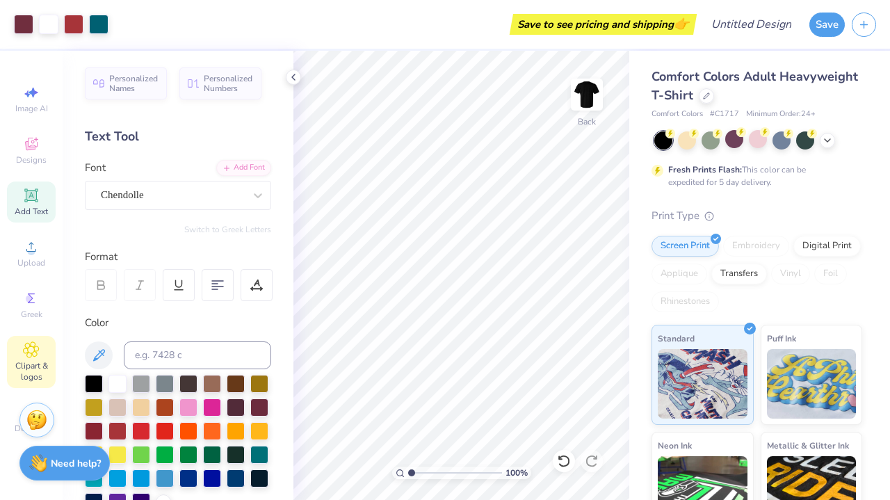
click at [33, 357] on icon at bounding box center [31, 349] width 16 height 17
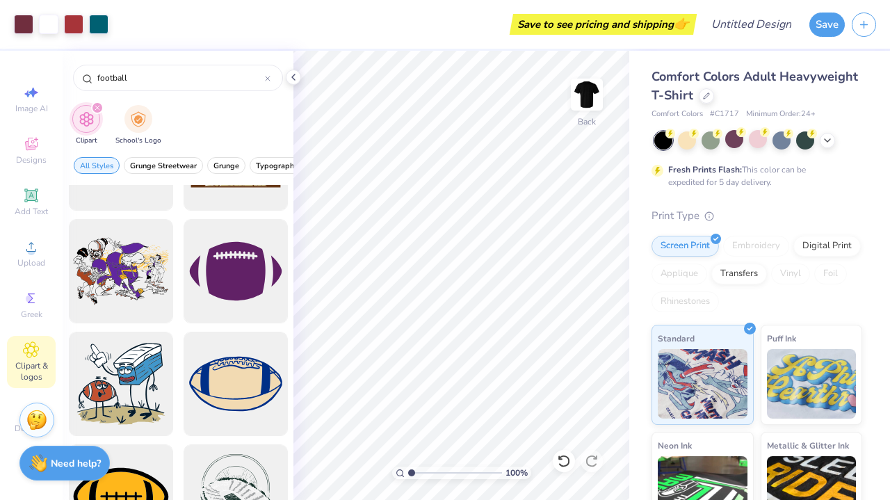
scroll to position [1412, 0]
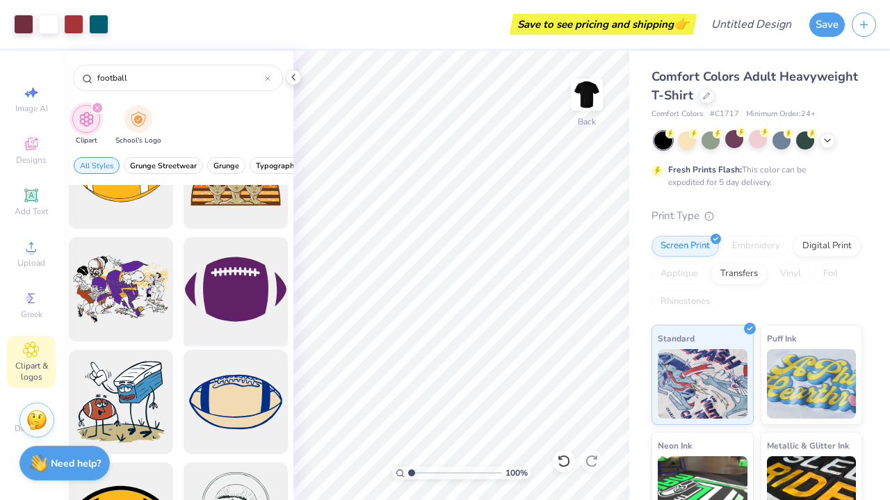
click at [251, 293] on div at bounding box center [235, 289] width 115 height 115
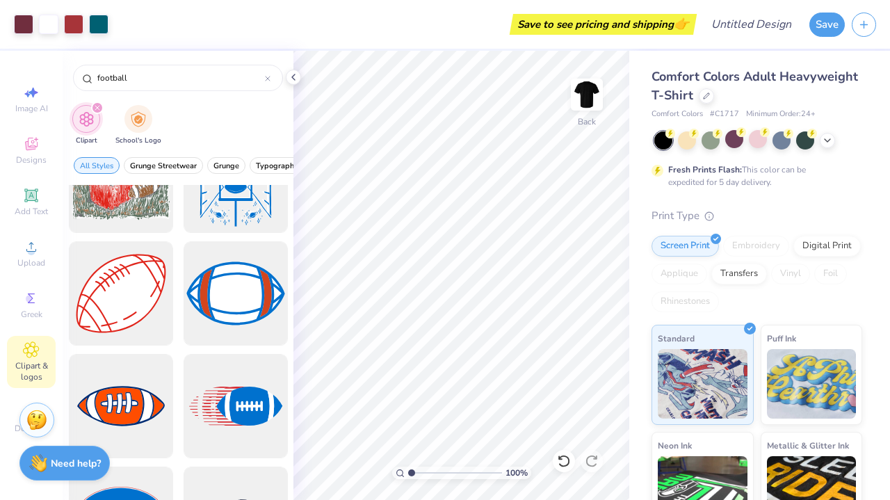
scroll to position [2857, 0]
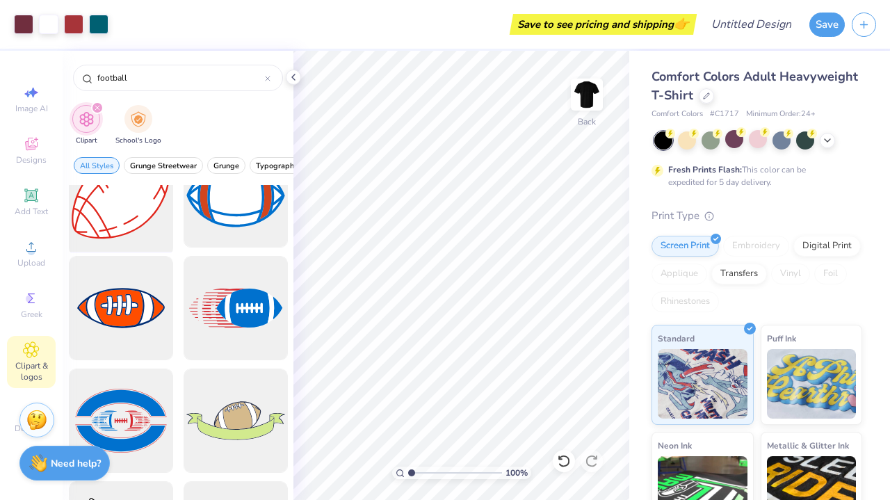
click at [116, 235] on div at bounding box center [120, 195] width 115 height 115
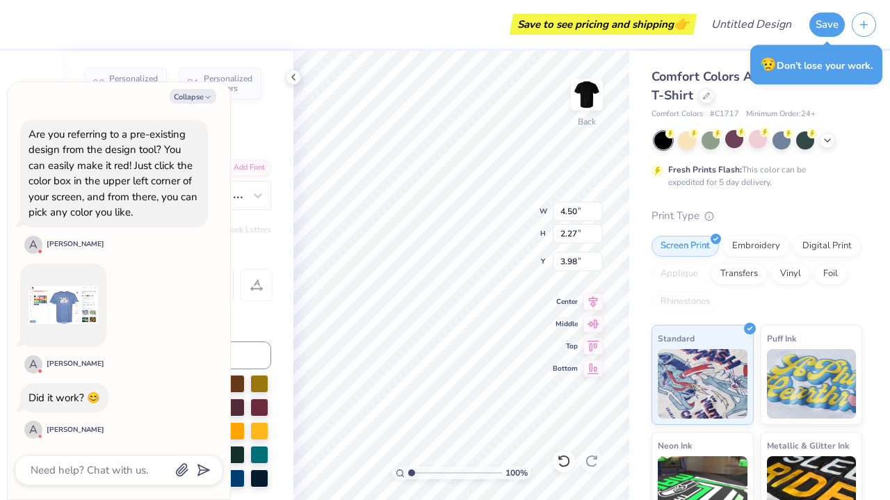
scroll to position [0, 1]
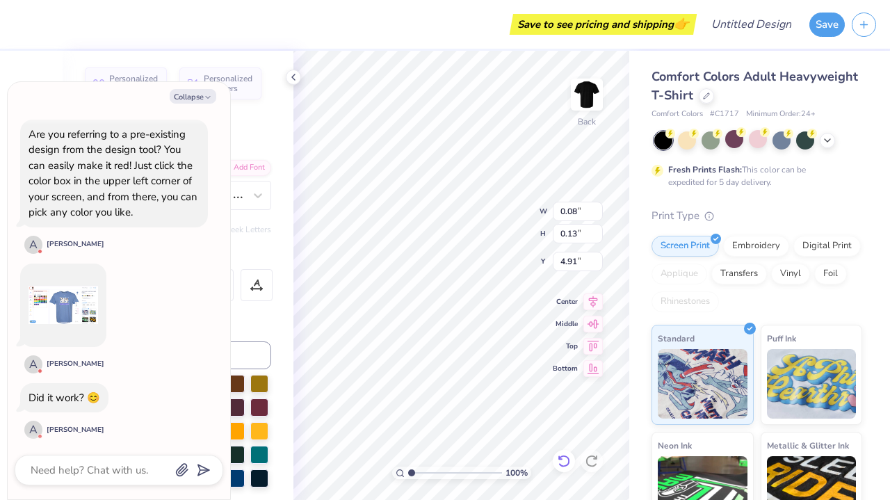
click at [567, 457] on icon at bounding box center [563, 461] width 12 height 13
click at [594, 466] on icon at bounding box center [591, 461] width 12 height 13
click at [564, 456] on icon at bounding box center [564, 461] width 14 height 14
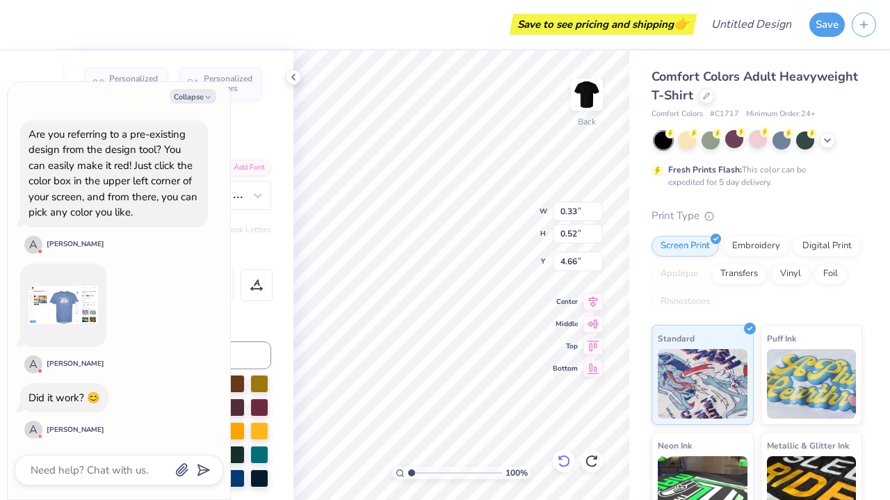
click at [564, 456] on icon at bounding box center [563, 461] width 12 height 13
